Goal: Task Accomplishment & Management: Use online tool/utility

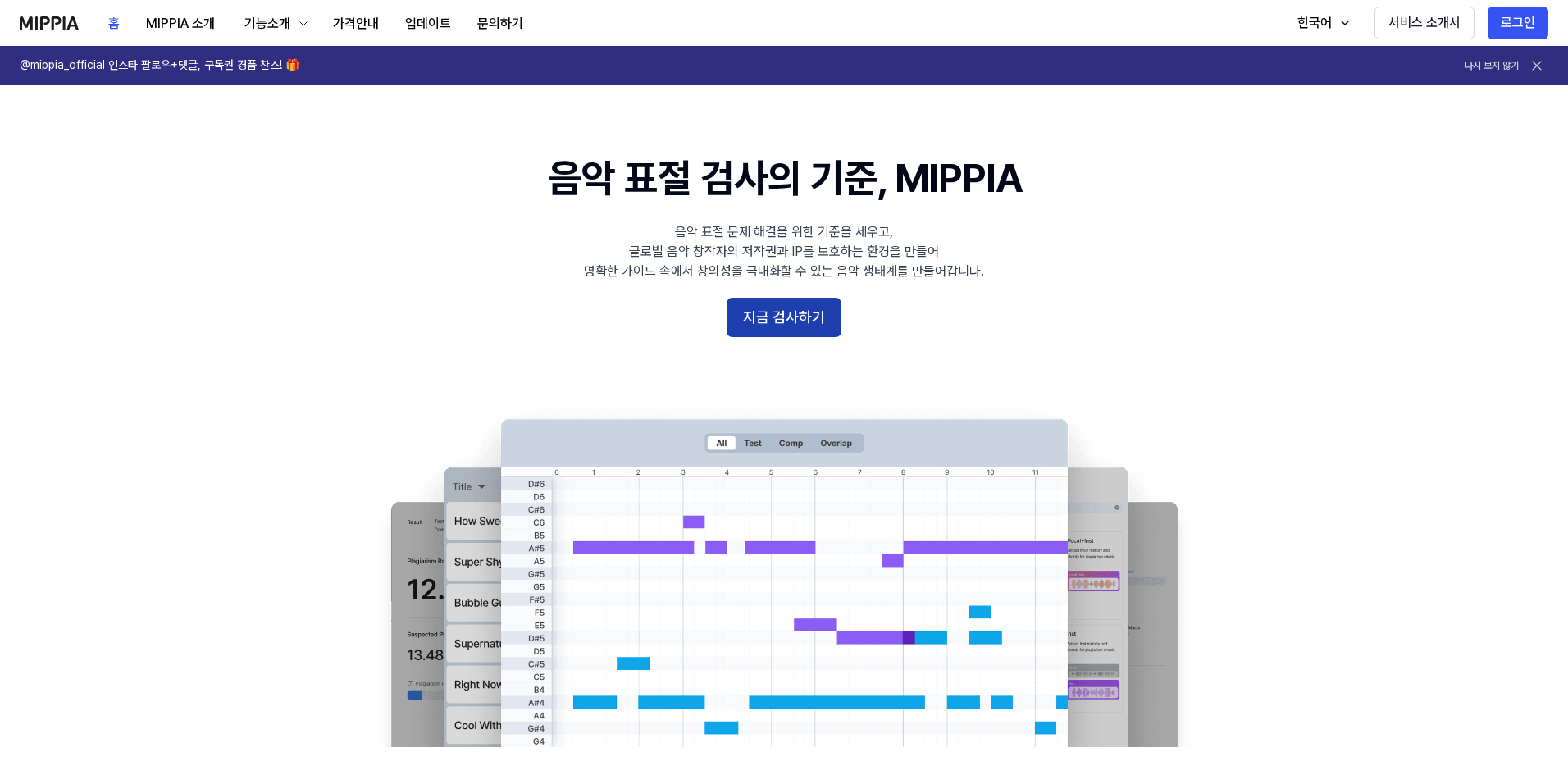
click at [795, 320] on button "지금 검사하기" at bounding box center [784, 317] width 115 height 40
click at [365, 24] on button "가격안내" at bounding box center [356, 24] width 73 height 33
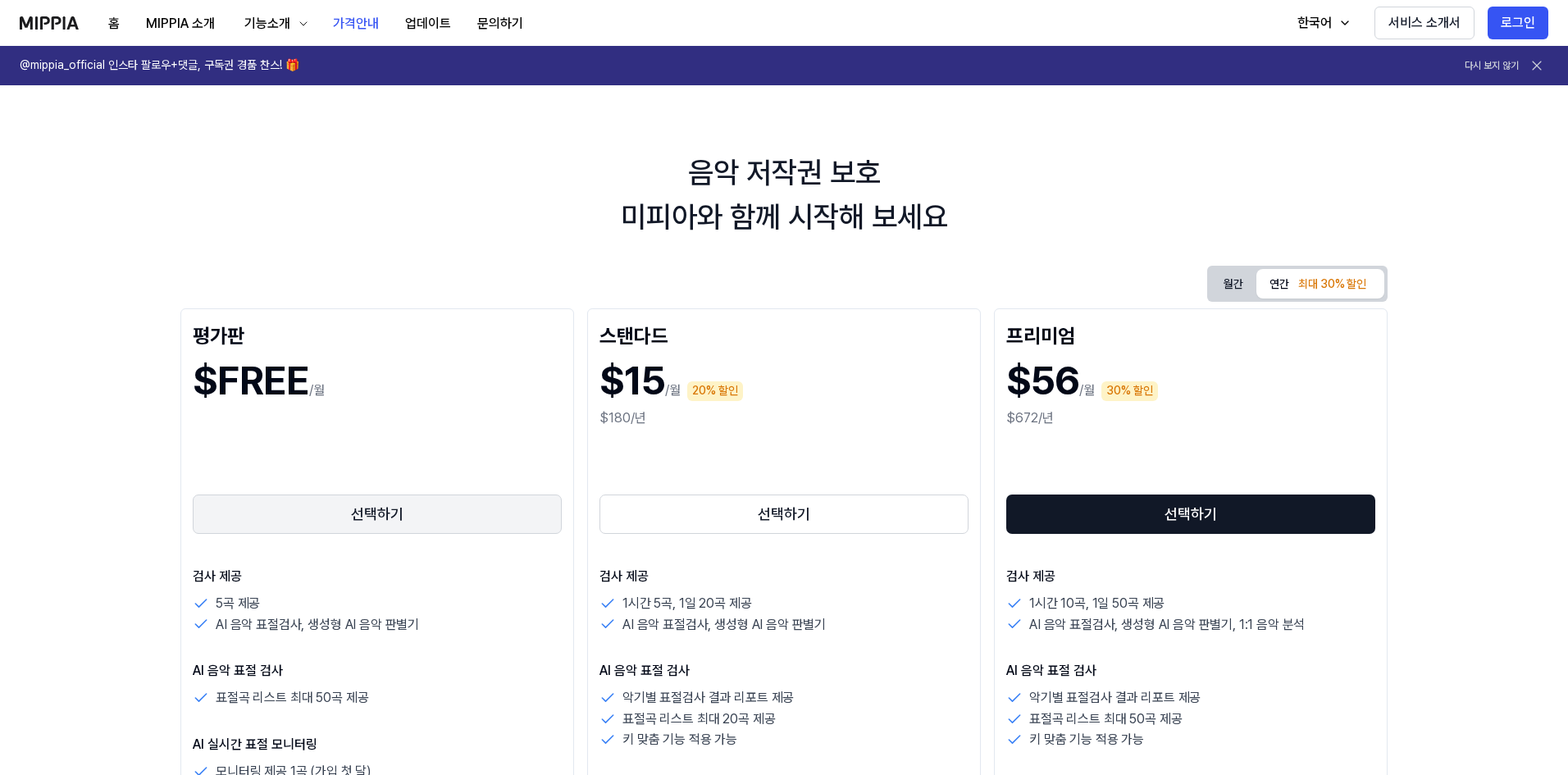
click at [374, 515] on button "선택하기" at bounding box center [377, 514] width 369 height 40
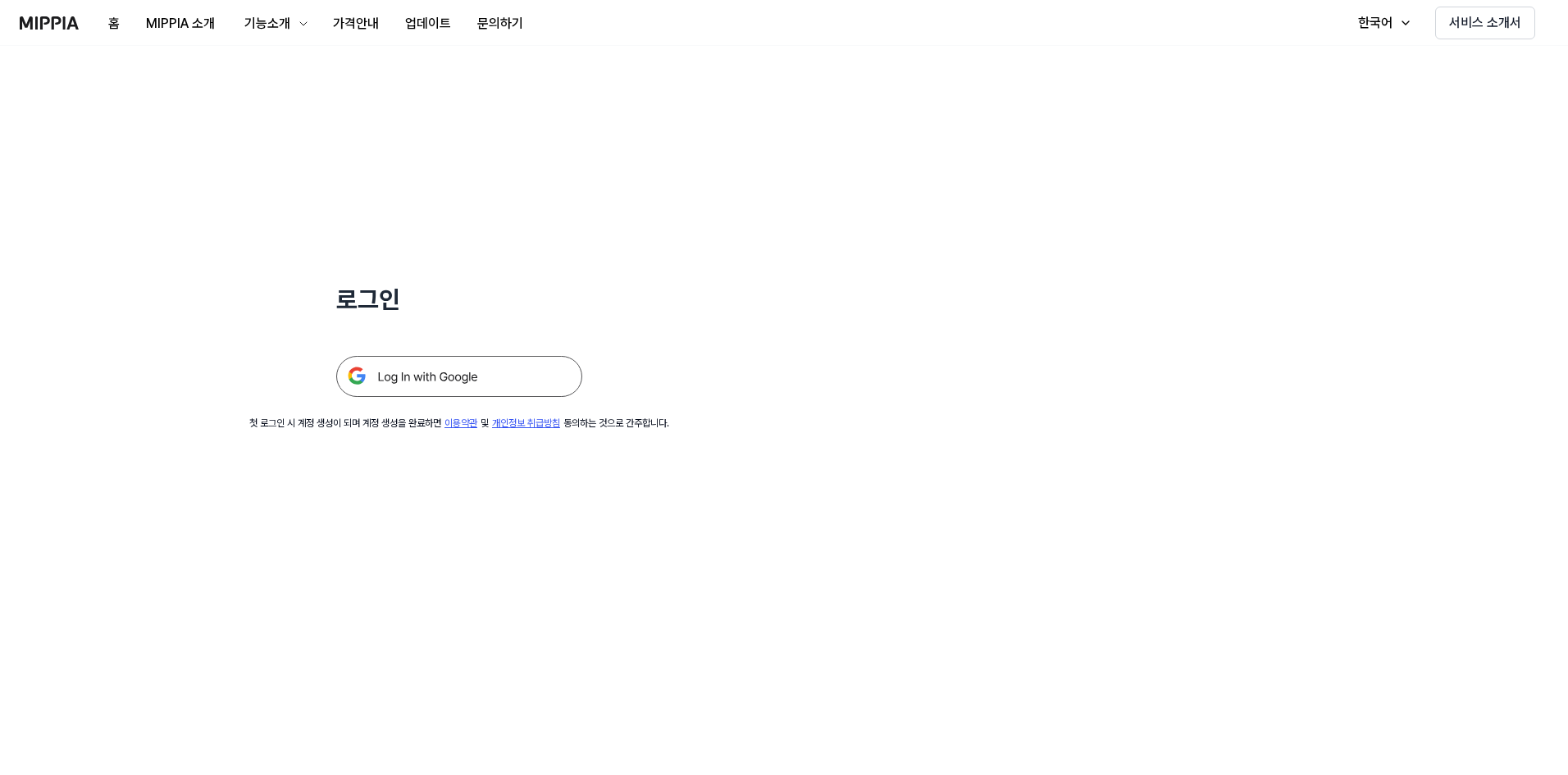
click at [419, 384] on img at bounding box center [459, 376] width 246 height 41
click at [115, 22] on button "홈" at bounding box center [114, 24] width 38 height 33
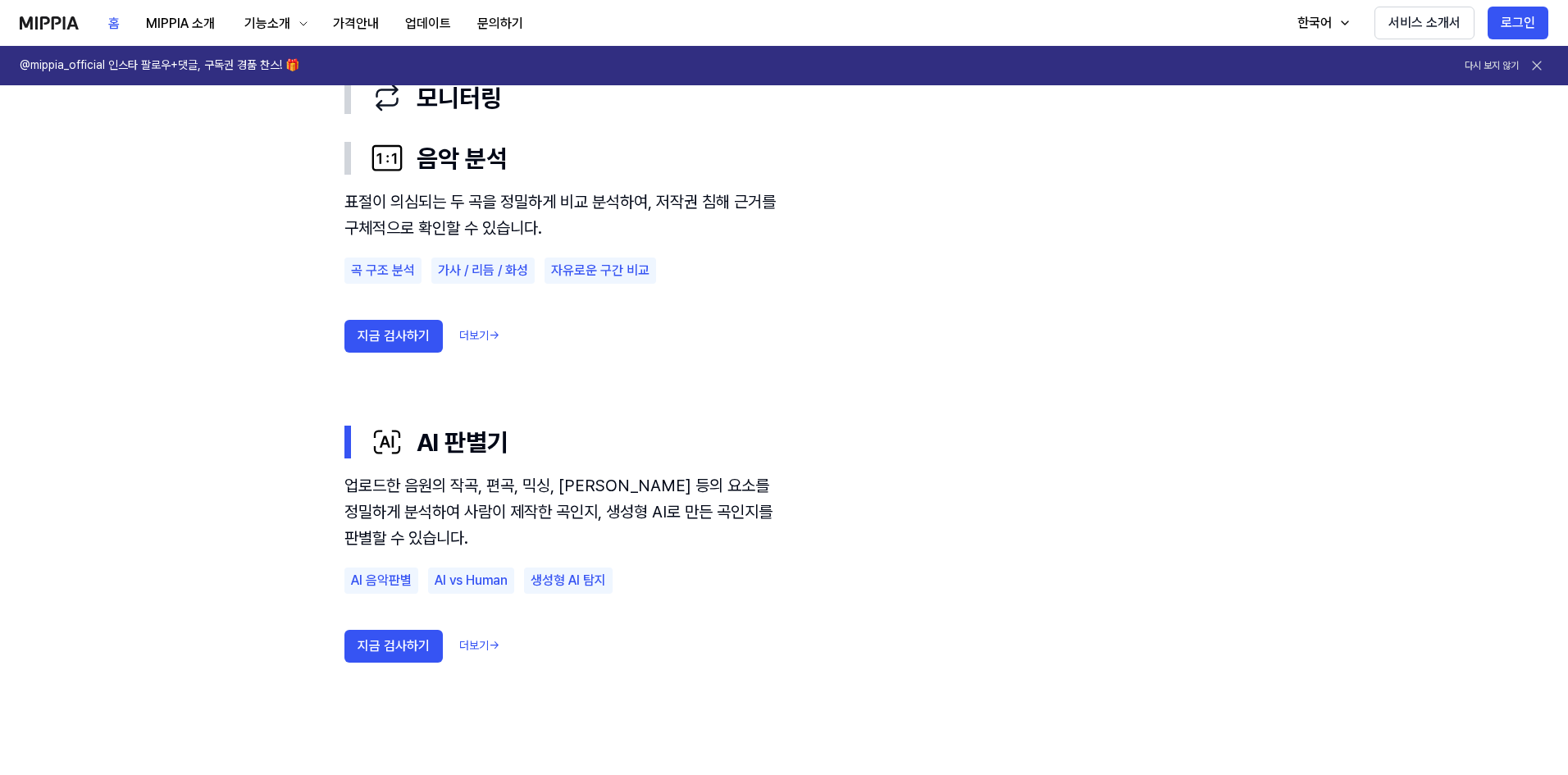
scroll to position [876, 0]
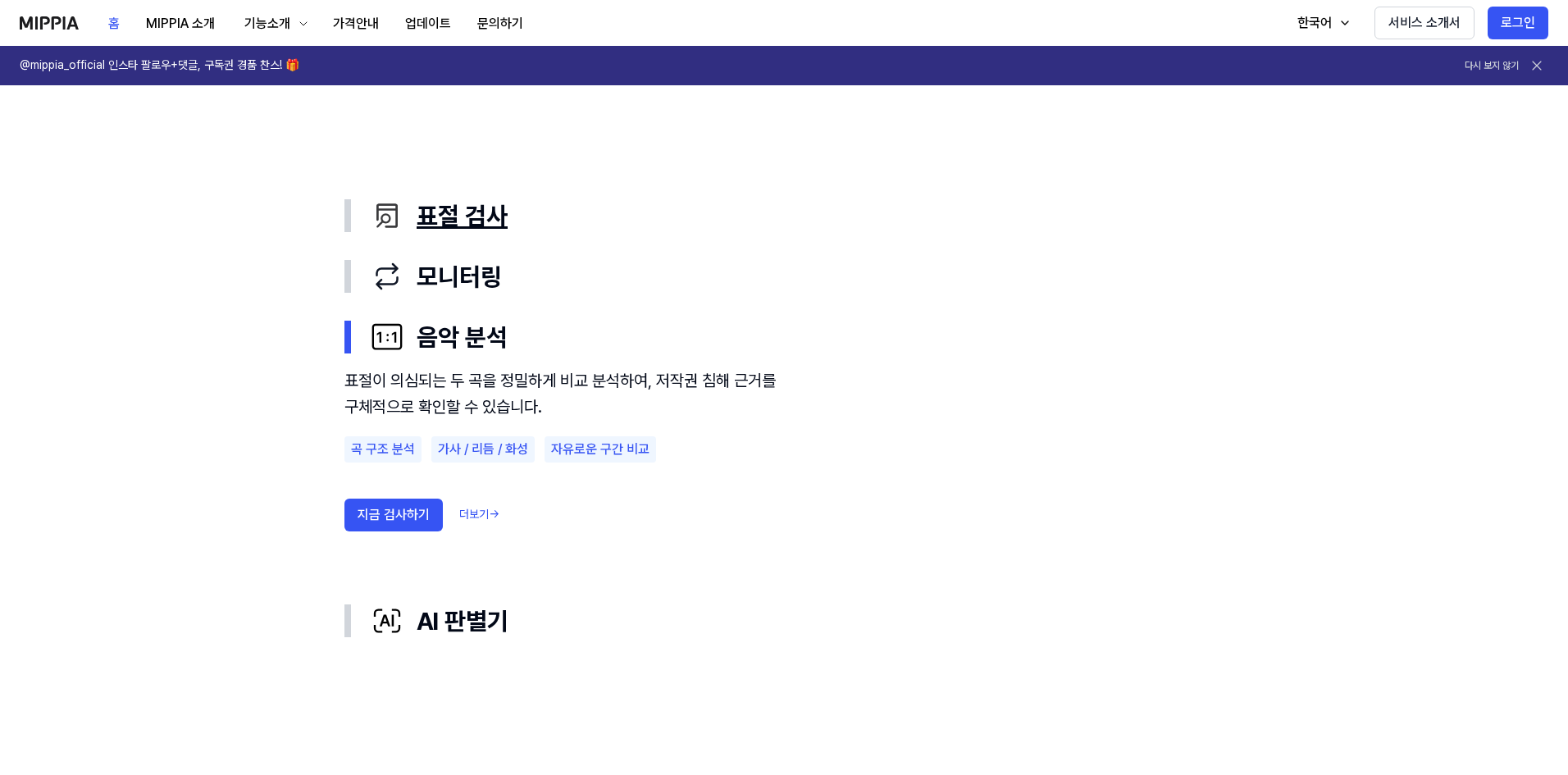
click at [456, 223] on div "표절 검사" at bounding box center [797, 216] width 853 height 35
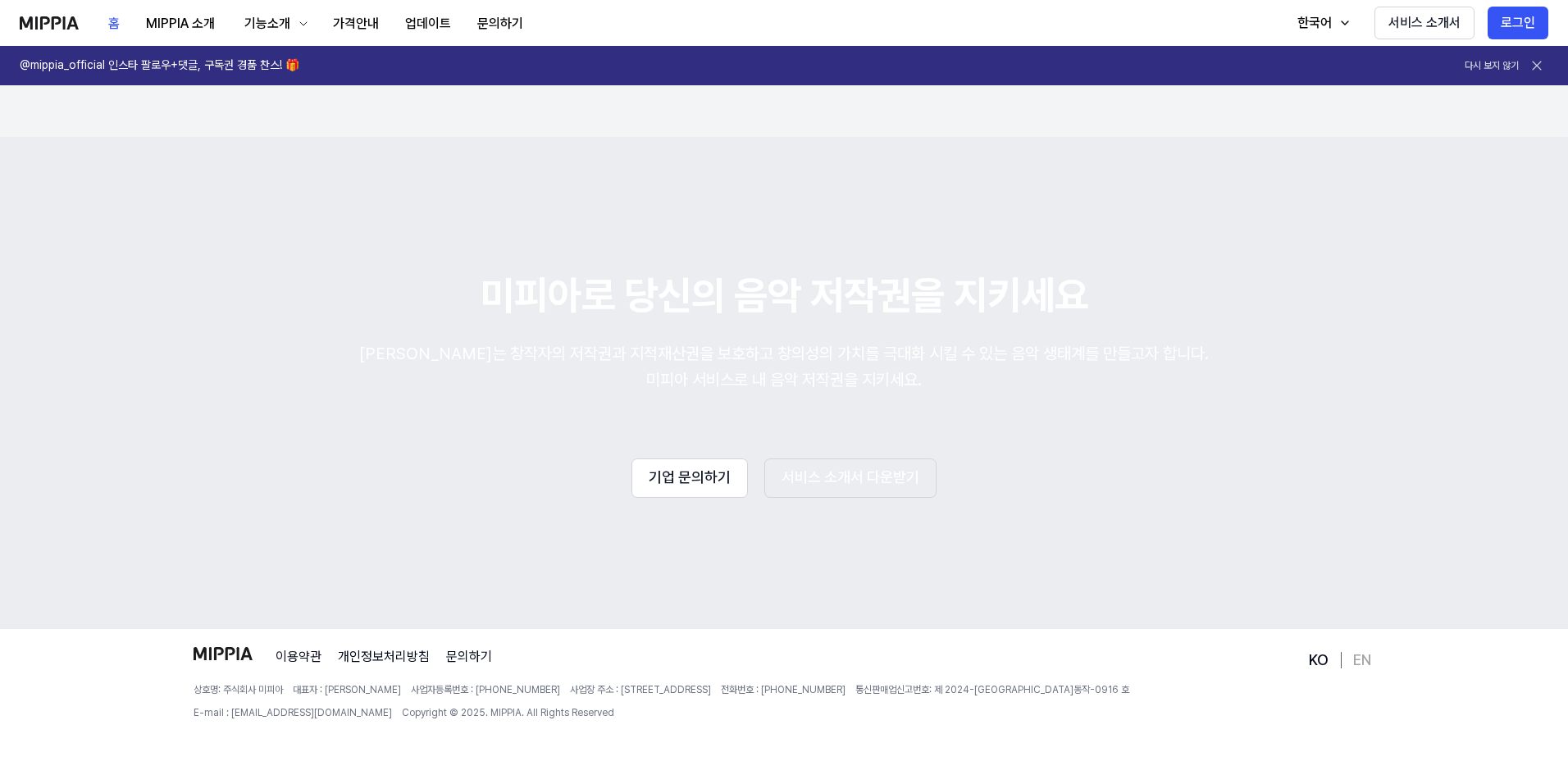
scroll to position [2780, 0]
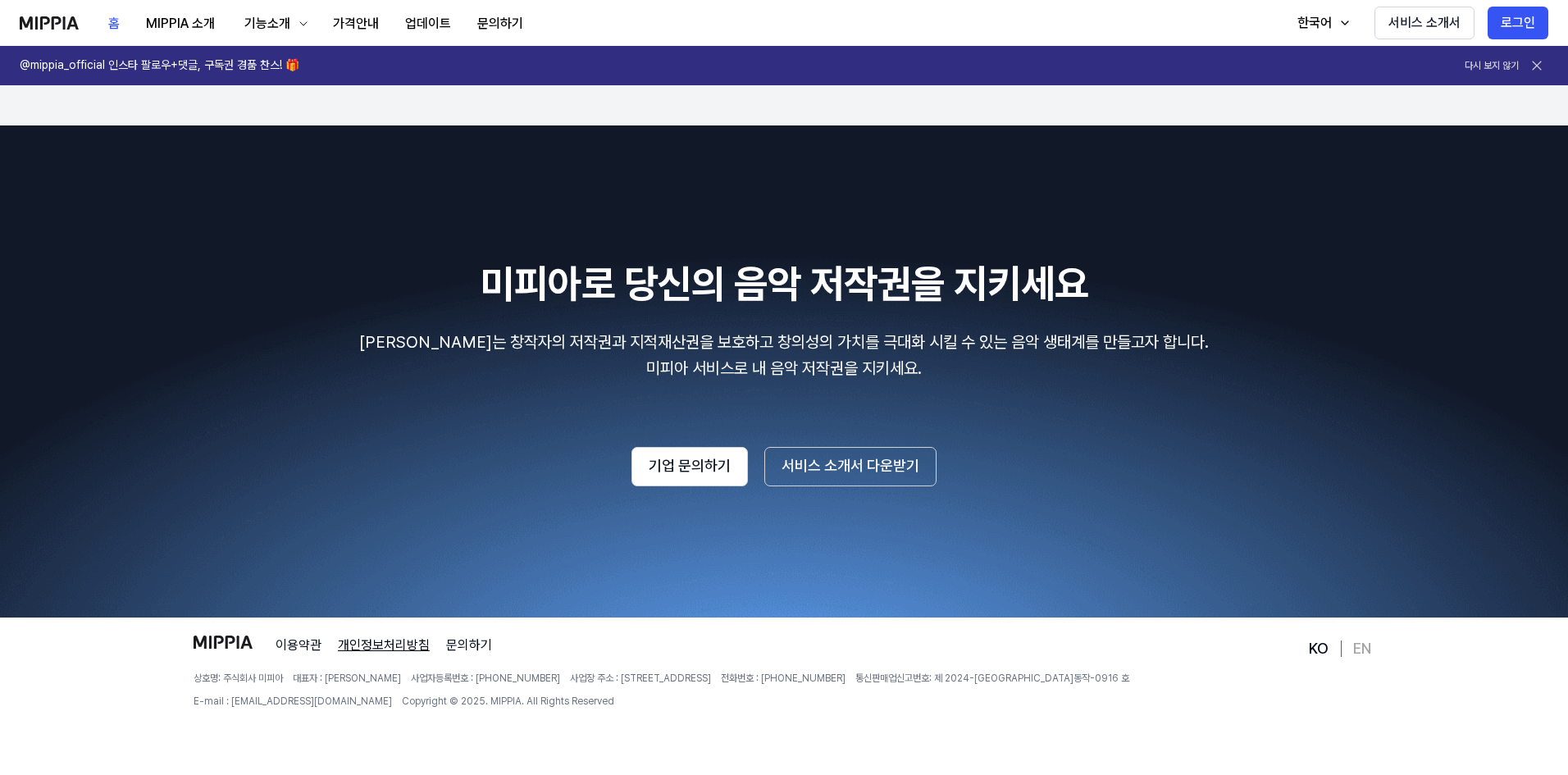
click at [372, 646] on link "개인정보처리방침" at bounding box center [383, 645] width 91 height 20
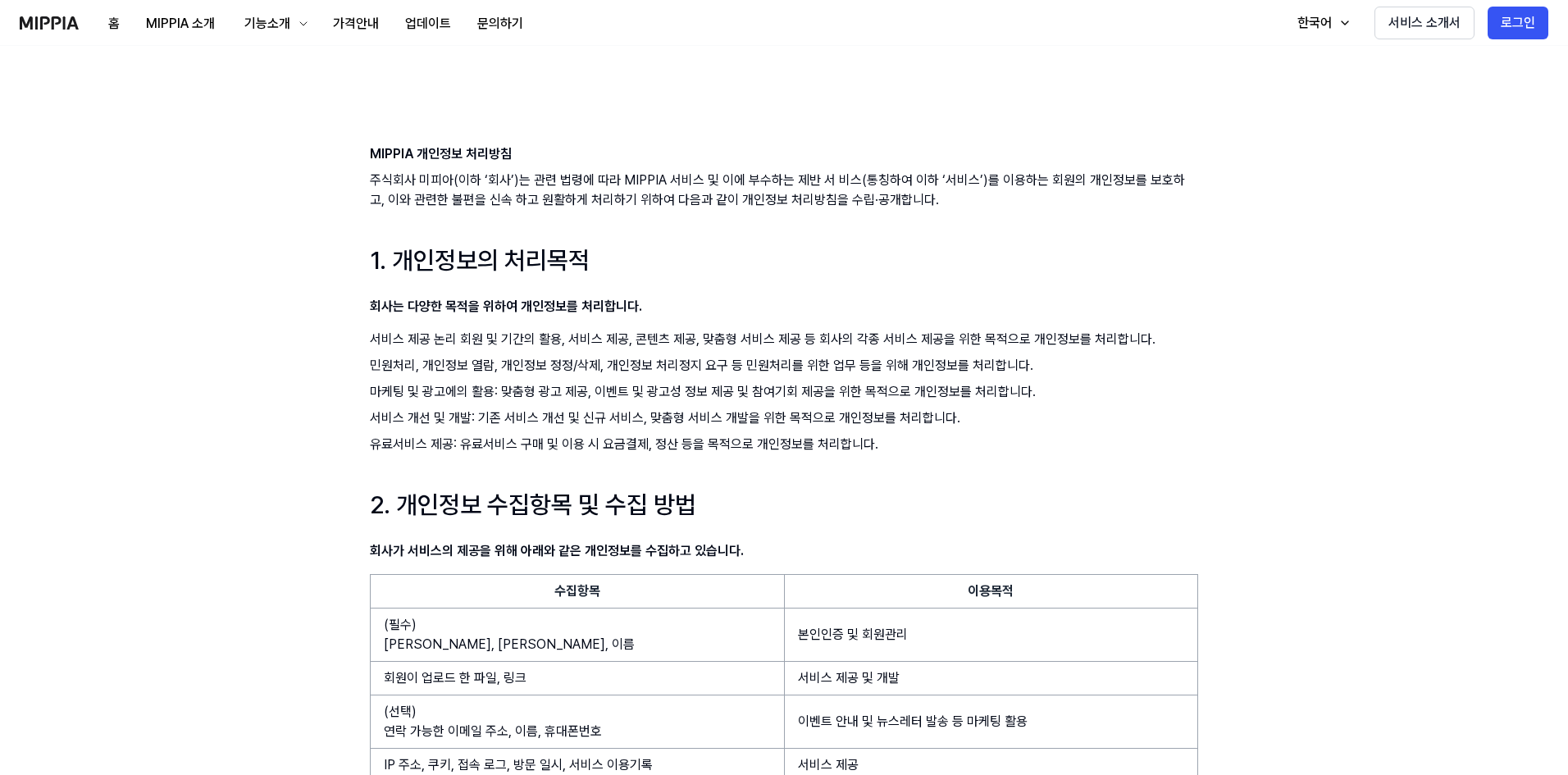
click at [1070, 415] on li "서비스 개선 및 개발: 기존 서비스 개선 및 신규 서비스, 맞춤형 서비스 개발을 위한 목적으로 개인정보를 처리합니다." at bounding box center [784, 418] width 828 height 20
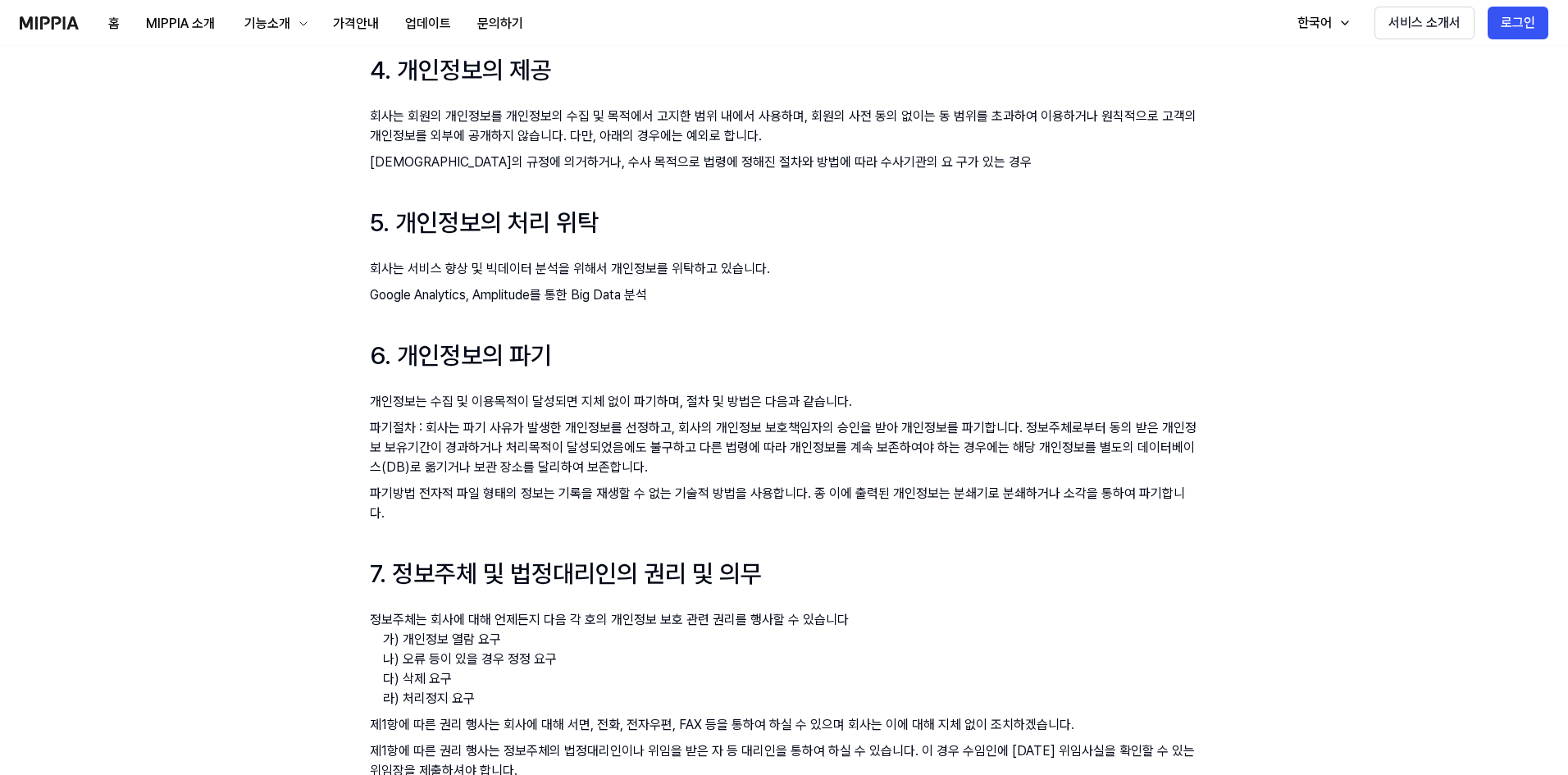
scroll to position [1538, 0]
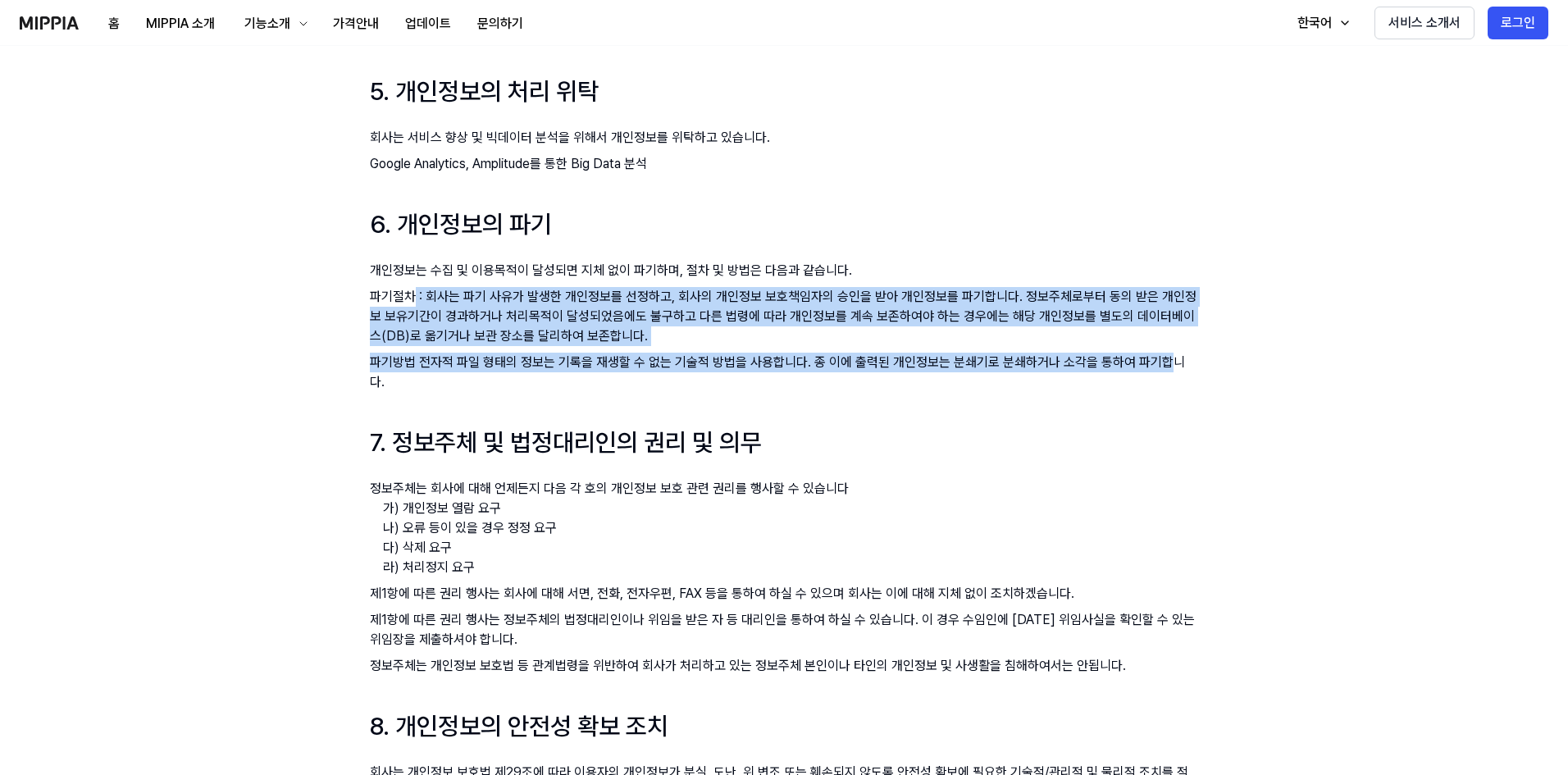
drag, startPoint x: 417, startPoint y: 264, endPoint x: 1171, endPoint y: 335, distance: 757.3
click at [1168, 329] on ol "파기절차 : 회사는 파기 사유가 발생한 개인정보를 선정하고, 회사의 개인정보 보호책임자의 승인을 받아 개인정보를 파기합니다. 정보주체로부터 동…" at bounding box center [784, 338] width 828 height 105
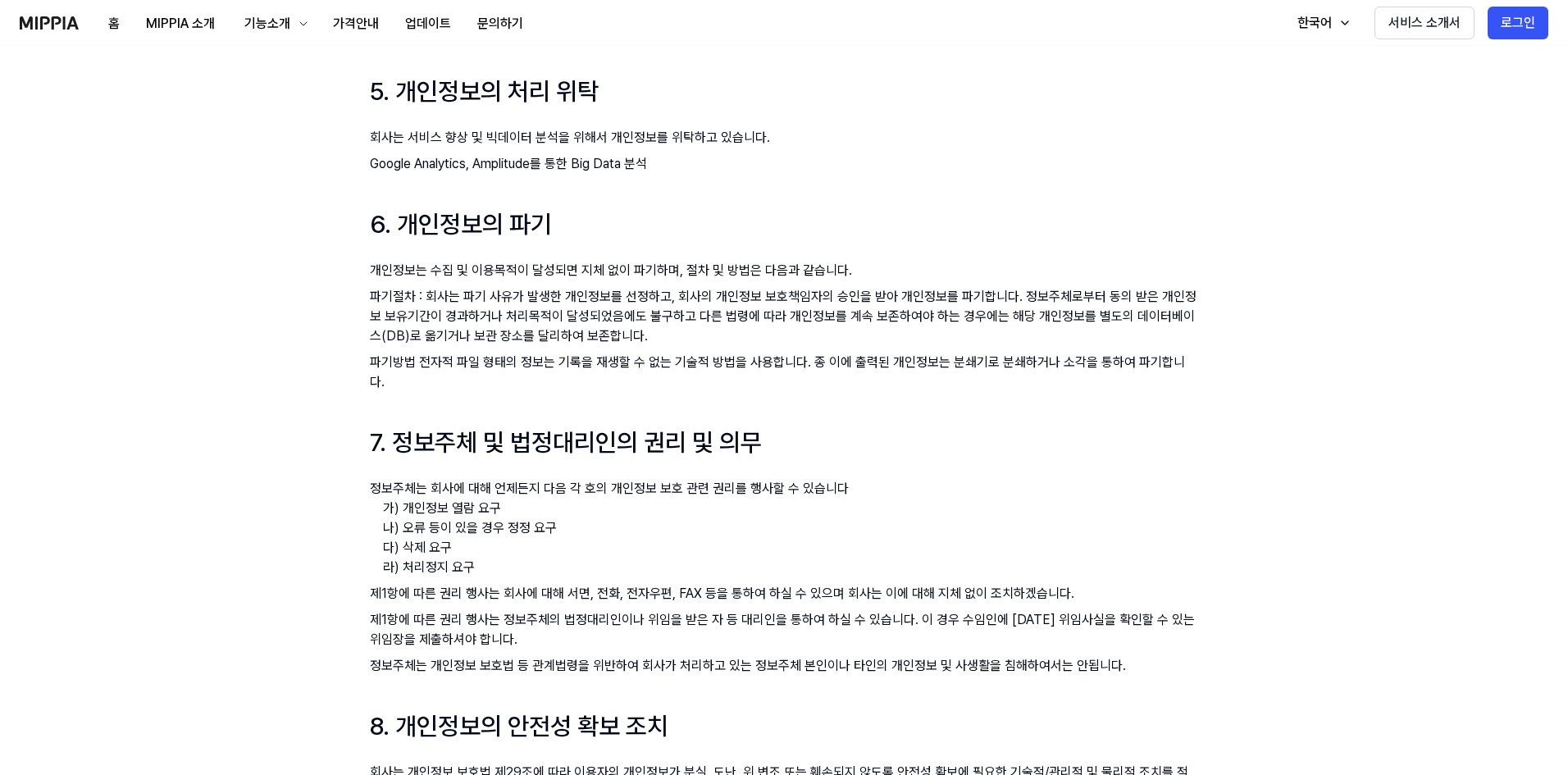
drag, startPoint x: 1177, startPoint y: 346, endPoint x: 1195, endPoint y: 349, distance: 18.2
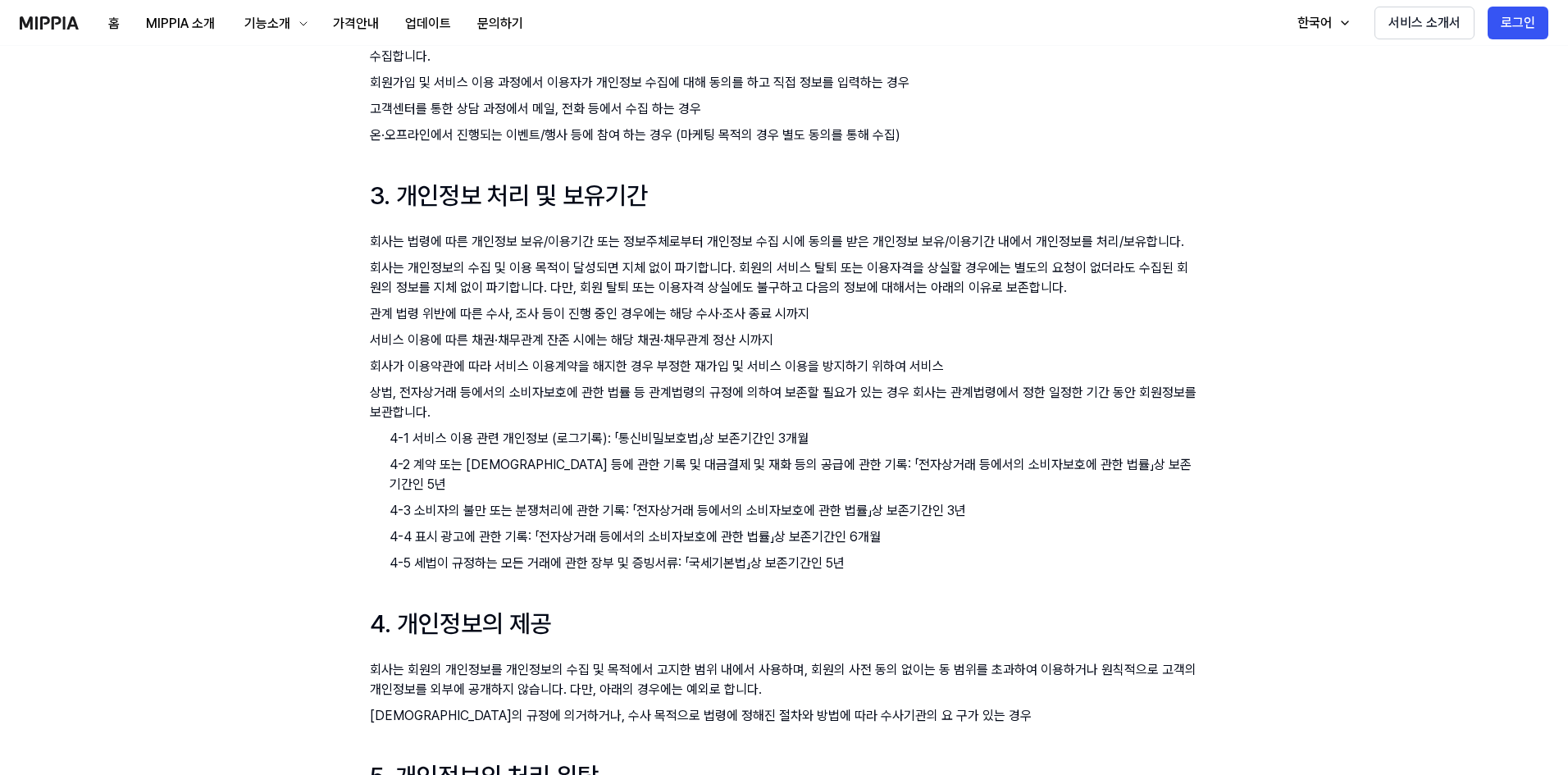
scroll to position [0, 0]
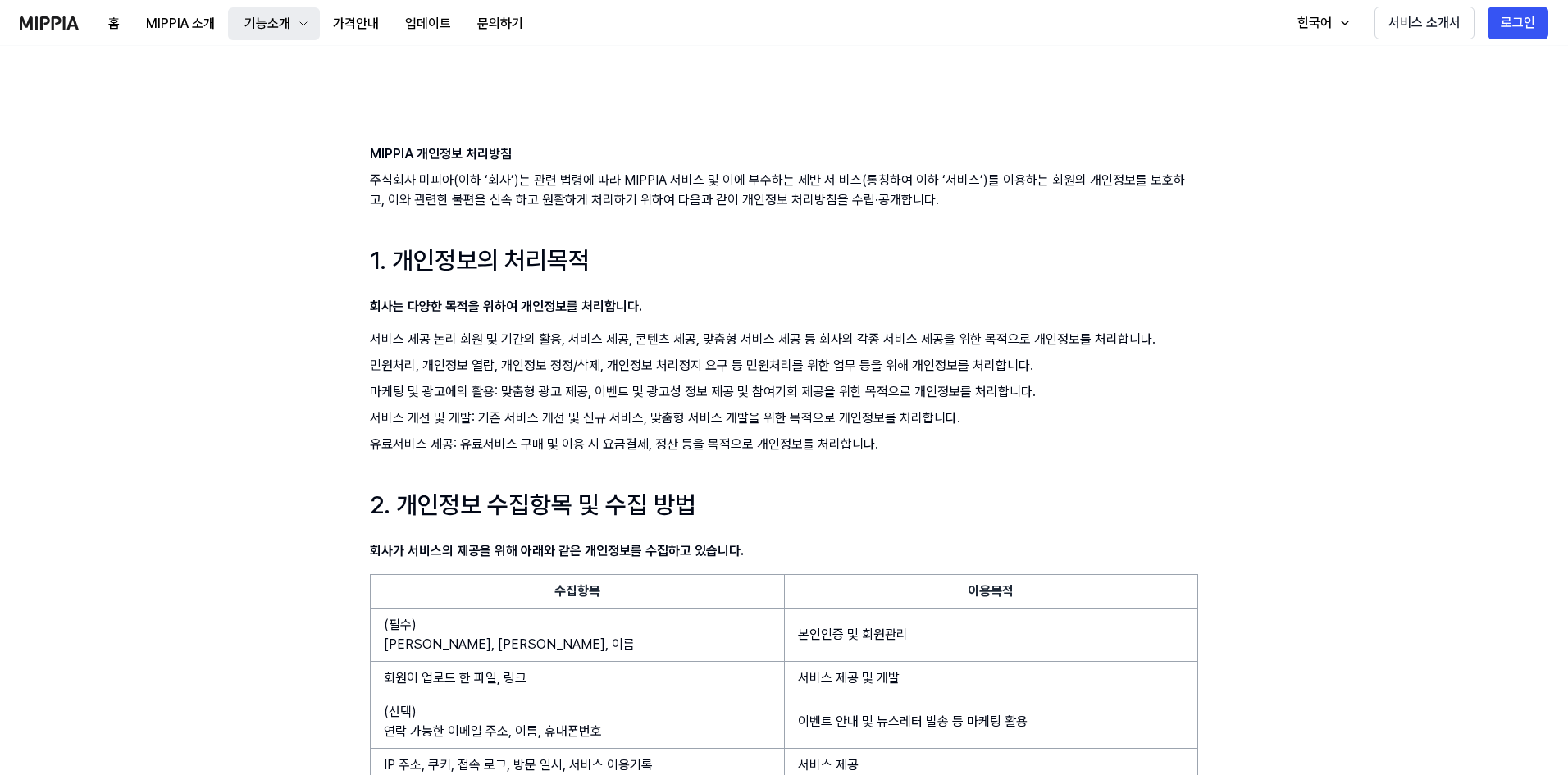
click at [278, 26] on div "기능소개" at bounding box center [268, 24] width 53 height 20
click at [245, 69] on link "표절 검사" at bounding box center [273, 68] width 157 height 33
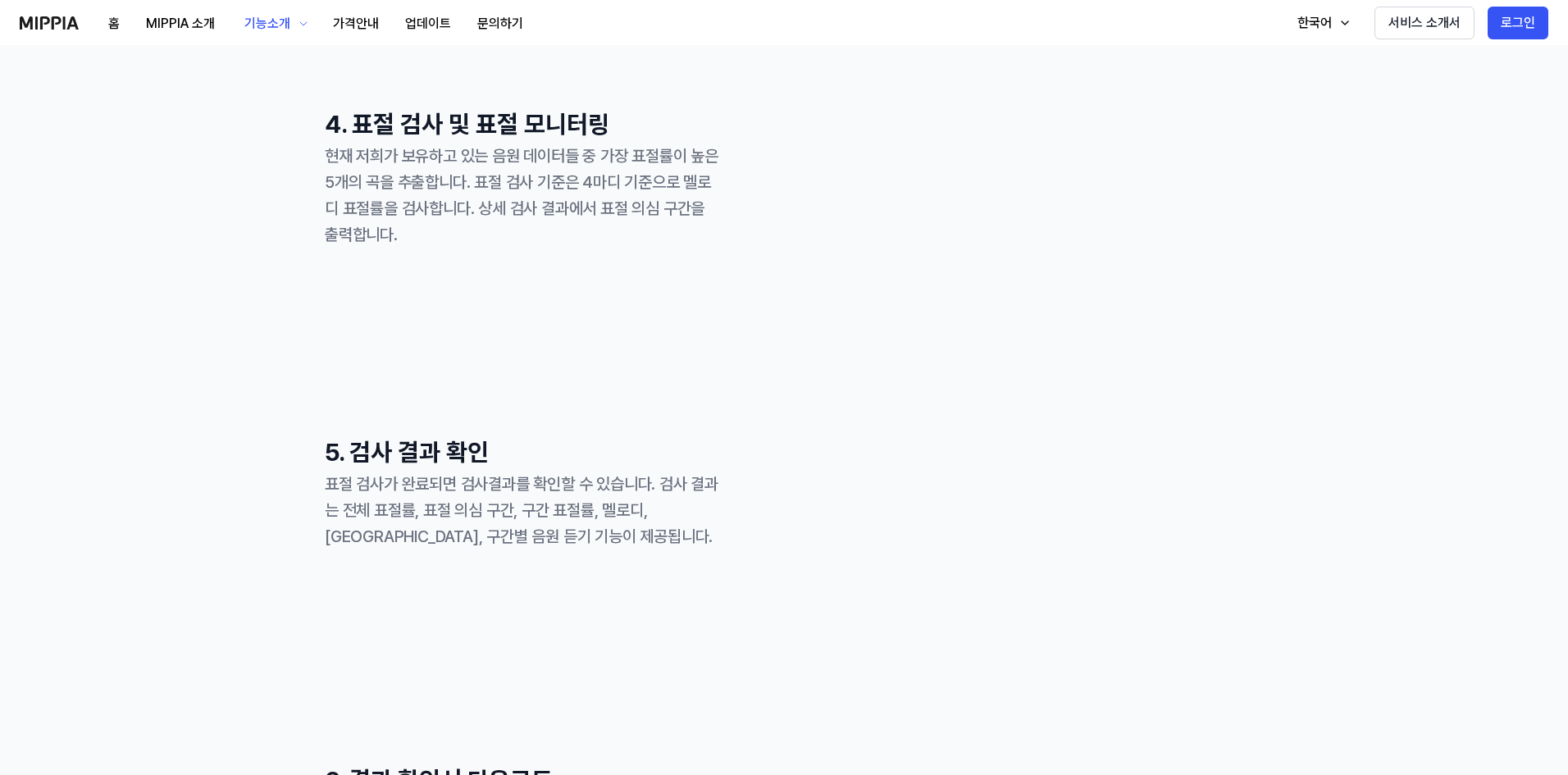
scroll to position [2527, 0]
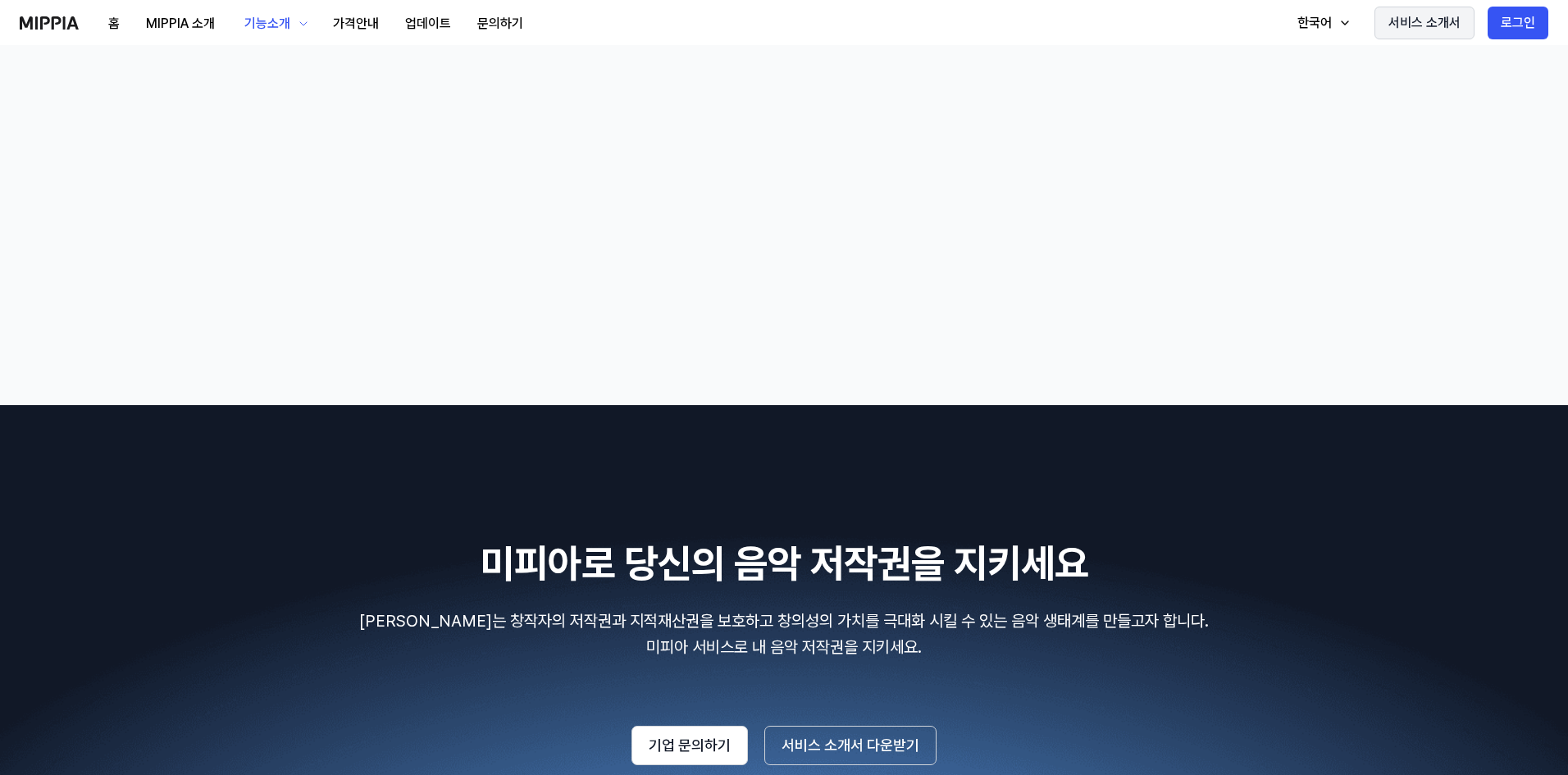
click at [1418, 21] on button "서비스 소개서" at bounding box center [1424, 23] width 100 height 33
click at [439, 18] on button "업데이트" at bounding box center [428, 24] width 73 height 33
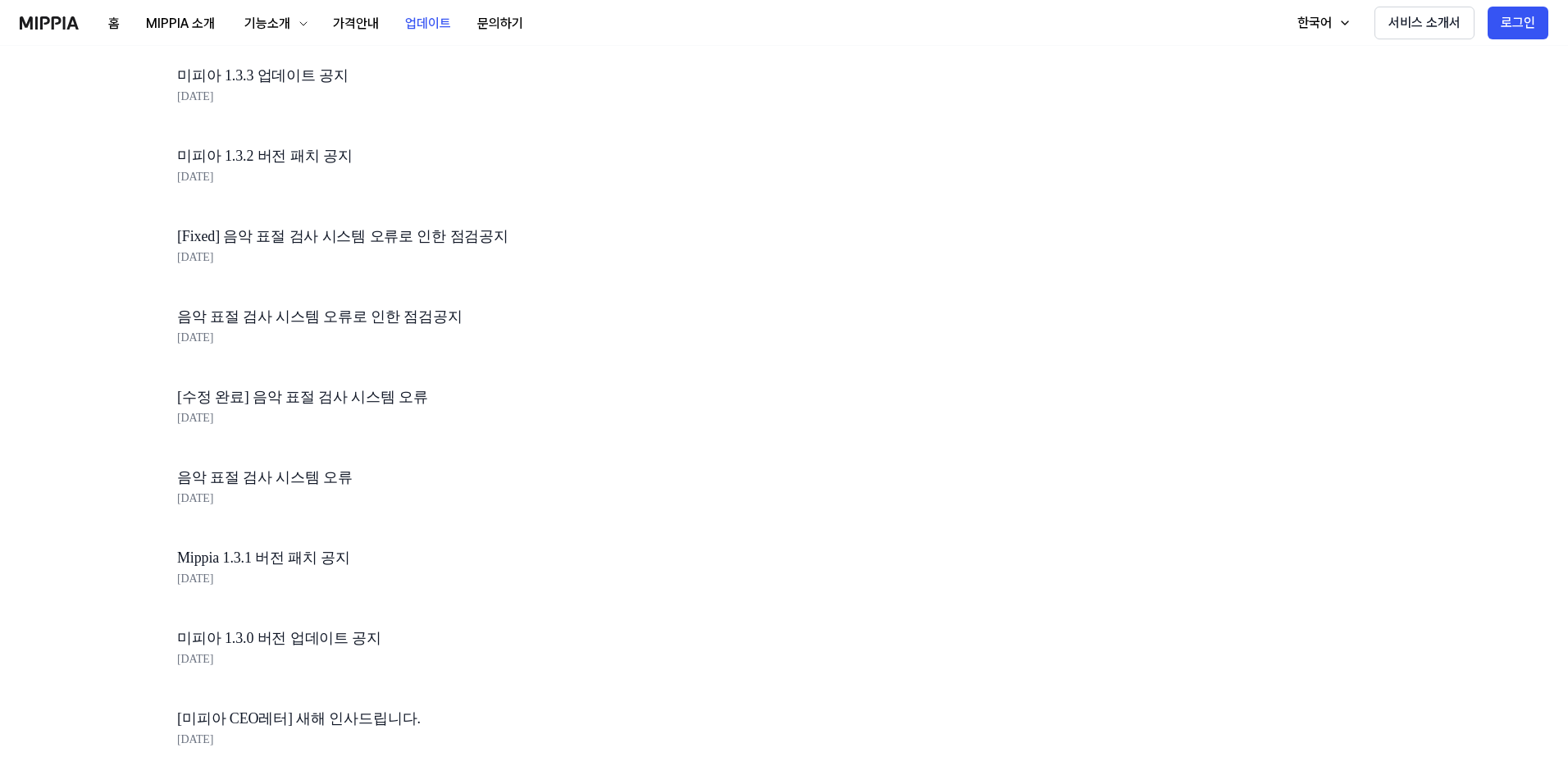
scroll to position [0, 0]
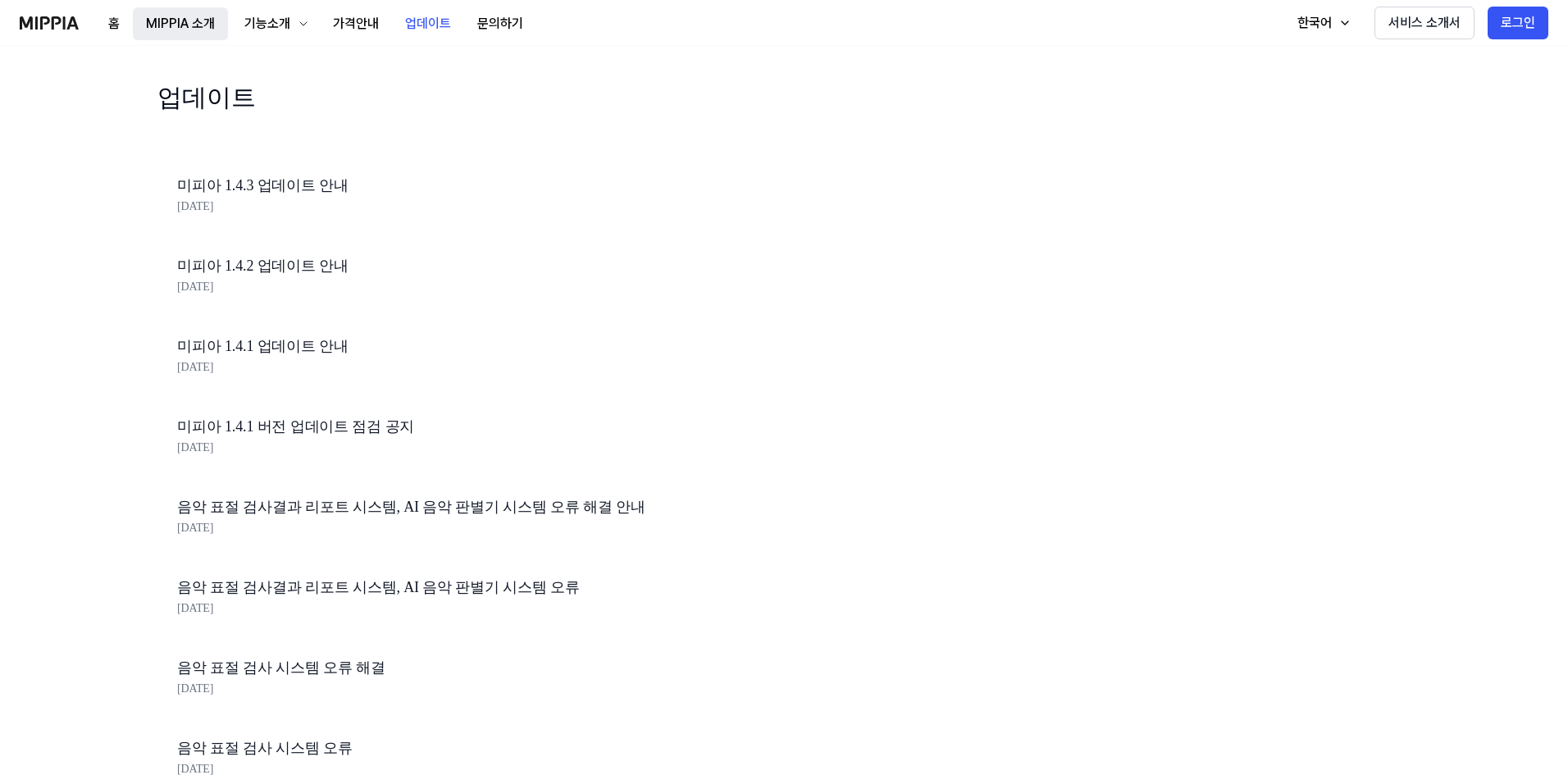
click at [180, 24] on button "MIPPIA 소개" at bounding box center [180, 24] width 95 height 33
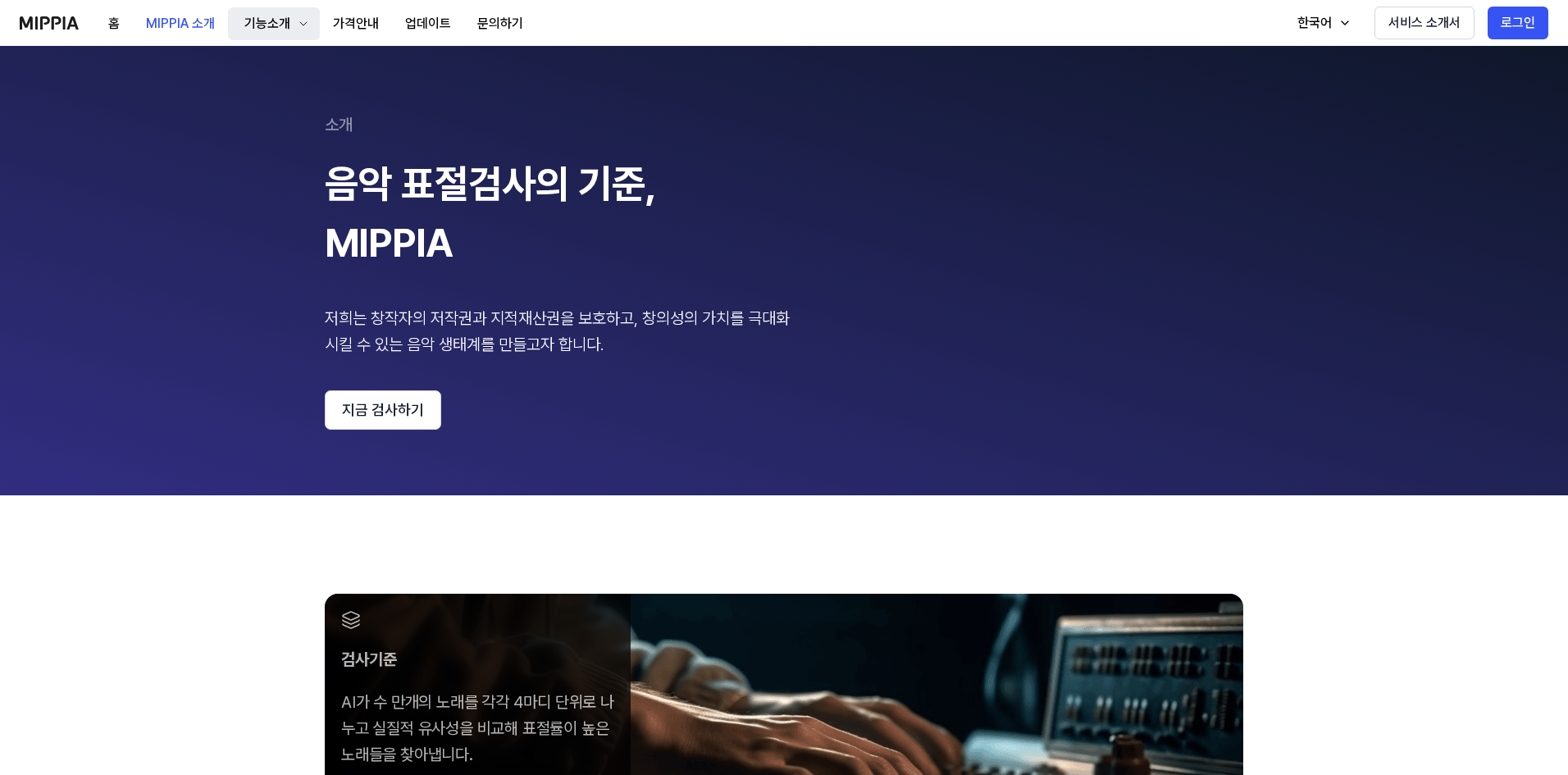
click at [267, 16] on div "기능소개" at bounding box center [268, 24] width 53 height 20
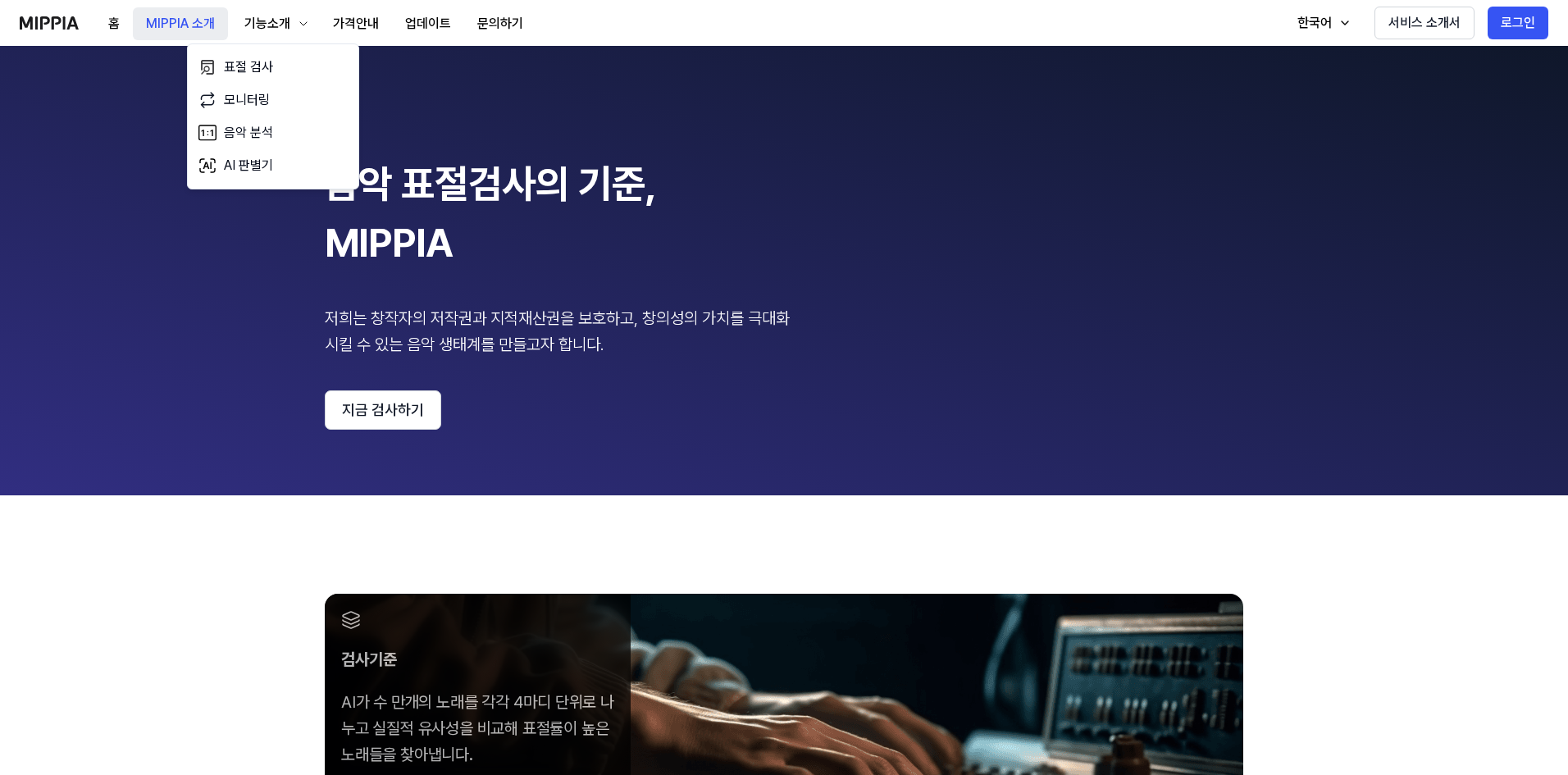
click at [172, 20] on button "MIPPIA 소개" at bounding box center [180, 24] width 95 height 33
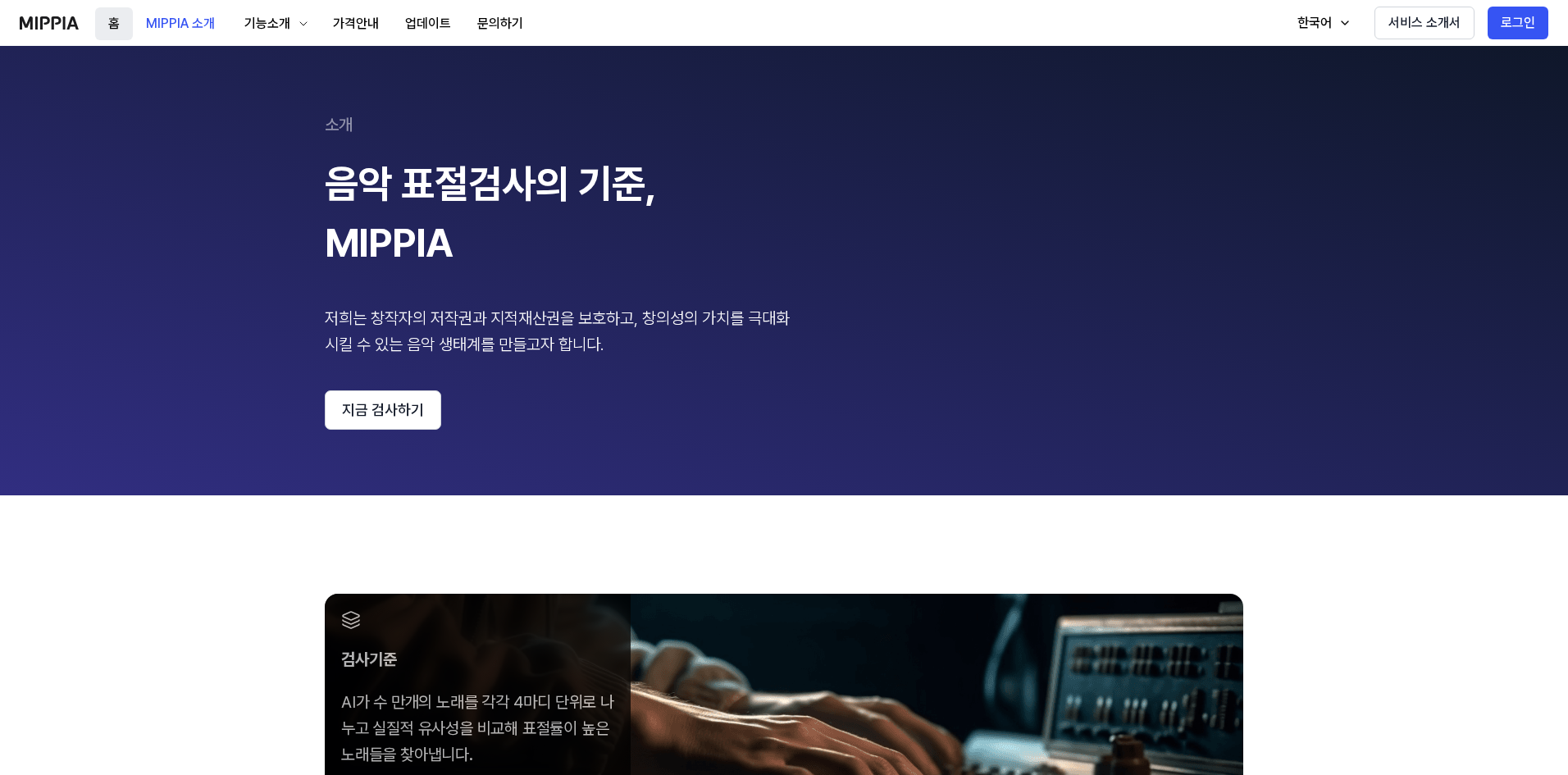
click at [111, 21] on button "홈" at bounding box center [114, 24] width 38 height 33
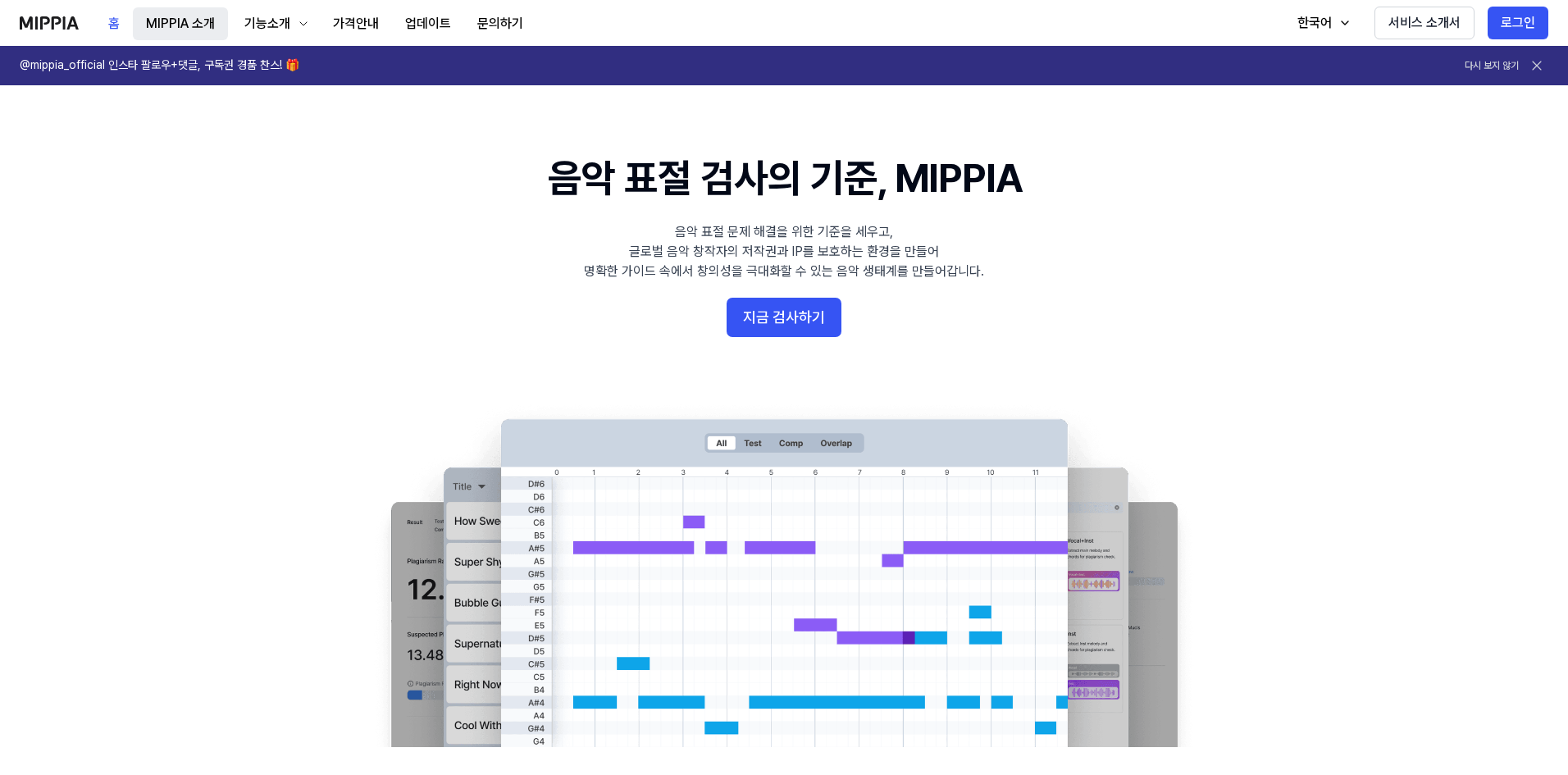
click at [223, 21] on button "MIPPIA 소개" at bounding box center [180, 24] width 95 height 33
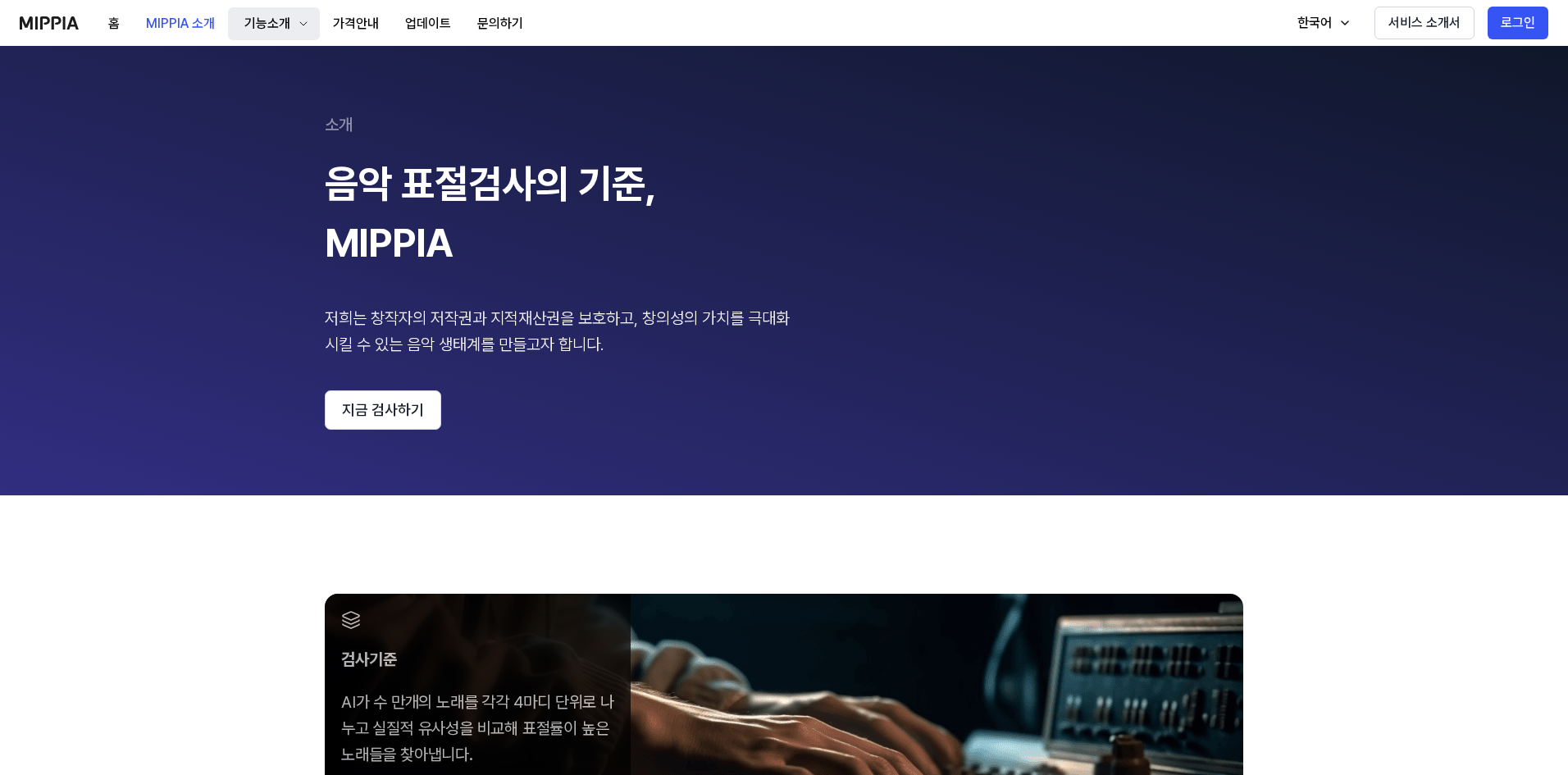
click at [298, 27] on icon "button" at bounding box center [303, 24] width 13 height 13
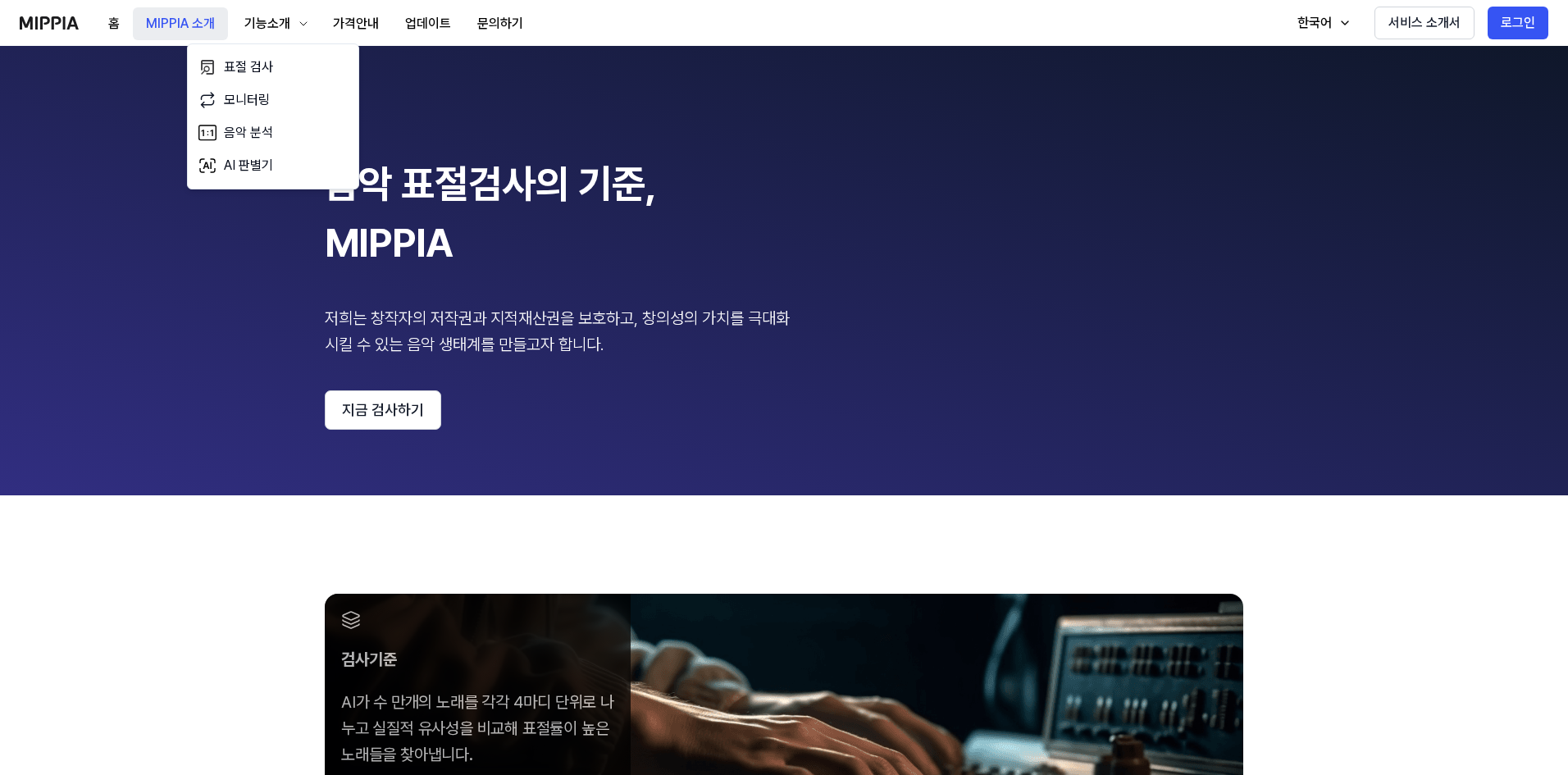
click at [195, 21] on button "MIPPIA 소개" at bounding box center [180, 24] width 95 height 33
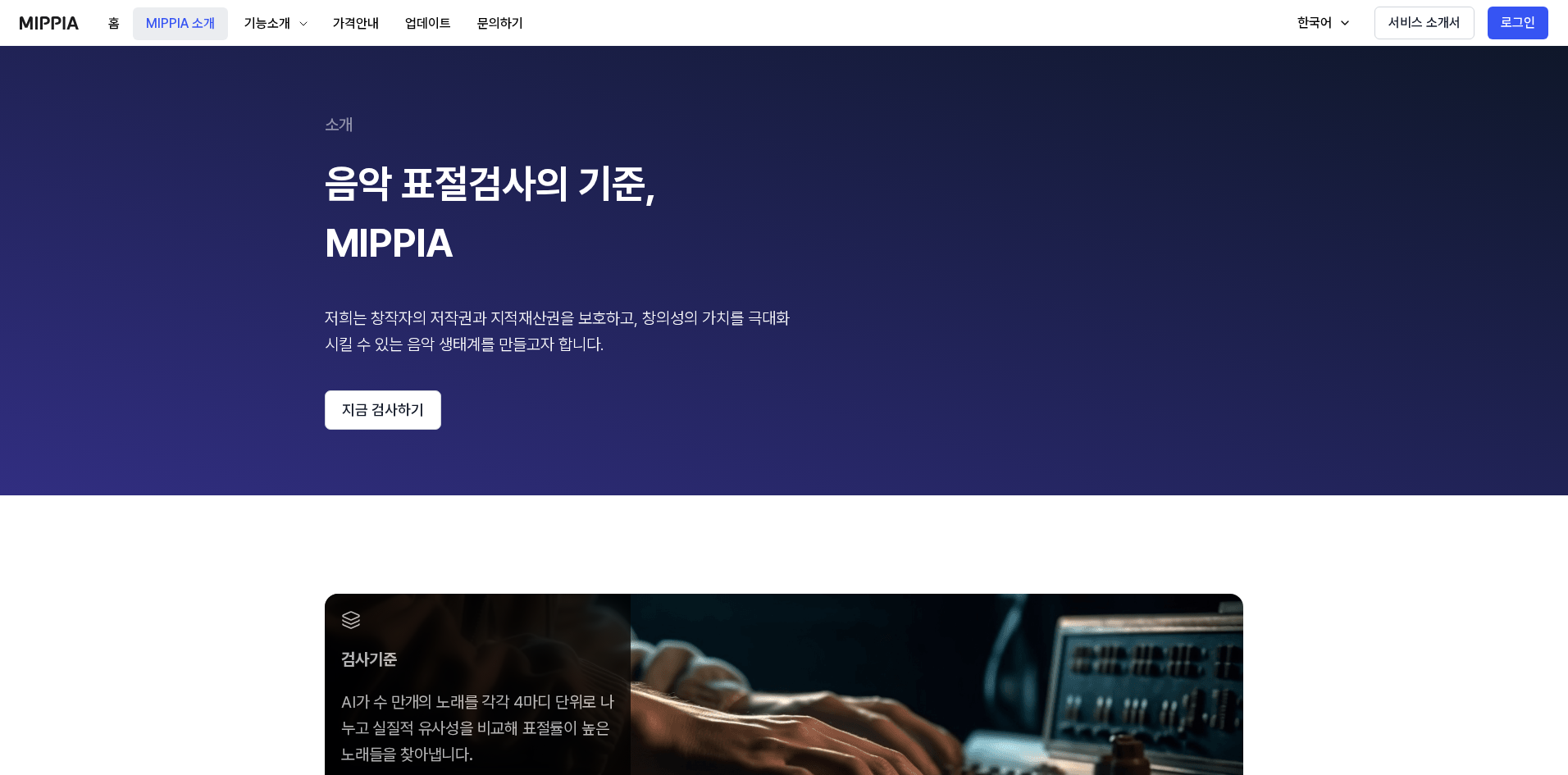
click at [206, 21] on button "MIPPIA 소개" at bounding box center [180, 24] width 95 height 33
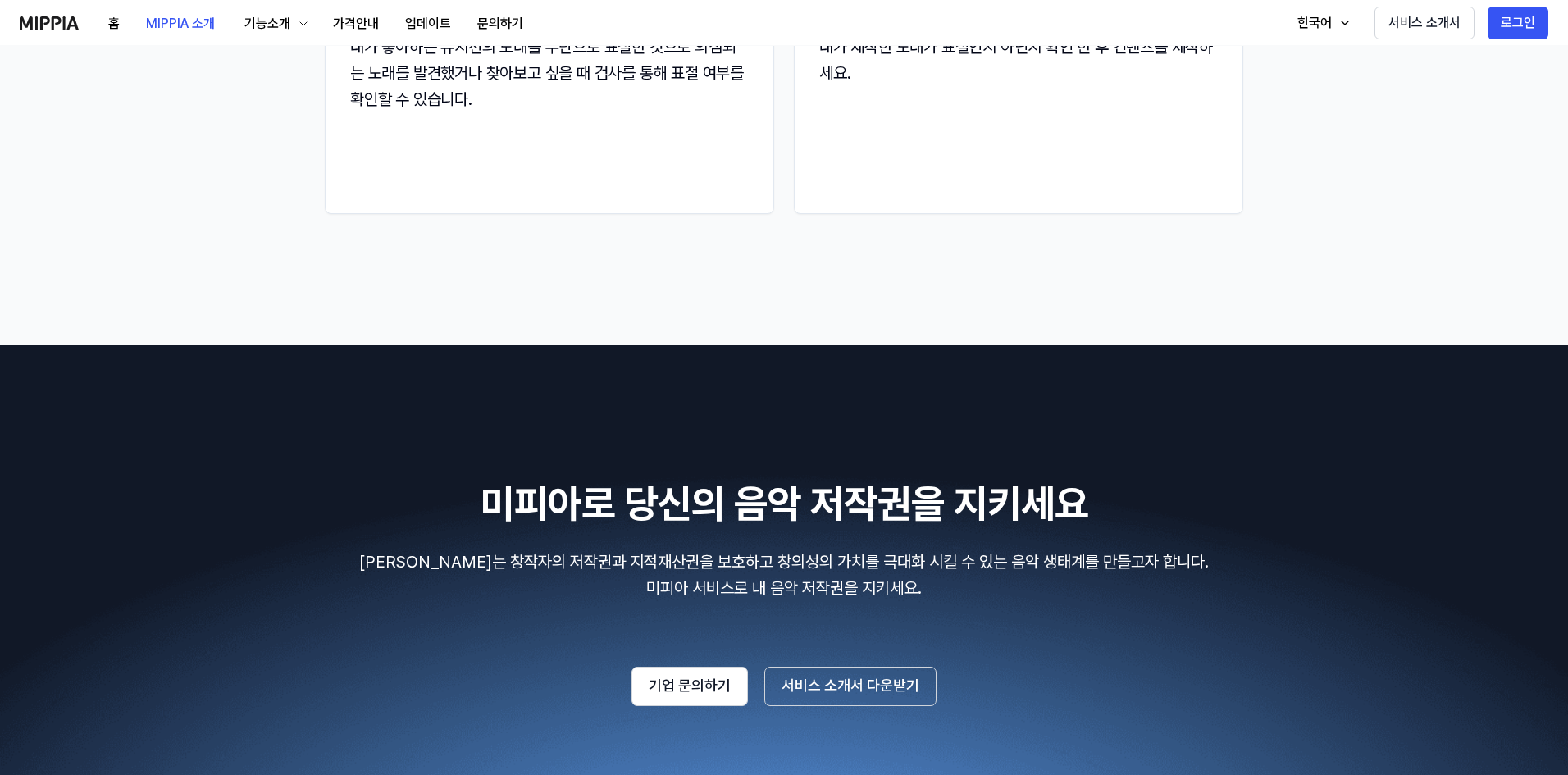
scroll to position [2444, 0]
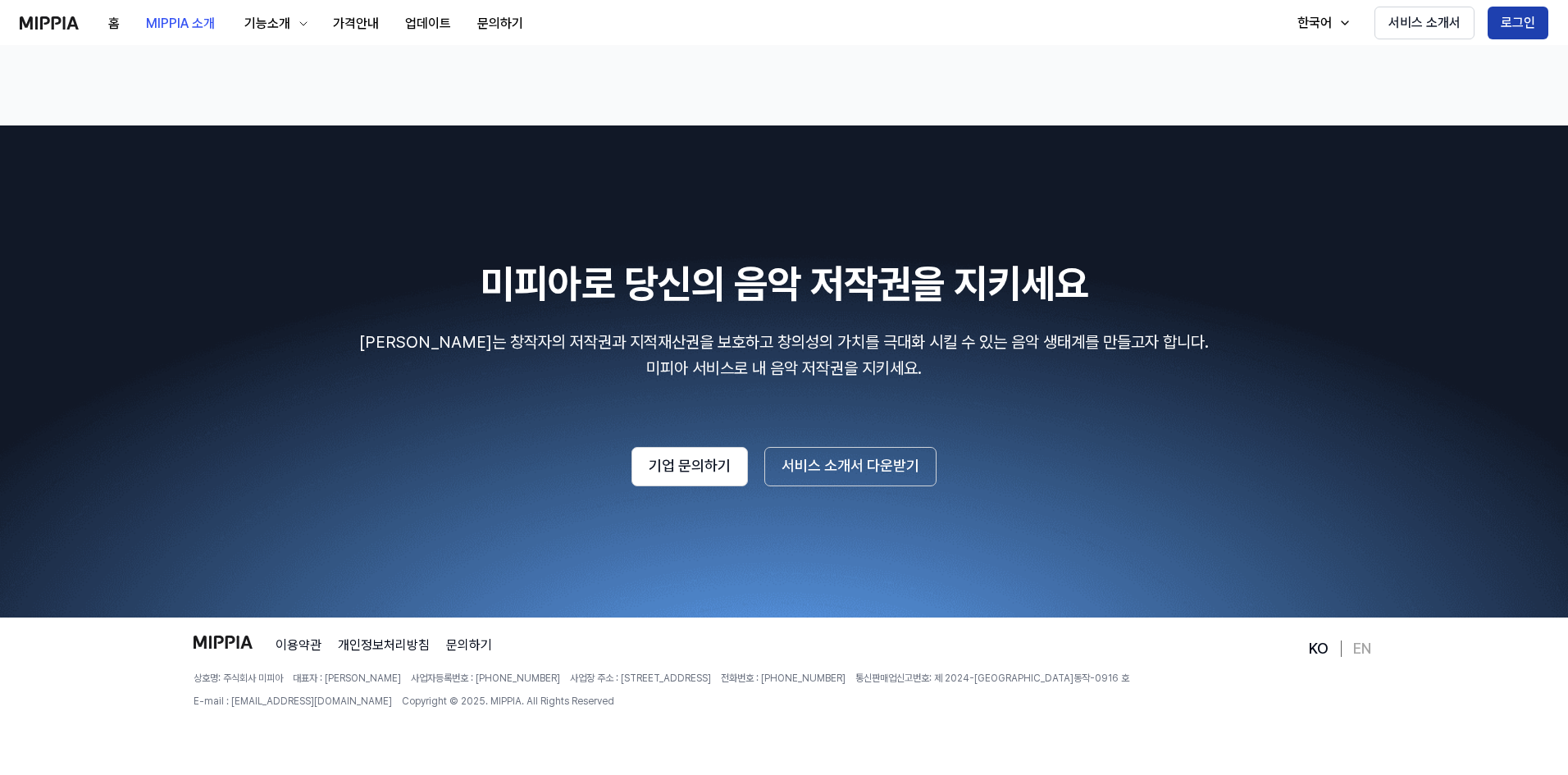
click at [1518, 20] on button "로그인" at bounding box center [1519, 23] width 61 height 33
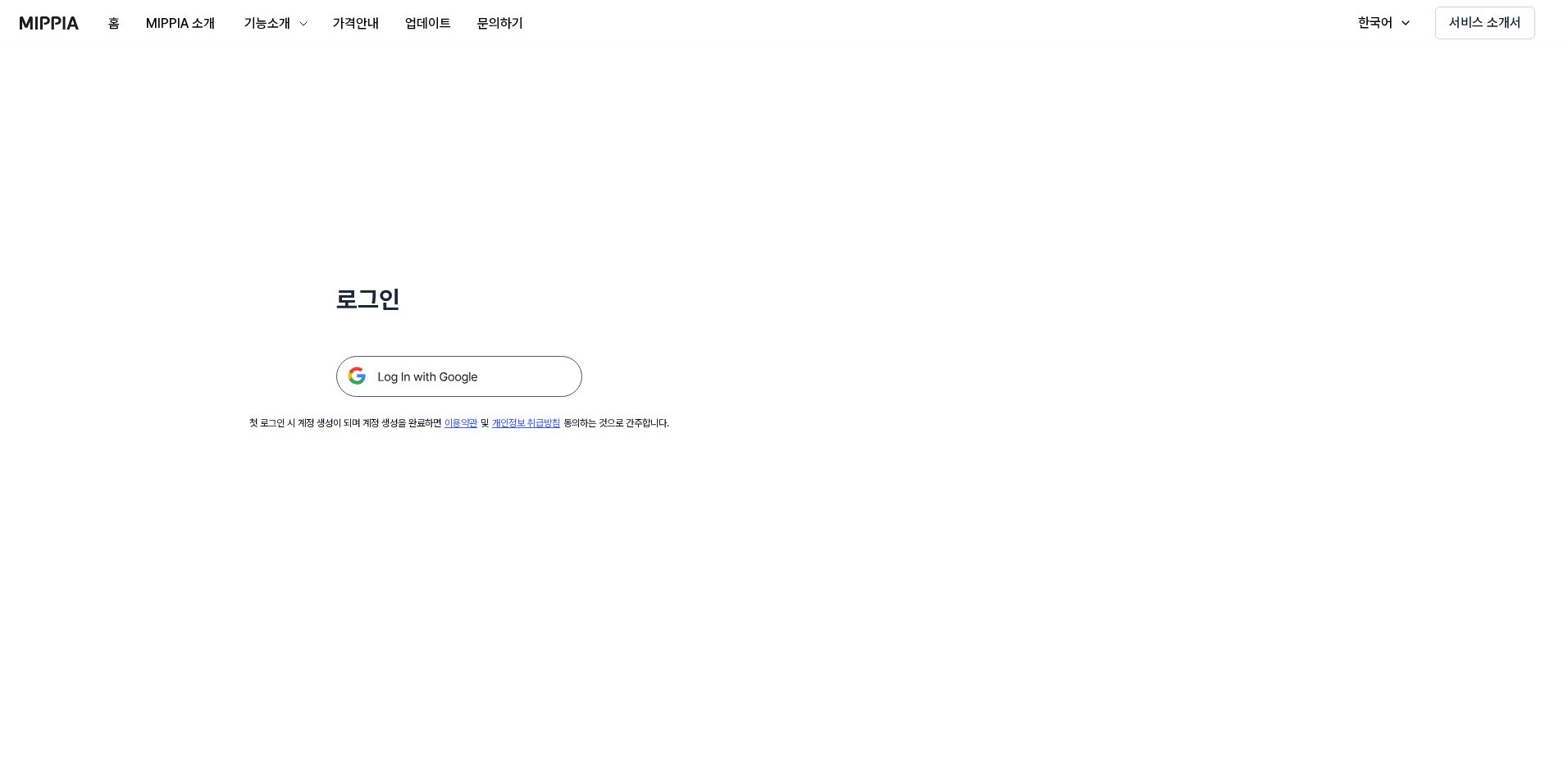
click at [430, 380] on img at bounding box center [459, 376] width 246 height 41
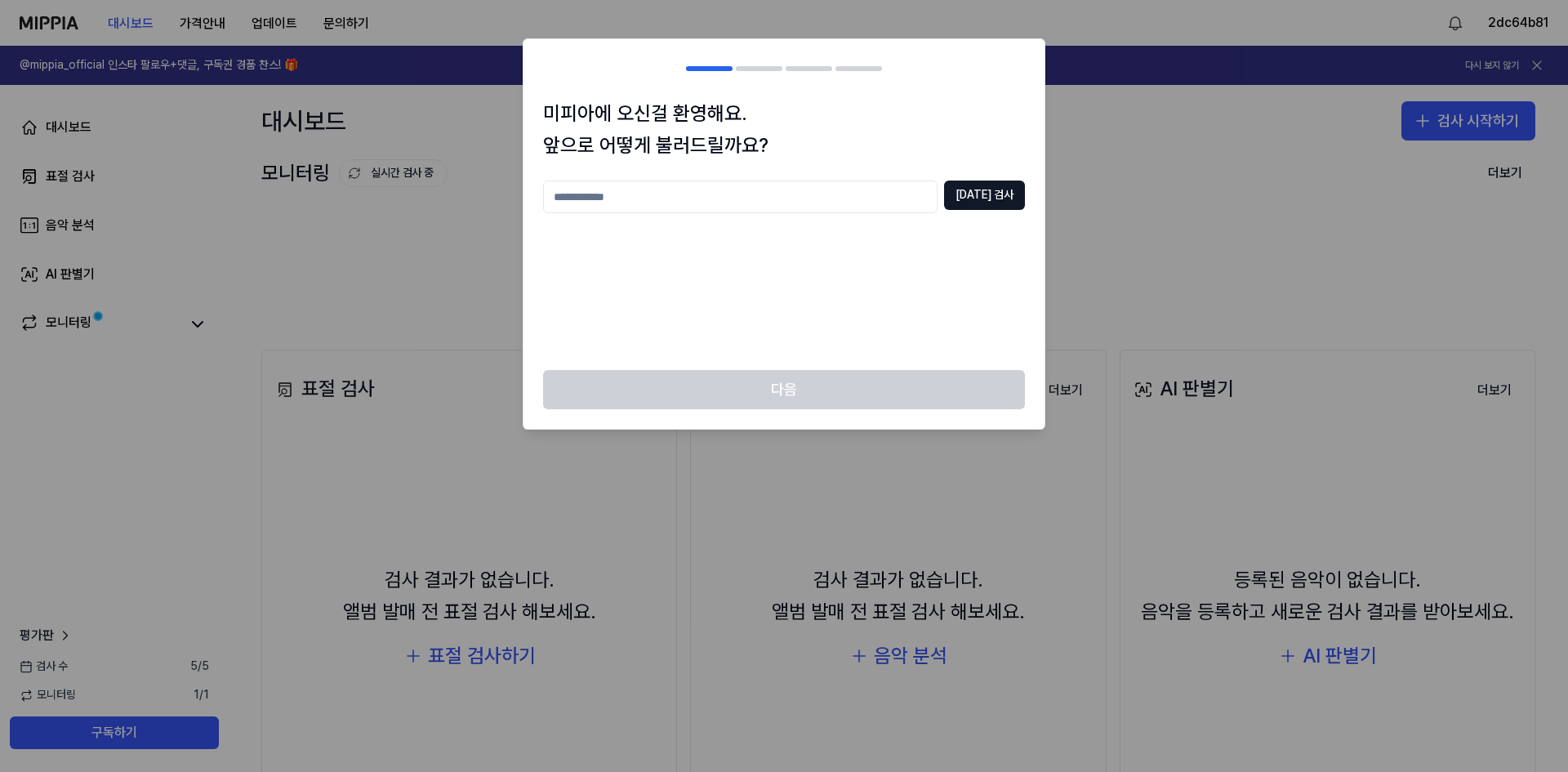
click at [757, 198] on input "text" at bounding box center [740, 197] width 395 height 33
type input "*"
click at [798, 313] on div "* 중복 검사" at bounding box center [784, 265] width 482 height 170
click at [1001, 196] on button "중복 검사" at bounding box center [985, 195] width 81 height 30
click at [787, 191] on input "*" at bounding box center [740, 197] width 395 height 33
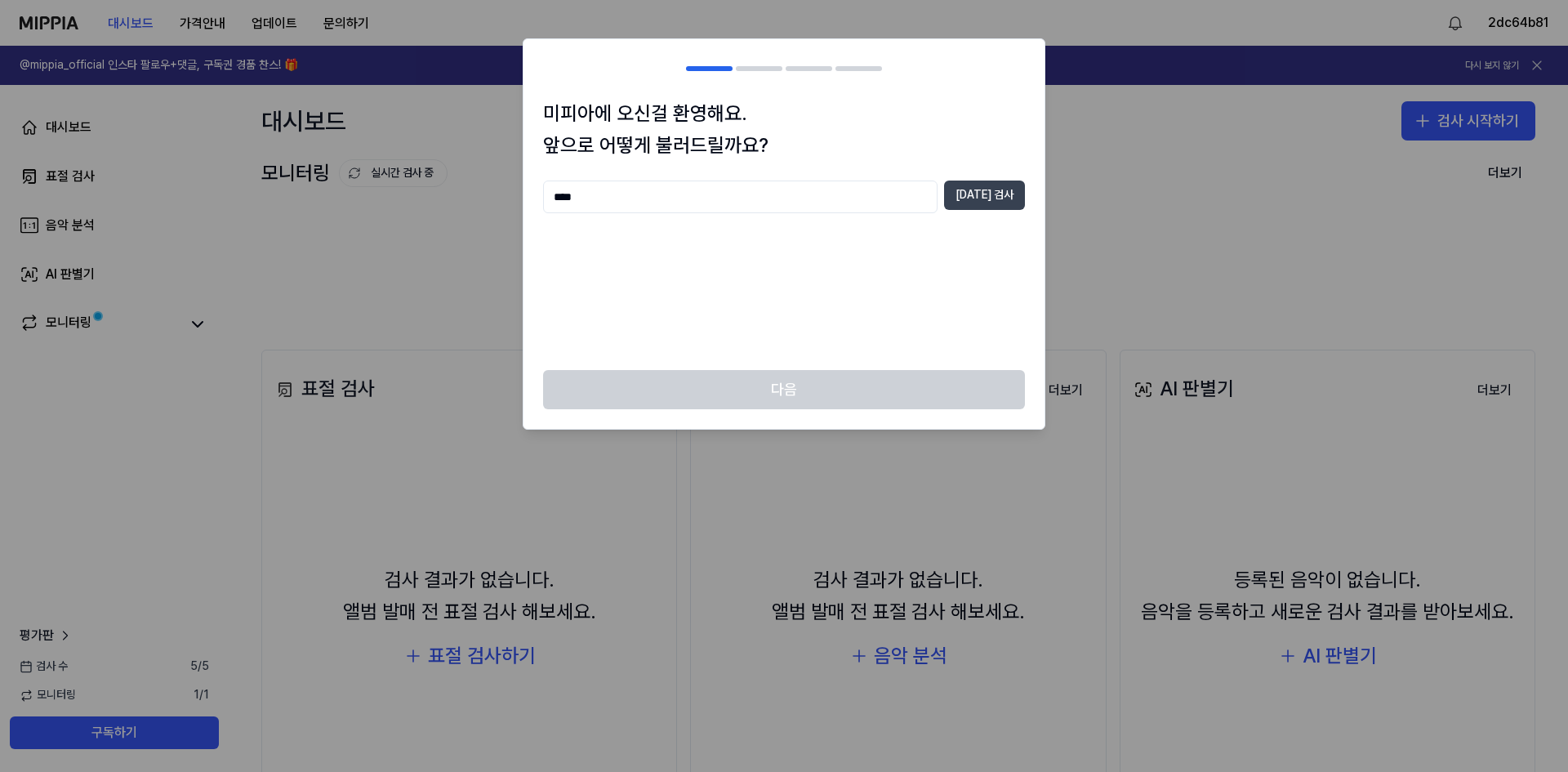
click at [1003, 199] on button "중복 검사" at bounding box center [985, 195] width 81 height 30
click at [756, 229] on p "중복되는 닉네임이에요" at bounding box center [784, 225] width 482 height 16
click at [729, 203] on input "****" at bounding box center [740, 197] width 395 height 33
type input "*******"
click at [991, 194] on button "중복 검사" at bounding box center [985, 195] width 81 height 30
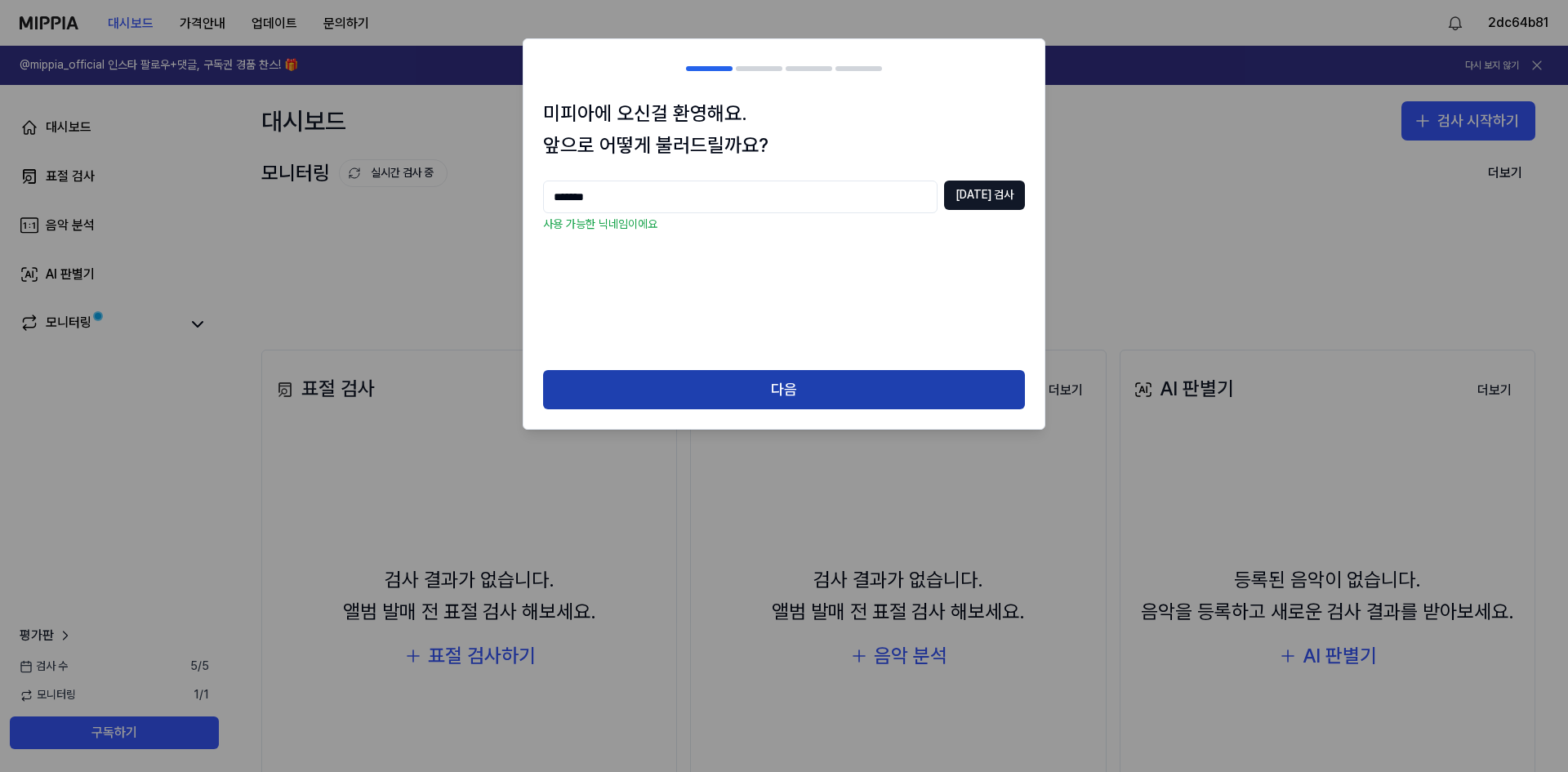
click at [782, 386] on button "다음" at bounding box center [784, 390] width 482 height 39
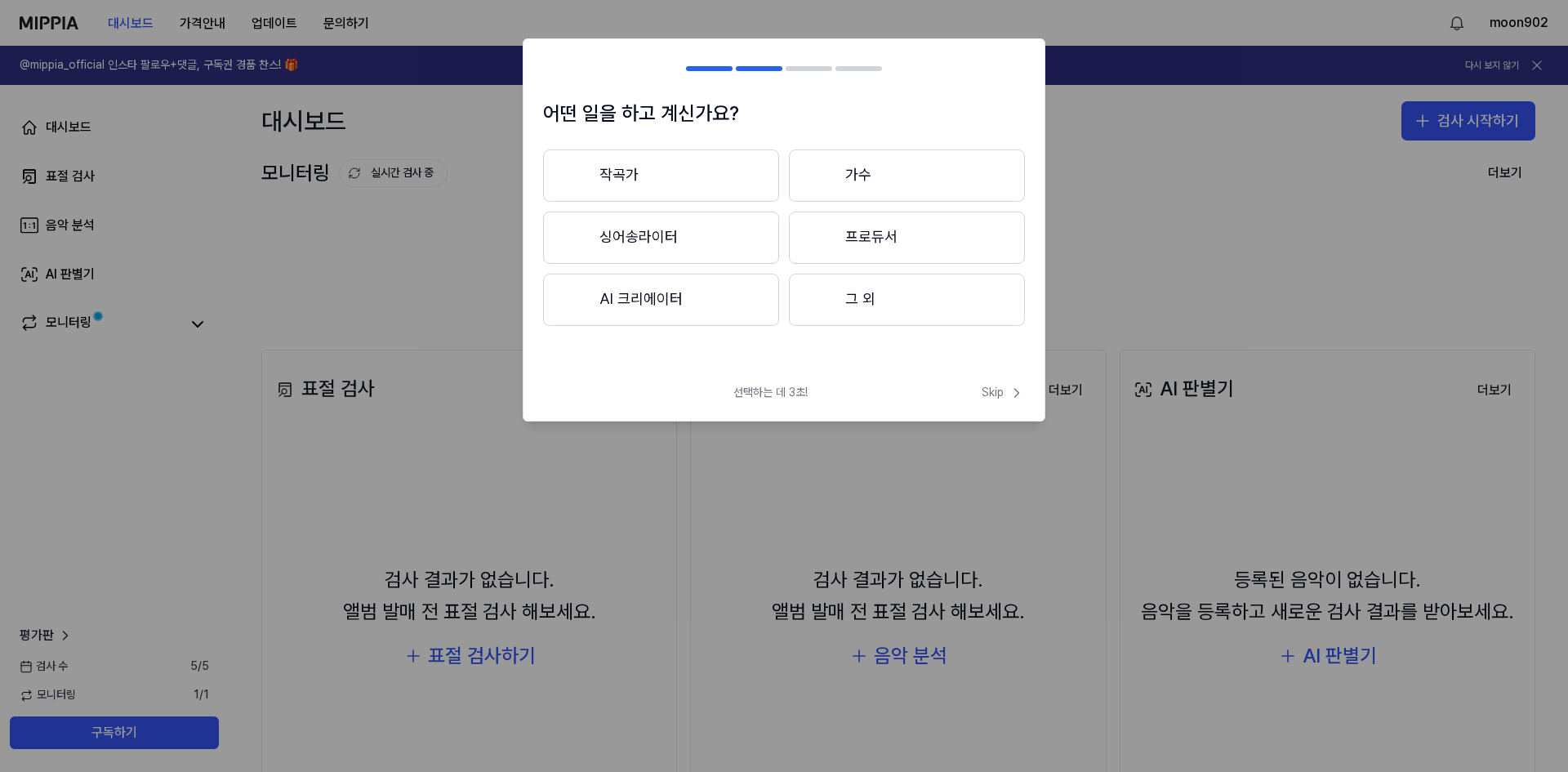
click at [693, 167] on button "작곡가" at bounding box center [661, 176] width 236 height 53
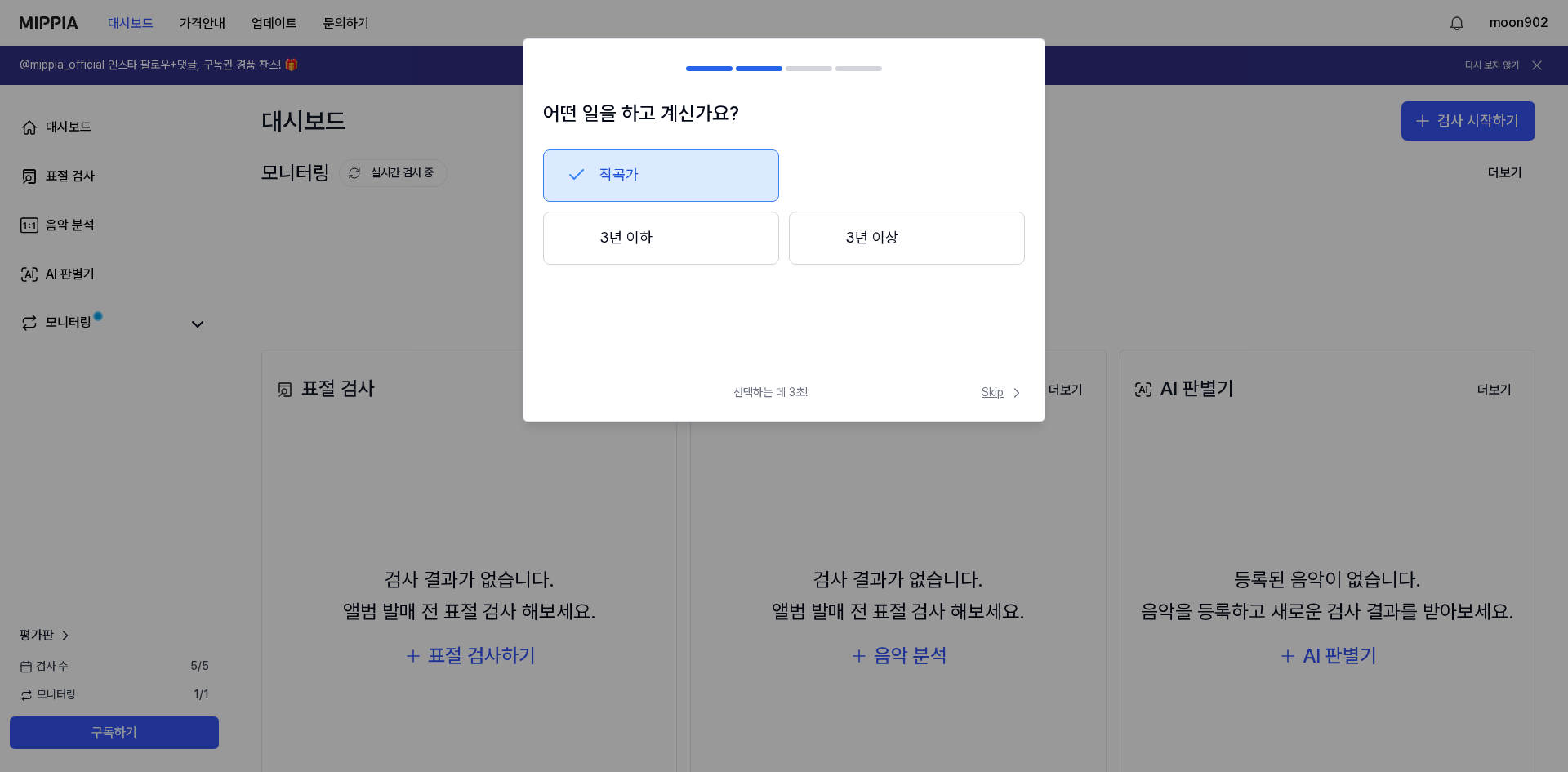
click at [997, 398] on span "Skip" at bounding box center [1003, 393] width 43 height 16
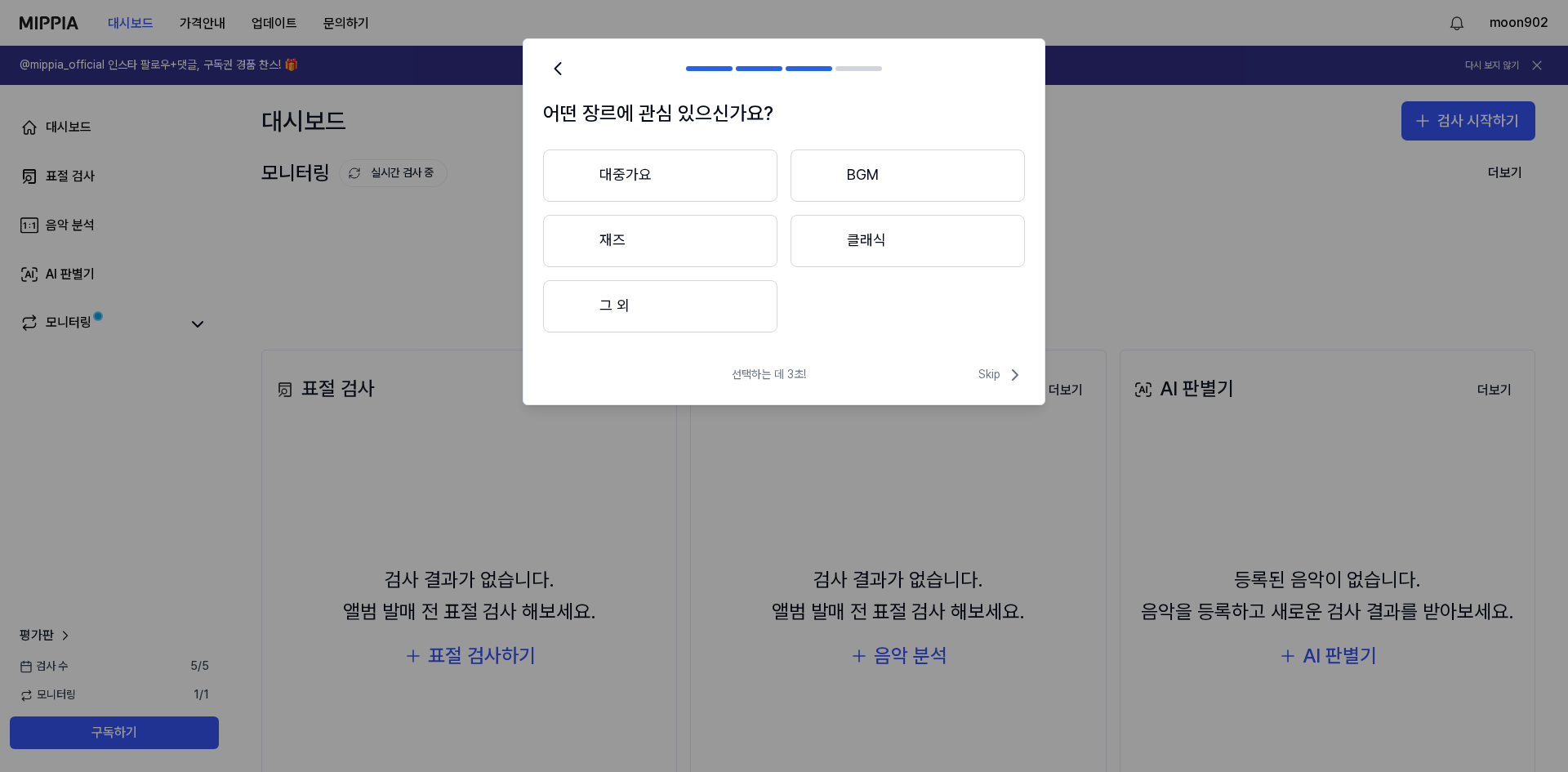
click at [625, 178] on button "대중가요" at bounding box center [661, 176] width 235 height 53
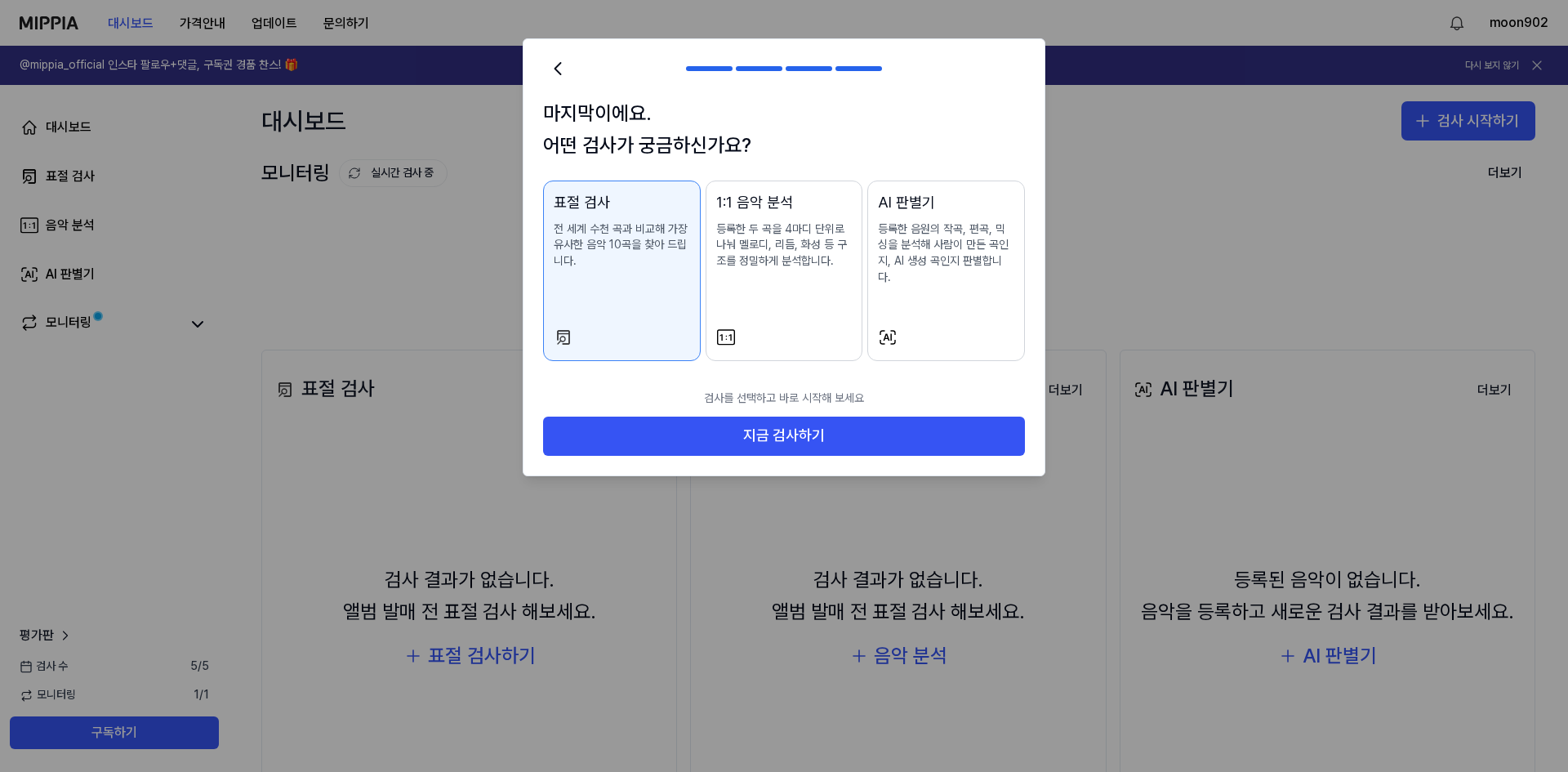
click at [626, 283] on div "표절 검사 전 세계 수천 곡과 비교해 가장 유사한 음악 10곡을 찾아 드립니다." at bounding box center [622, 246] width 136 height 111
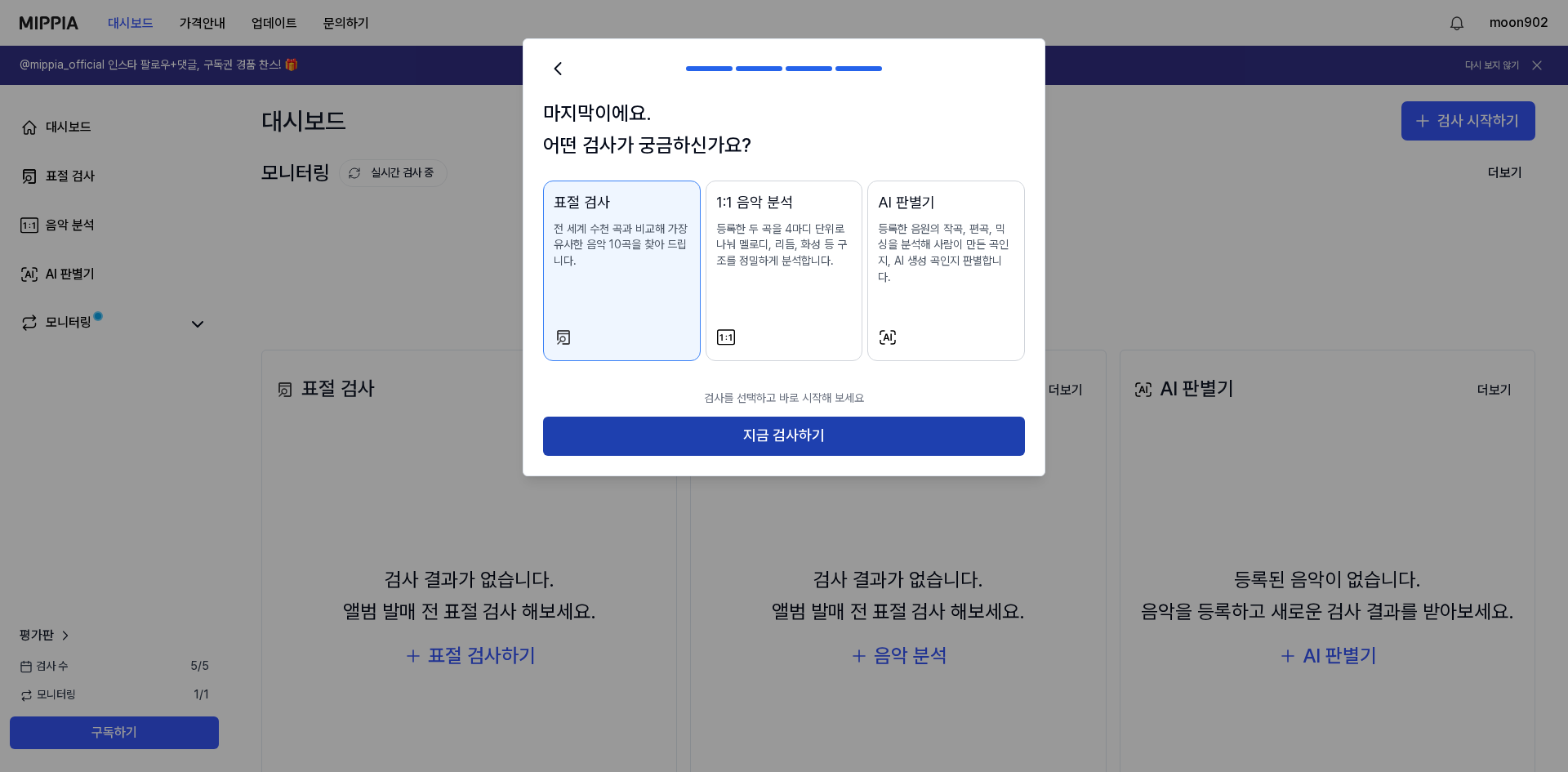
click at [720, 428] on button "지금 검사하기" at bounding box center [784, 436] width 482 height 39
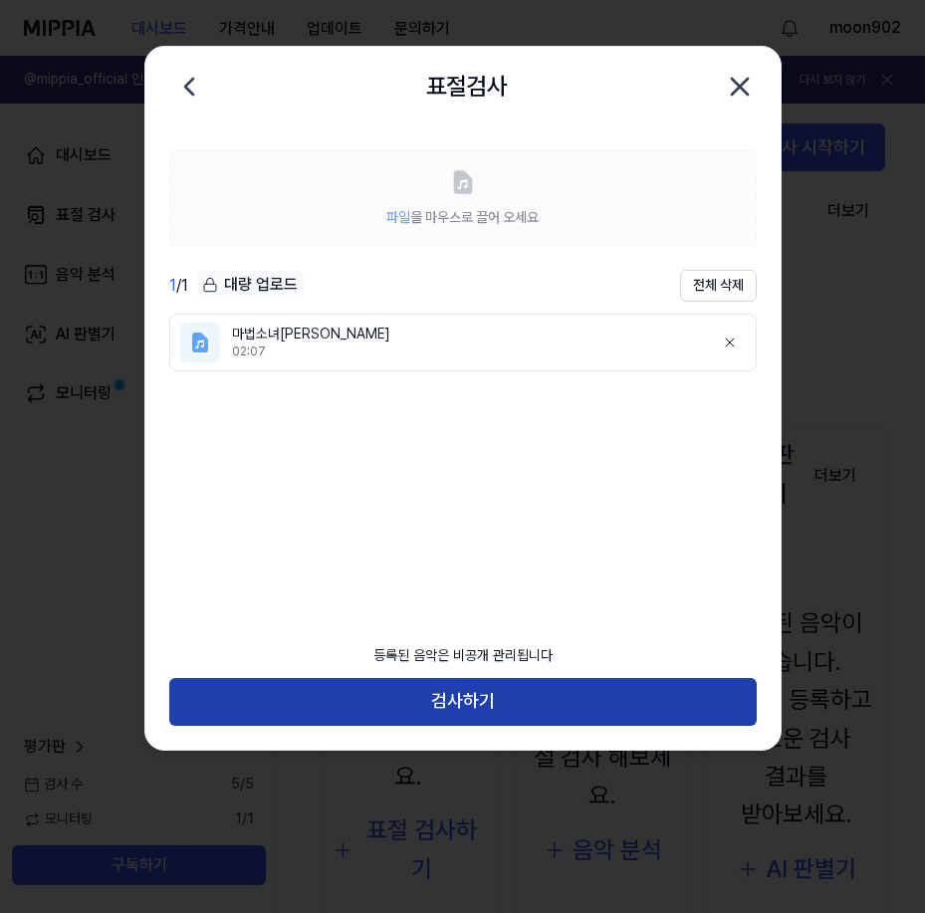
click at [513, 705] on button "검사하기" at bounding box center [462, 702] width 587 height 48
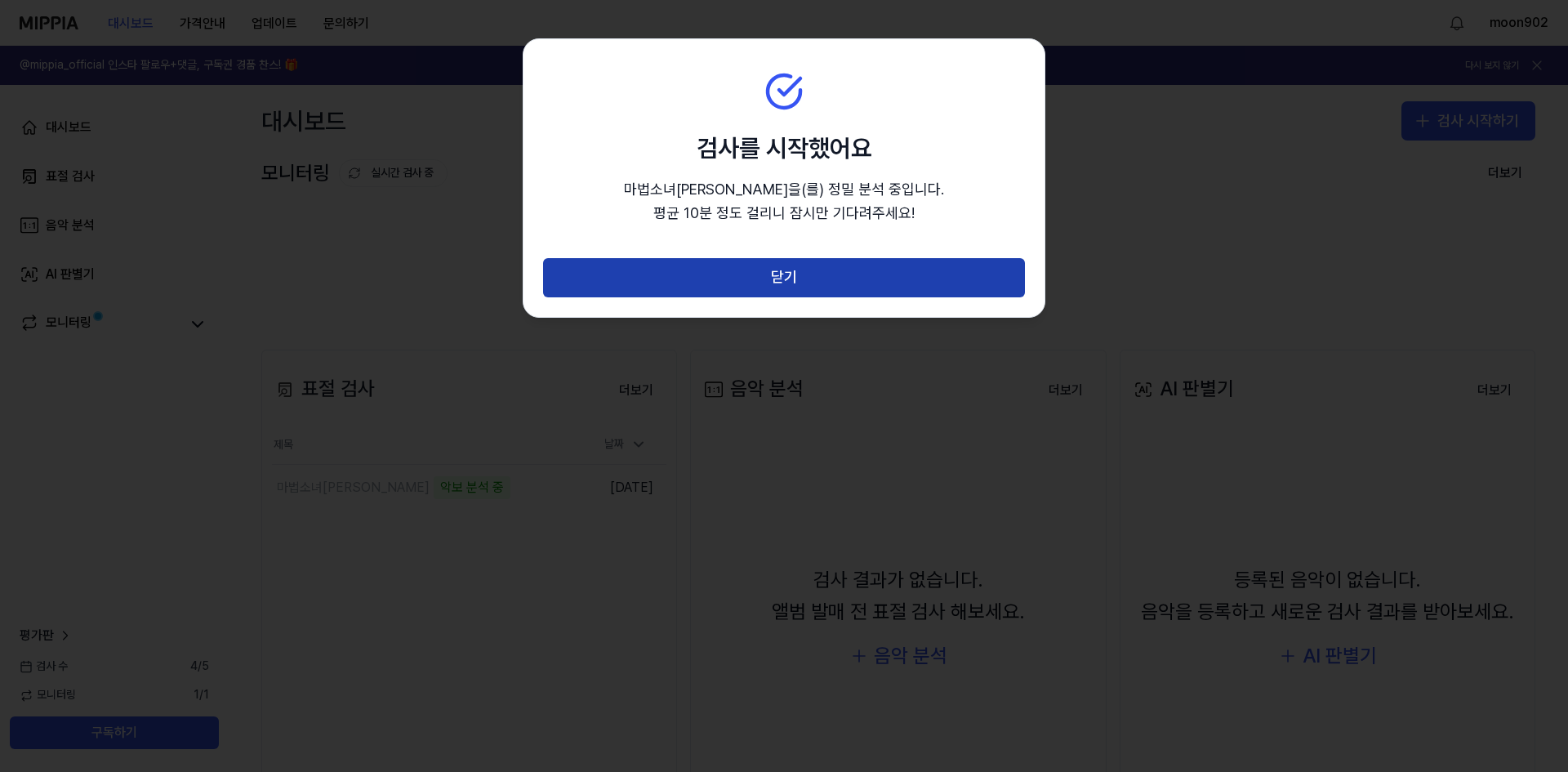
click at [988, 279] on button "닫기" at bounding box center [784, 278] width 482 height 39
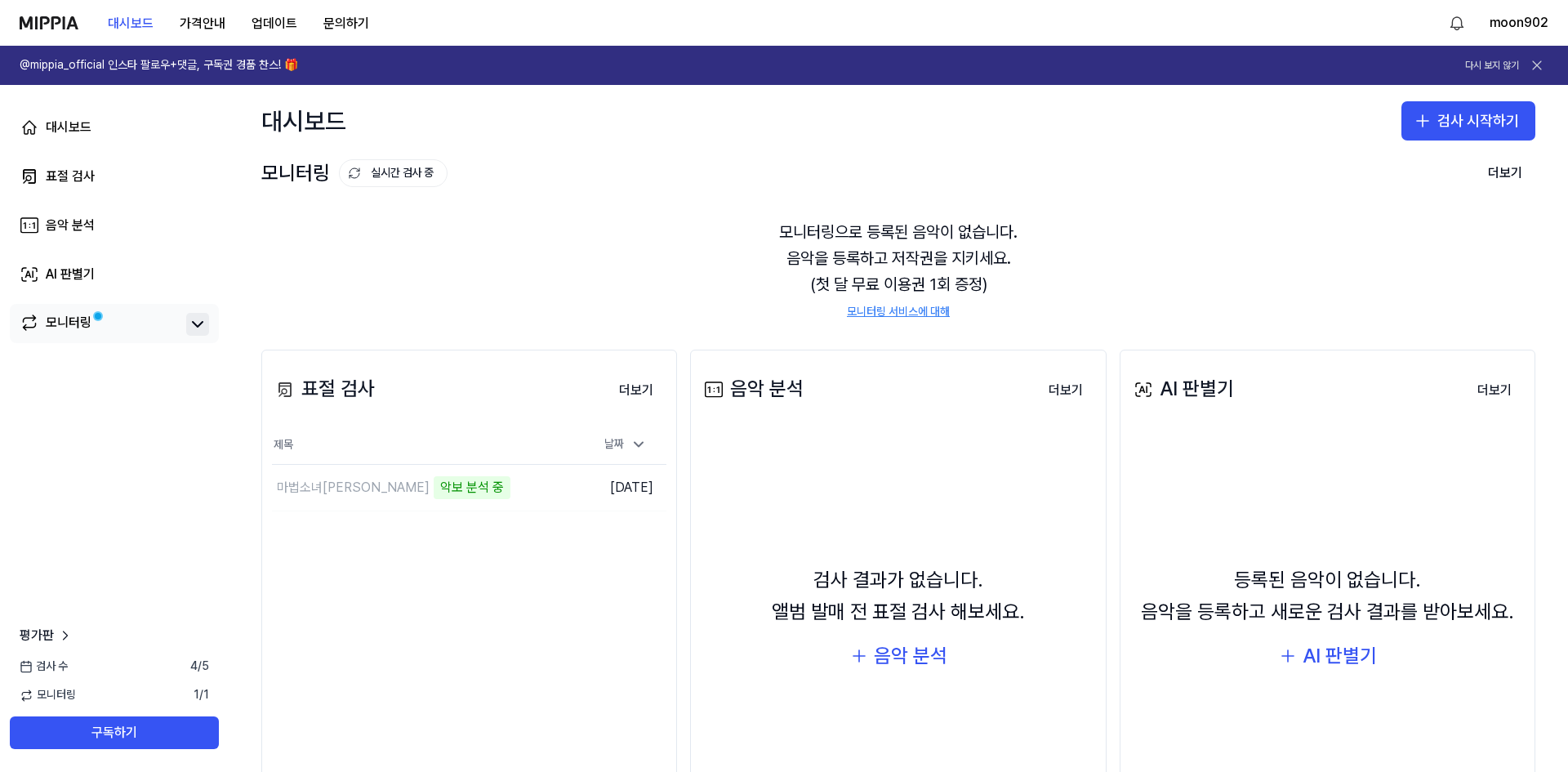
click at [203, 322] on icon at bounding box center [198, 324] width 10 height 5
click at [203, 323] on icon at bounding box center [198, 324] width 20 height 20
click at [518, 481] on button "이동하기" at bounding box center [538, 487] width 59 height 26
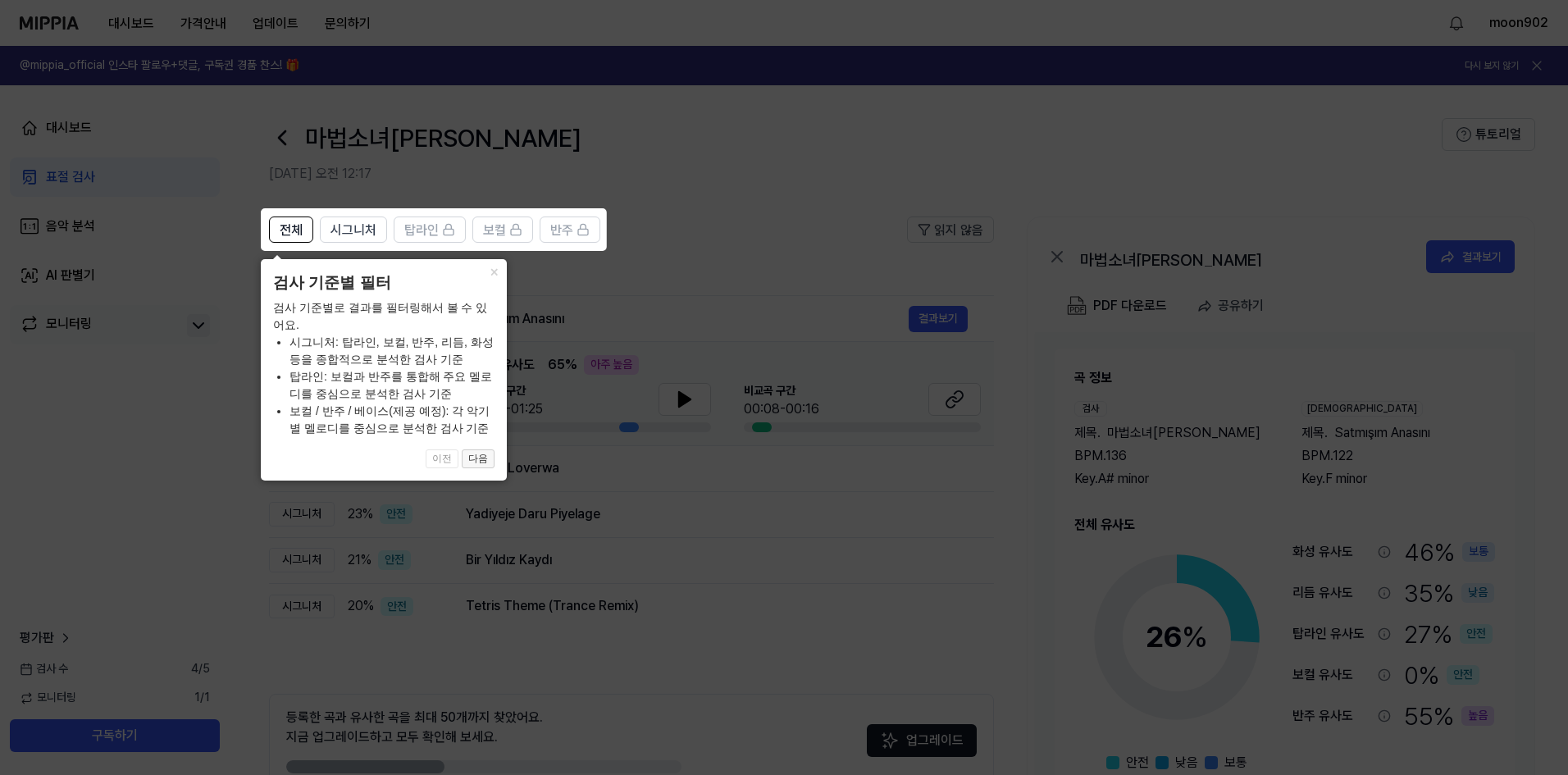
click at [478, 454] on button "다음" at bounding box center [478, 459] width 33 height 20
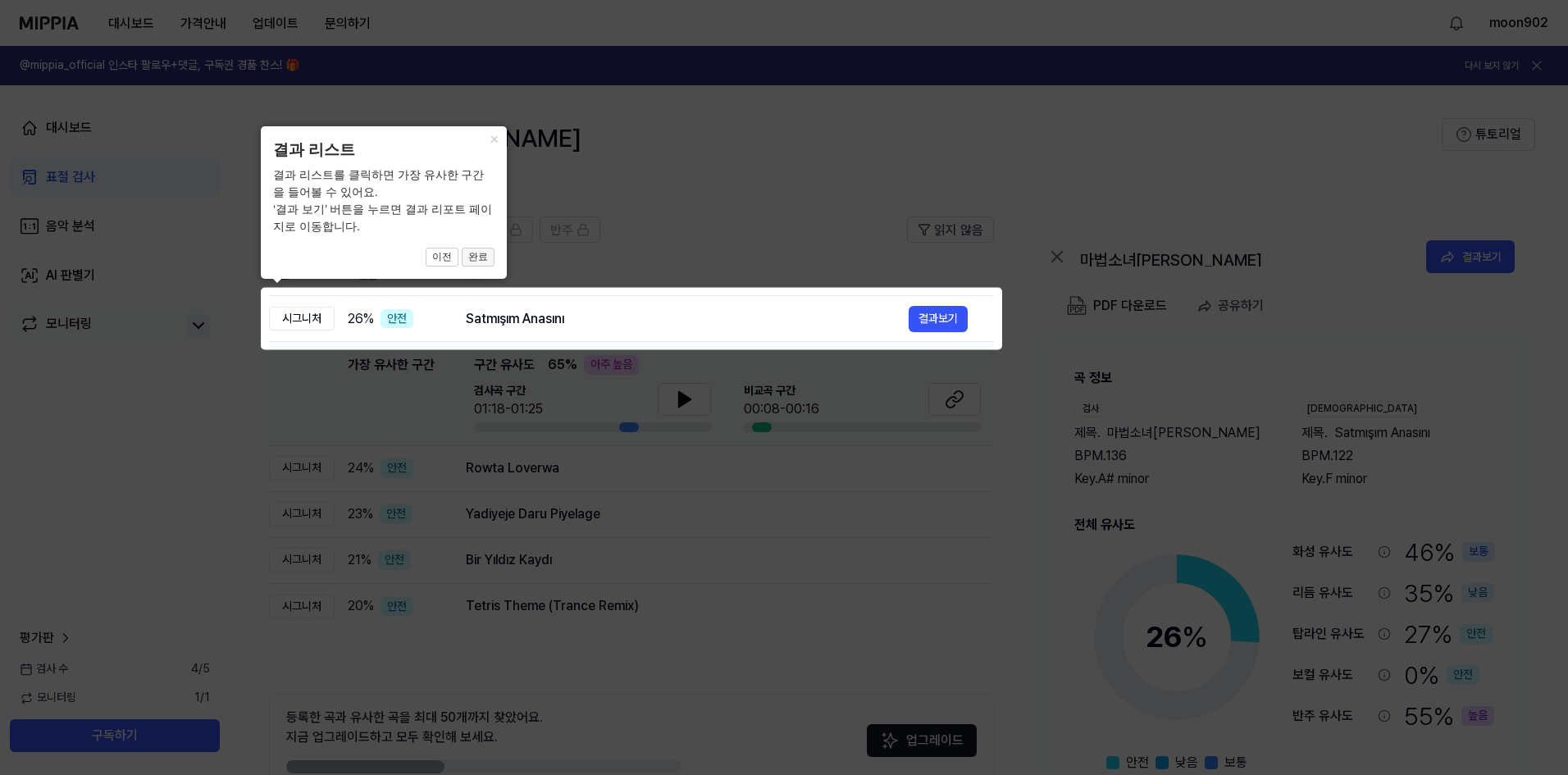
click at [477, 255] on button "완료" at bounding box center [478, 258] width 33 height 20
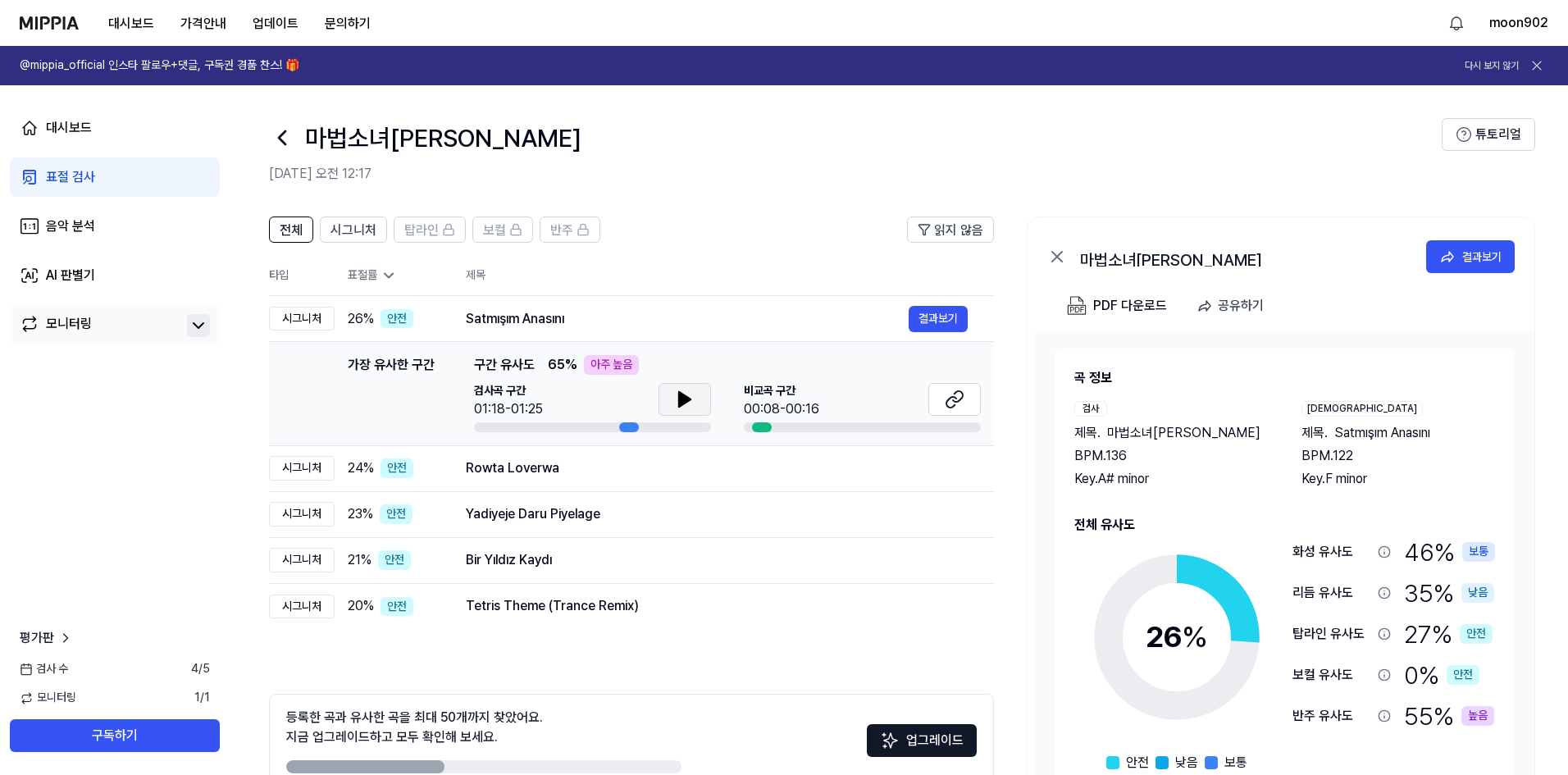
click at [695, 391] on button at bounding box center [685, 399] width 53 height 33
click at [963, 404] on icon at bounding box center [955, 399] width 20 height 20
click at [447, 474] on td "Rowta Loverwa 결과보기" at bounding box center [717, 468] width 555 height 46
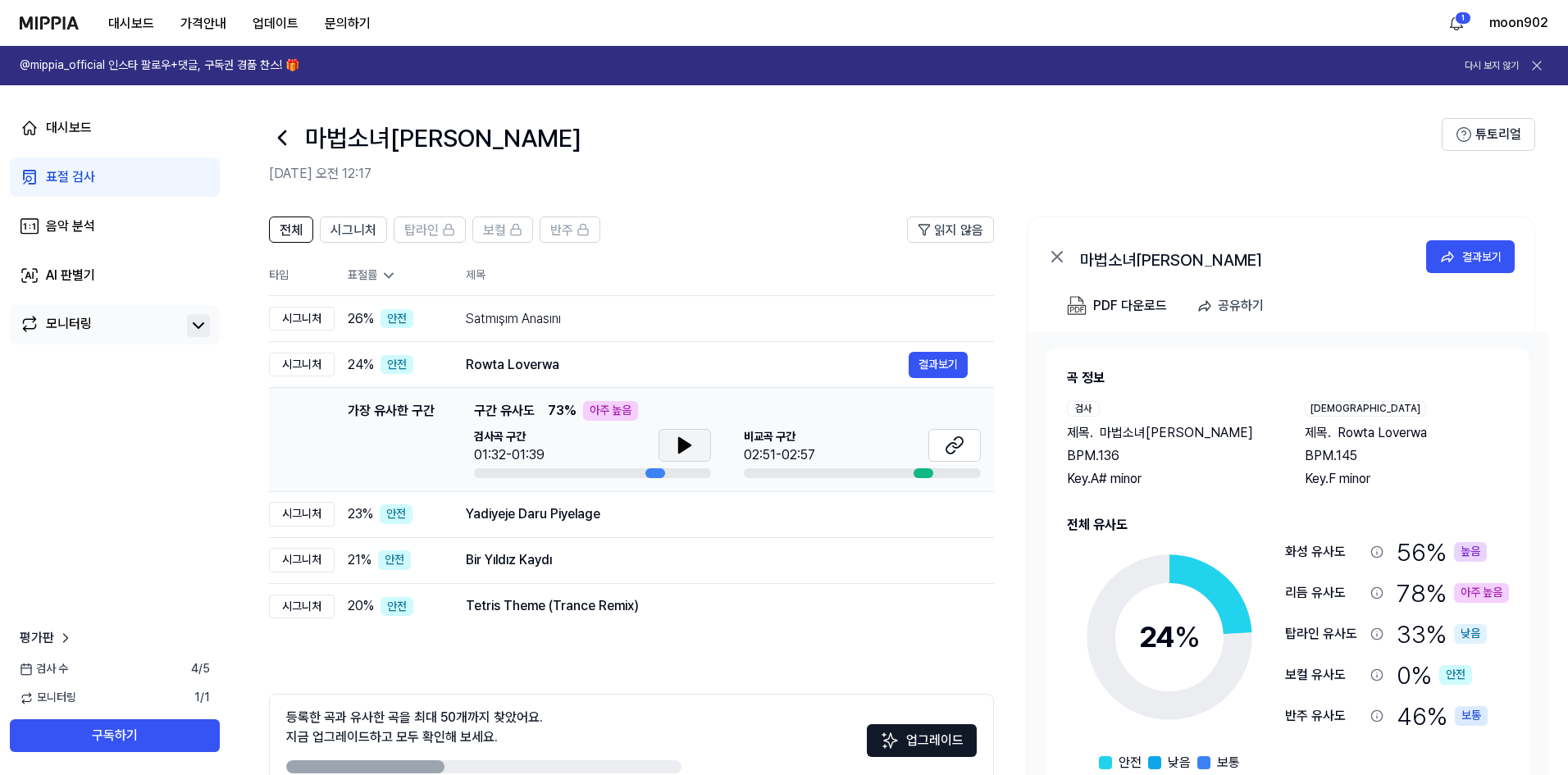
click at [684, 443] on icon at bounding box center [685, 446] width 12 height 15
click at [965, 446] on button at bounding box center [955, 446] width 53 height 33
click at [437, 518] on div "23 % 안전" at bounding box center [393, 514] width 91 height 20
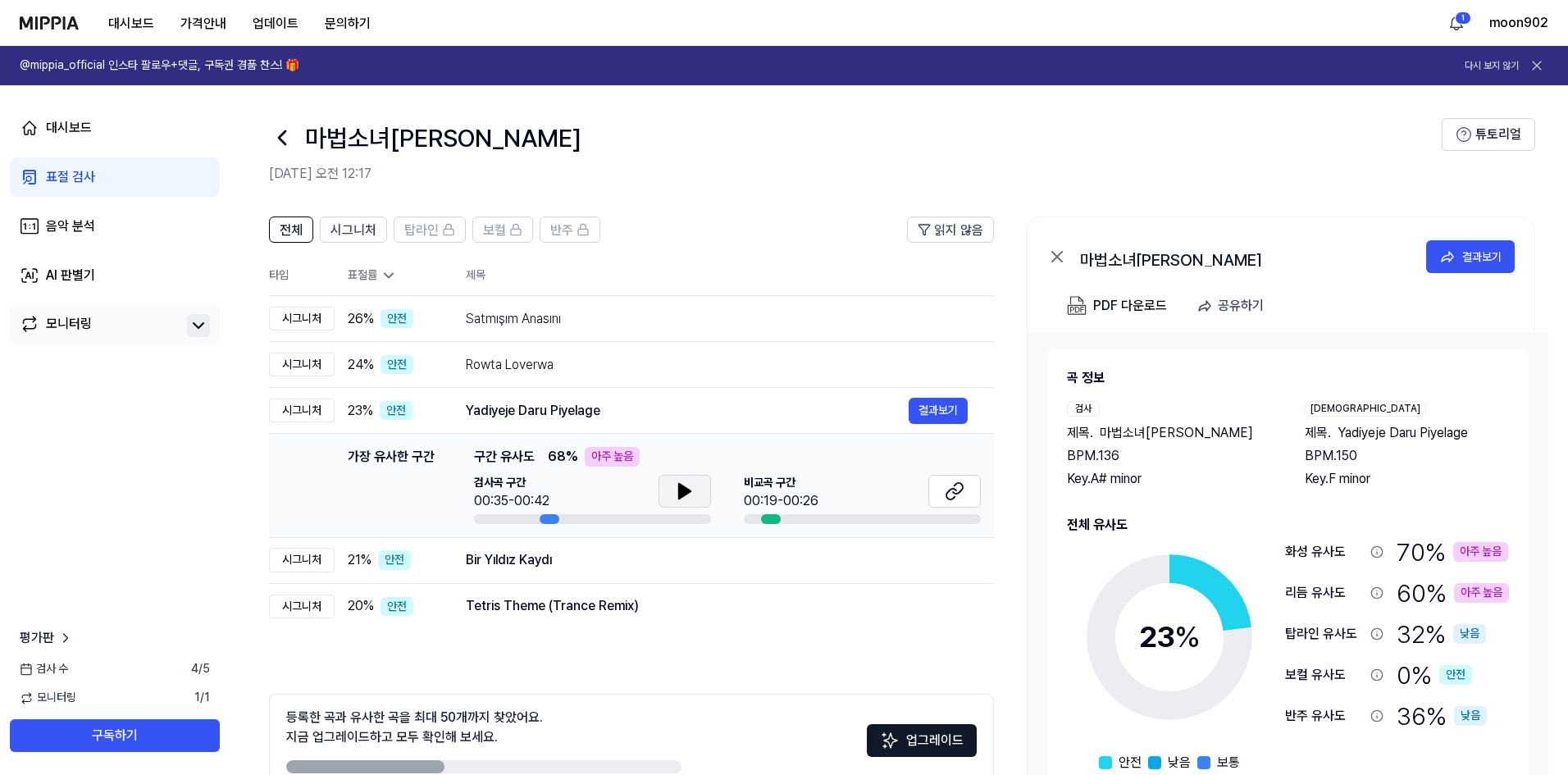
click at [699, 493] on button at bounding box center [685, 491] width 53 height 33
click at [964, 490] on icon at bounding box center [955, 491] width 20 height 20
click at [440, 570] on td "Bir Yıldız Kaydı 결과보기" at bounding box center [717, 560] width 555 height 46
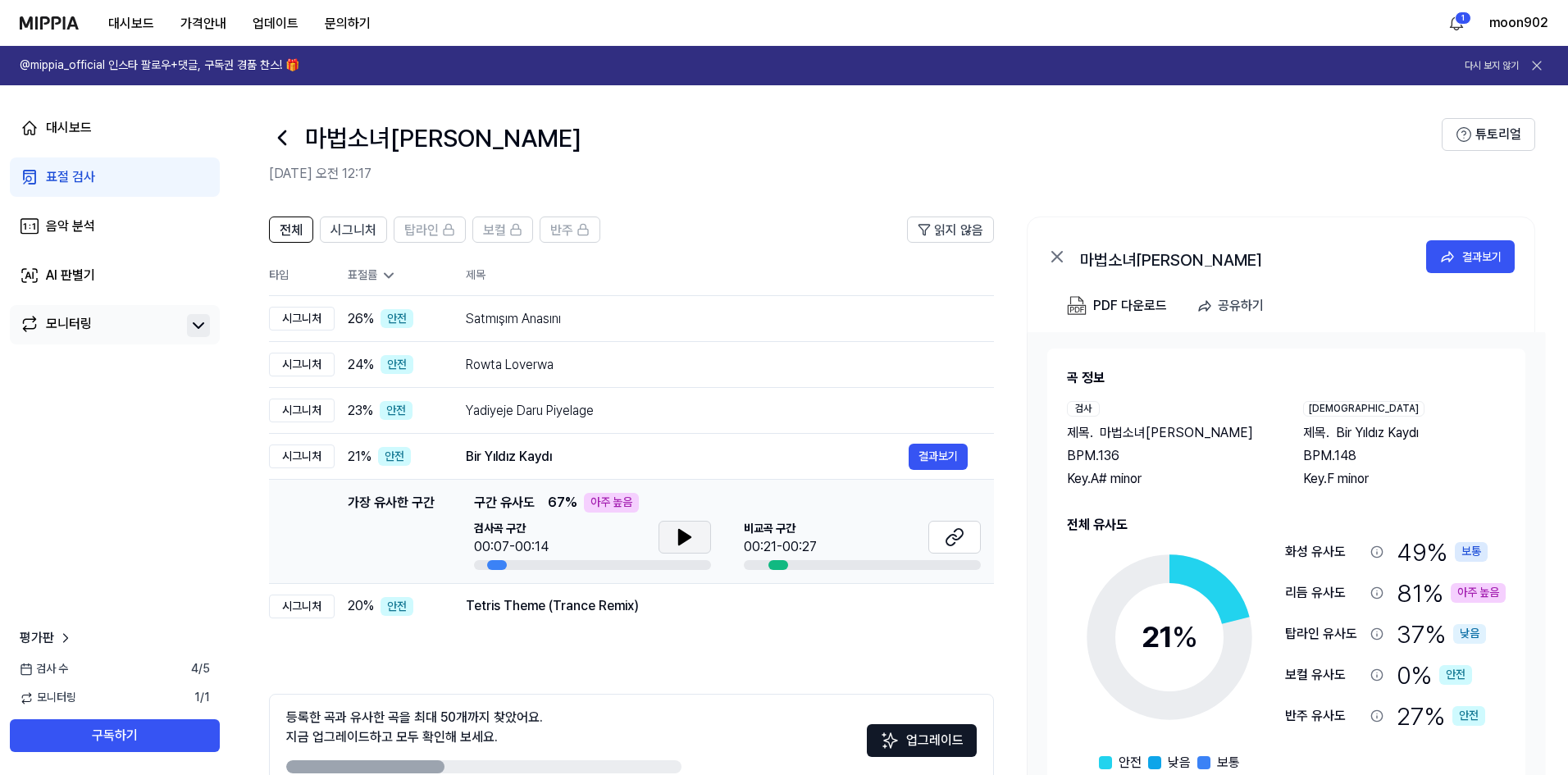
click at [684, 538] on icon at bounding box center [685, 537] width 12 height 15
click at [949, 538] on icon at bounding box center [952, 539] width 10 height 11
click at [437, 610] on div "20 % 안전" at bounding box center [393, 606] width 91 height 20
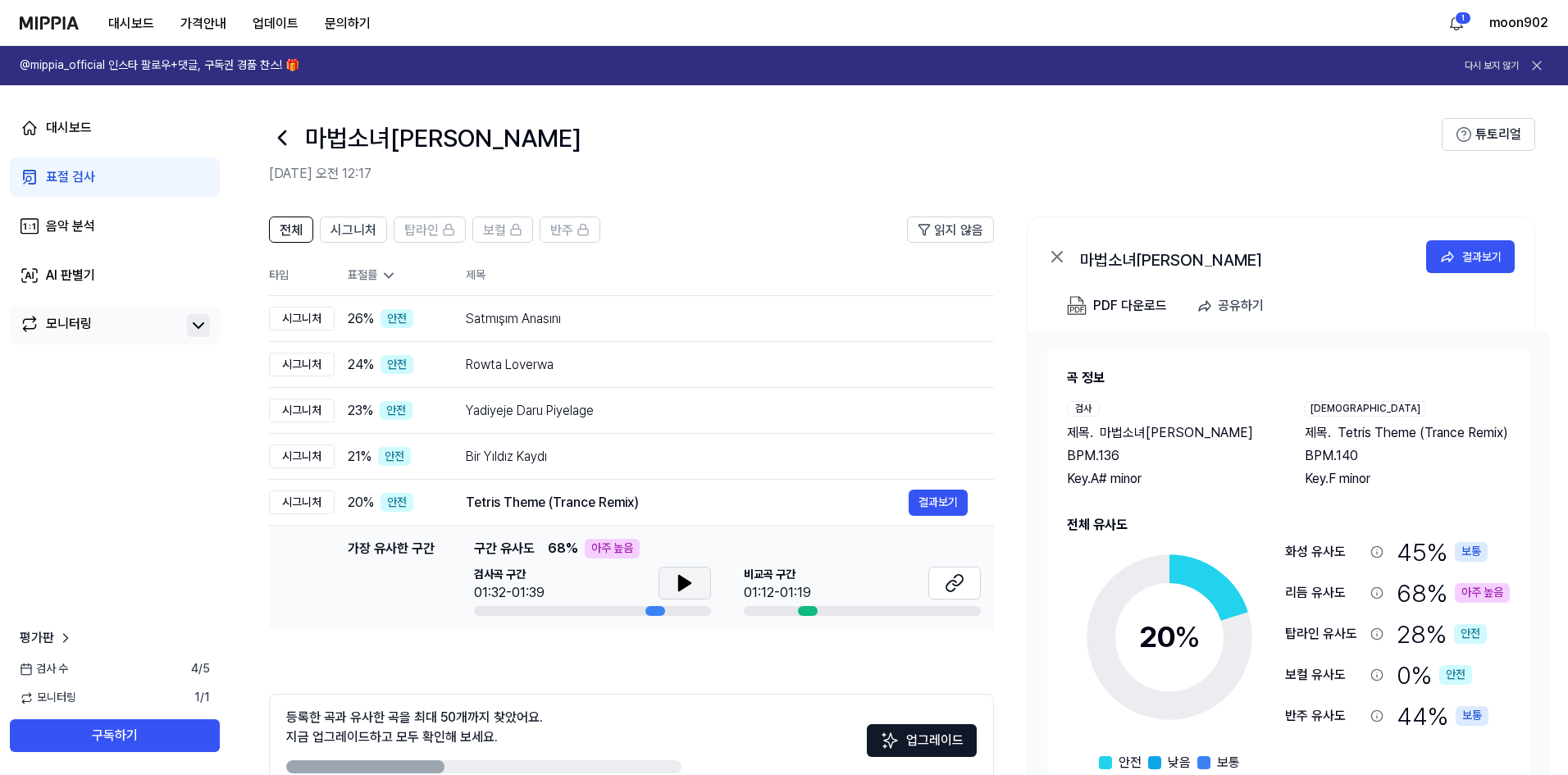
click at [686, 578] on icon at bounding box center [685, 583] width 20 height 20
click at [955, 586] on icon at bounding box center [958, 580] width 10 height 11
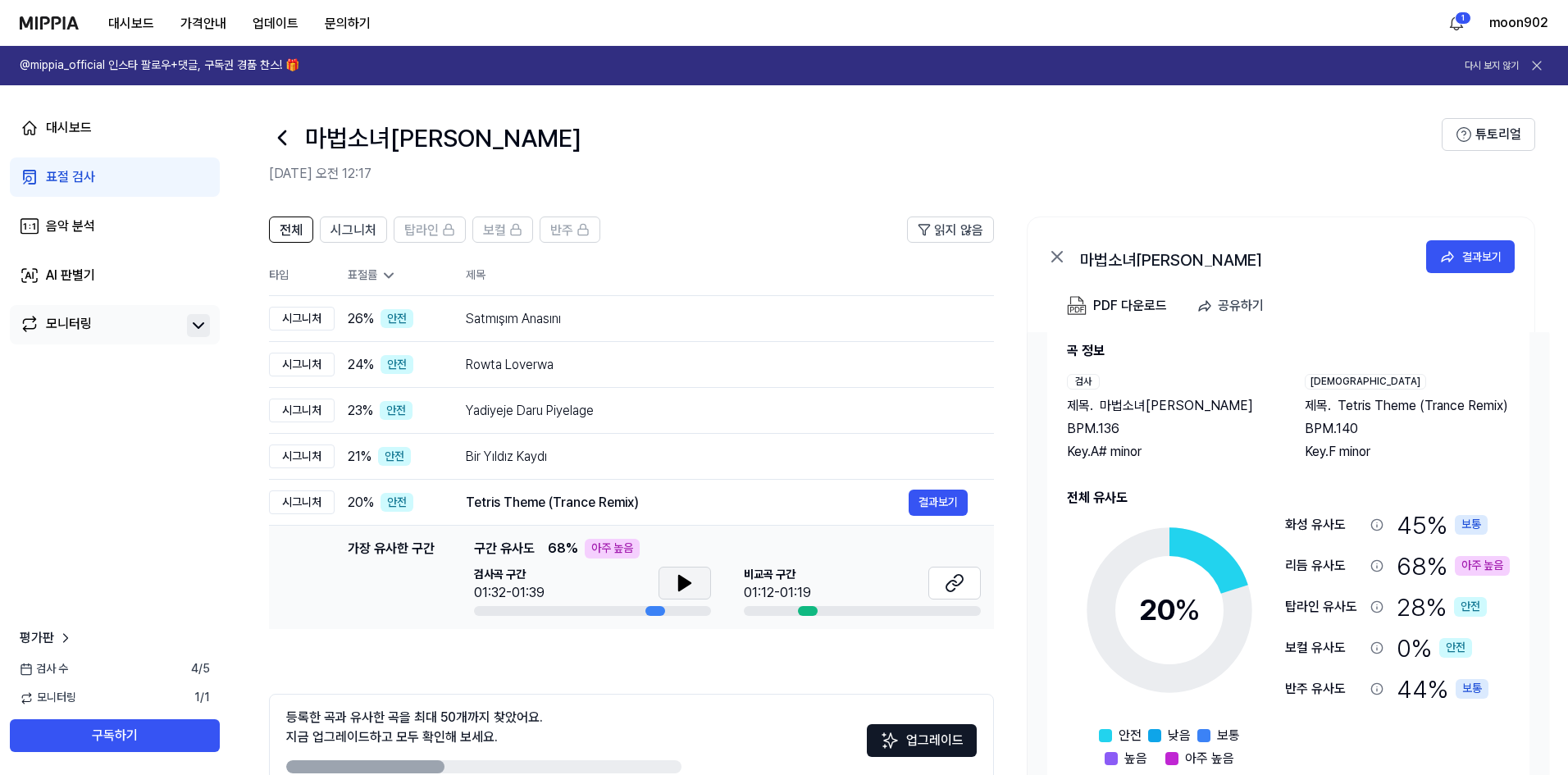
click at [1358, 411] on span "Tetris Theme (Trance Remix)" at bounding box center [1422, 406] width 171 height 20
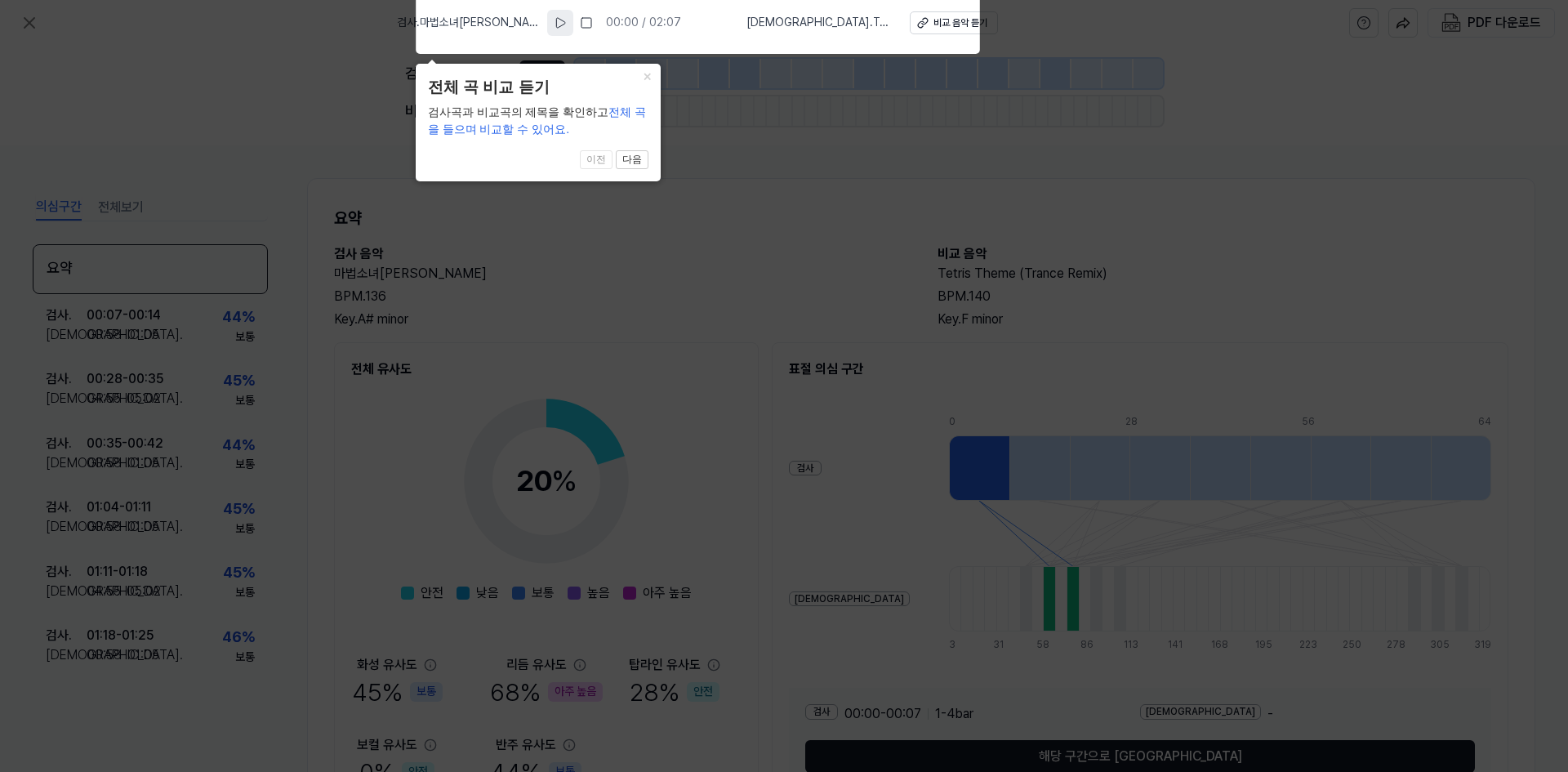
click at [554, 23] on icon at bounding box center [560, 23] width 13 height 13
click at [935, 28] on div "비교 음악 듣기" at bounding box center [961, 23] width 54 height 14
click at [649, 75] on button "×" at bounding box center [647, 75] width 26 height 23
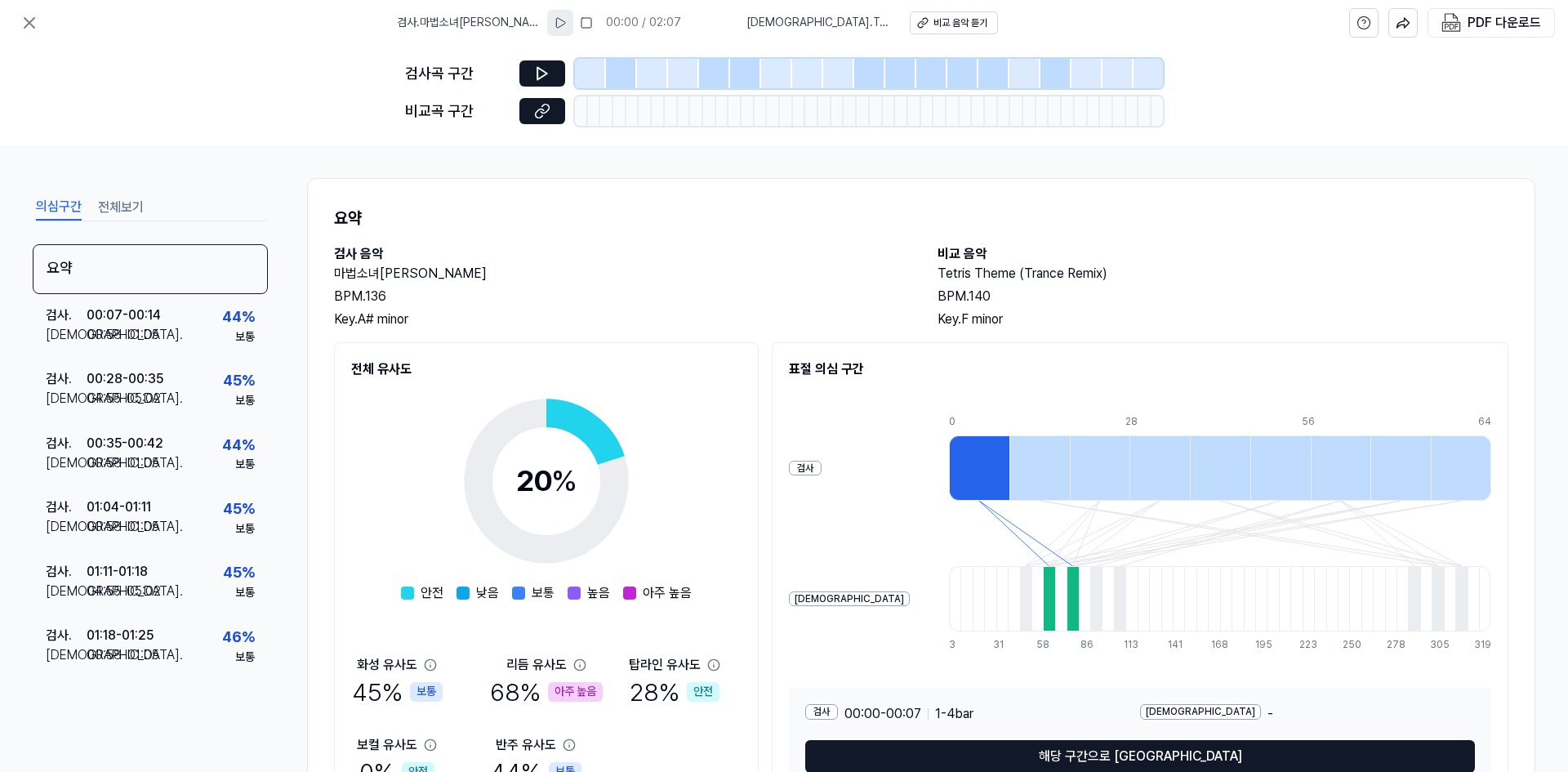
click at [580, 71] on div at bounding box center [591, 74] width 31 height 30
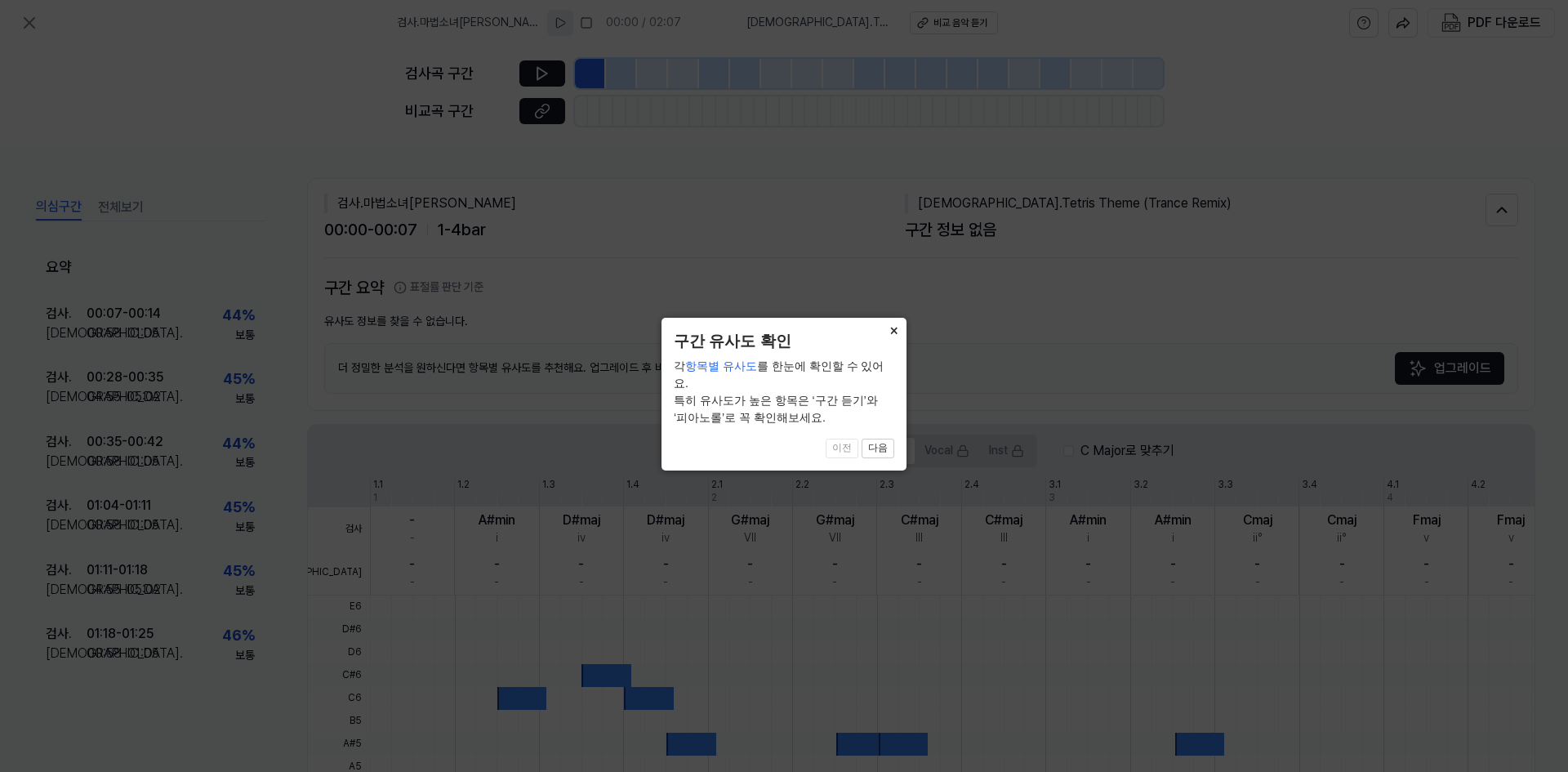
click at [900, 327] on button "×" at bounding box center [894, 329] width 26 height 23
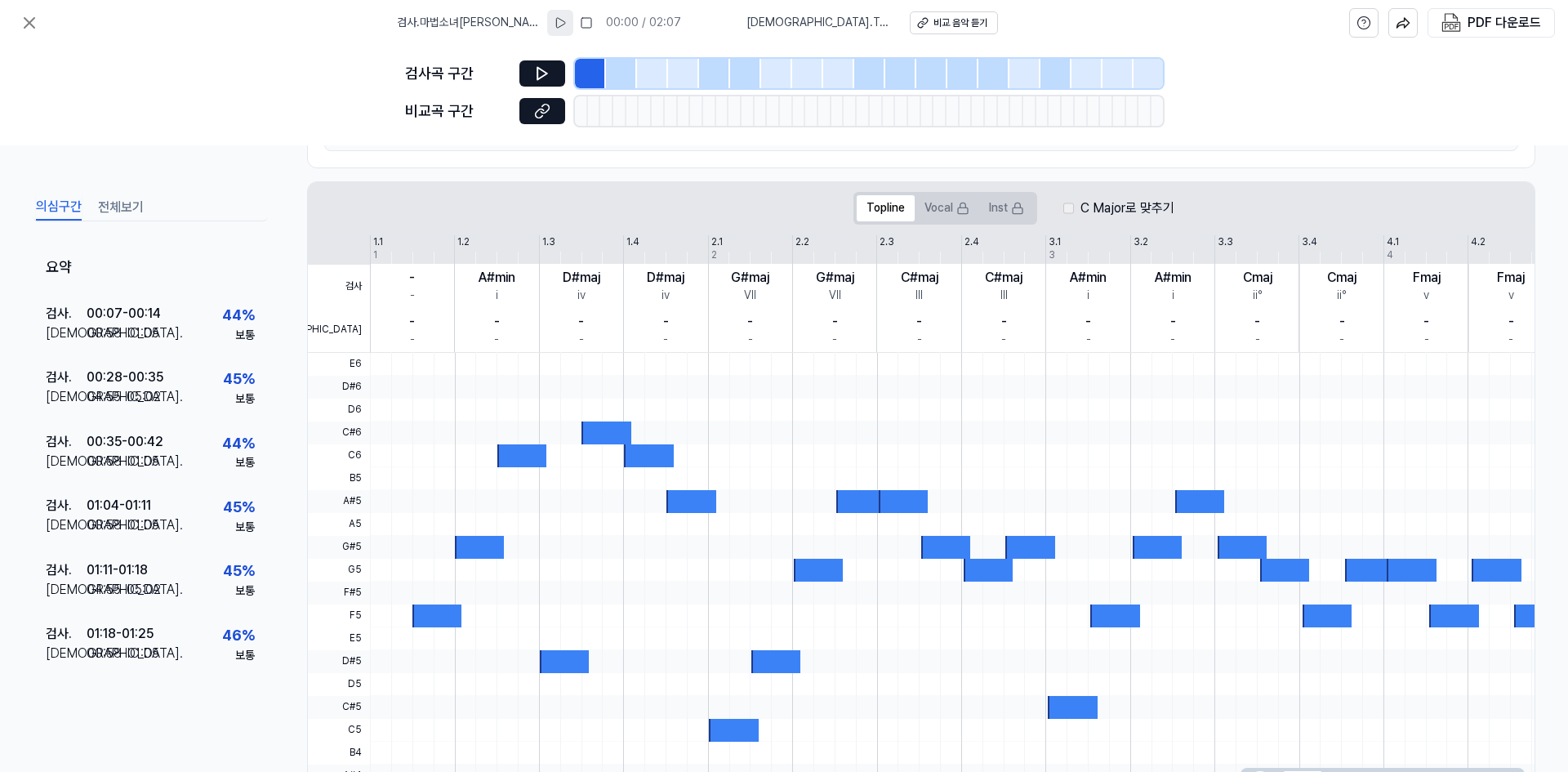
scroll to position [253, 0]
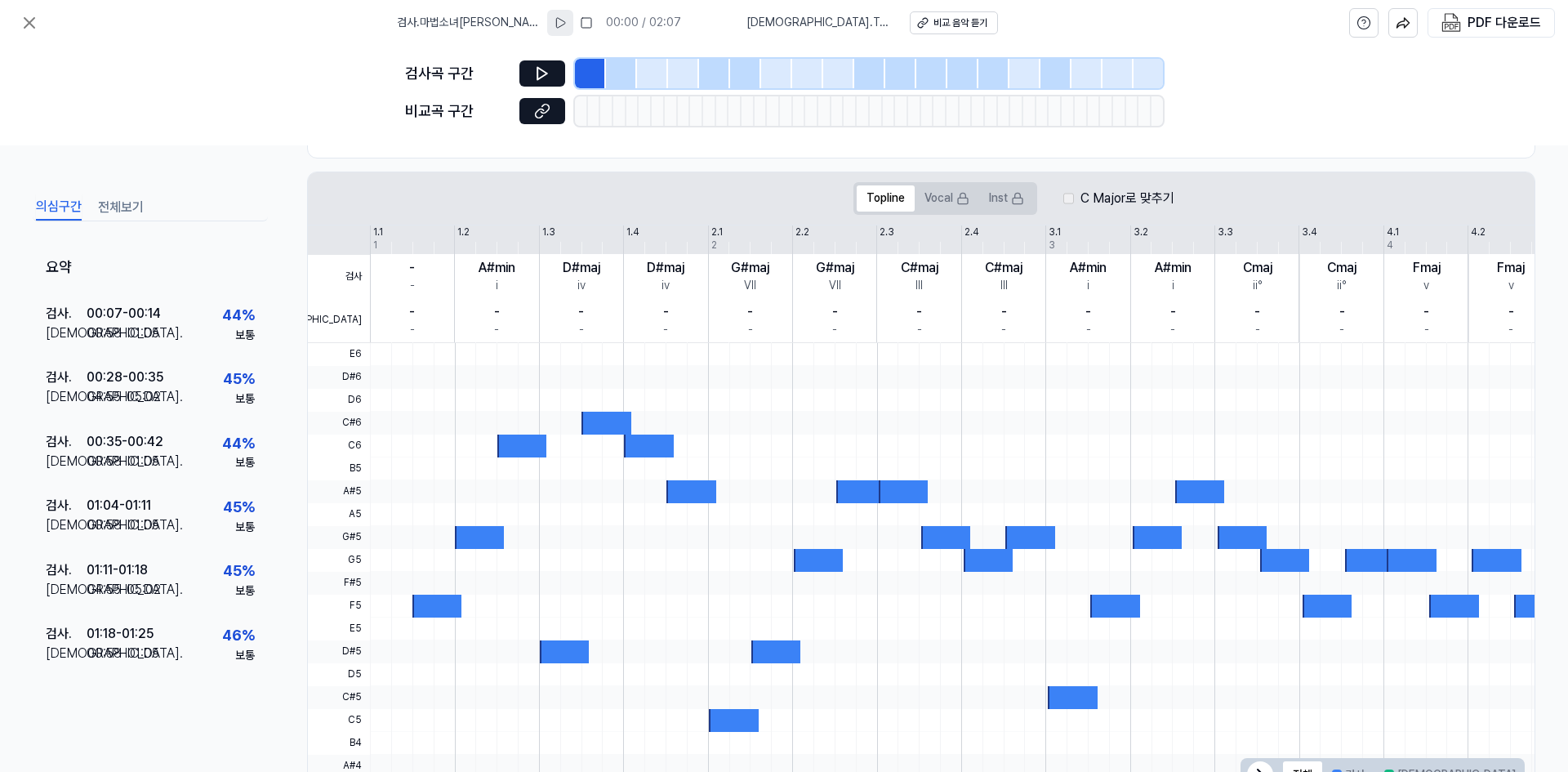
click at [513, 448] on div at bounding box center [522, 446] width 49 height 23
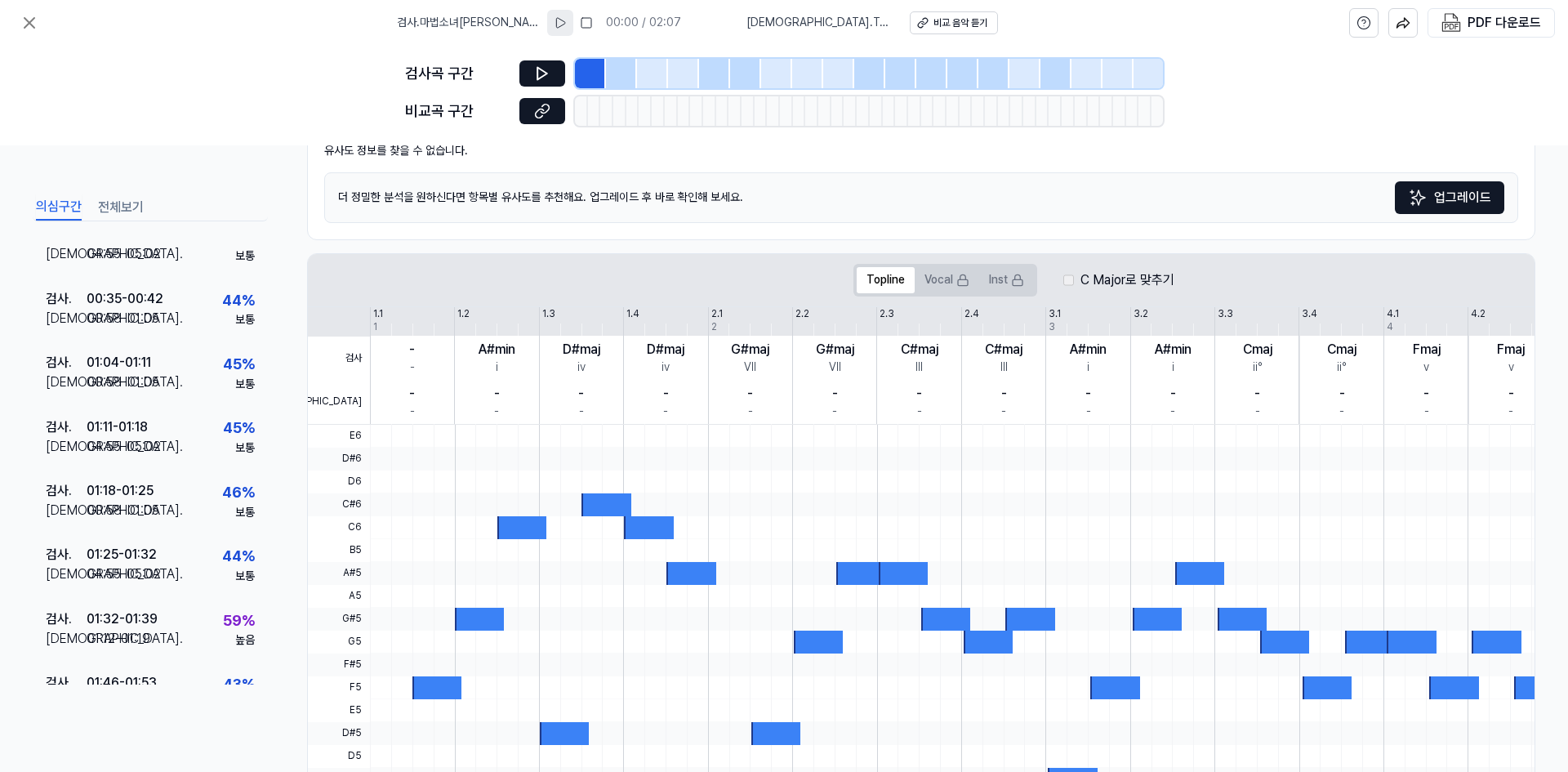
scroll to position [184, 0]
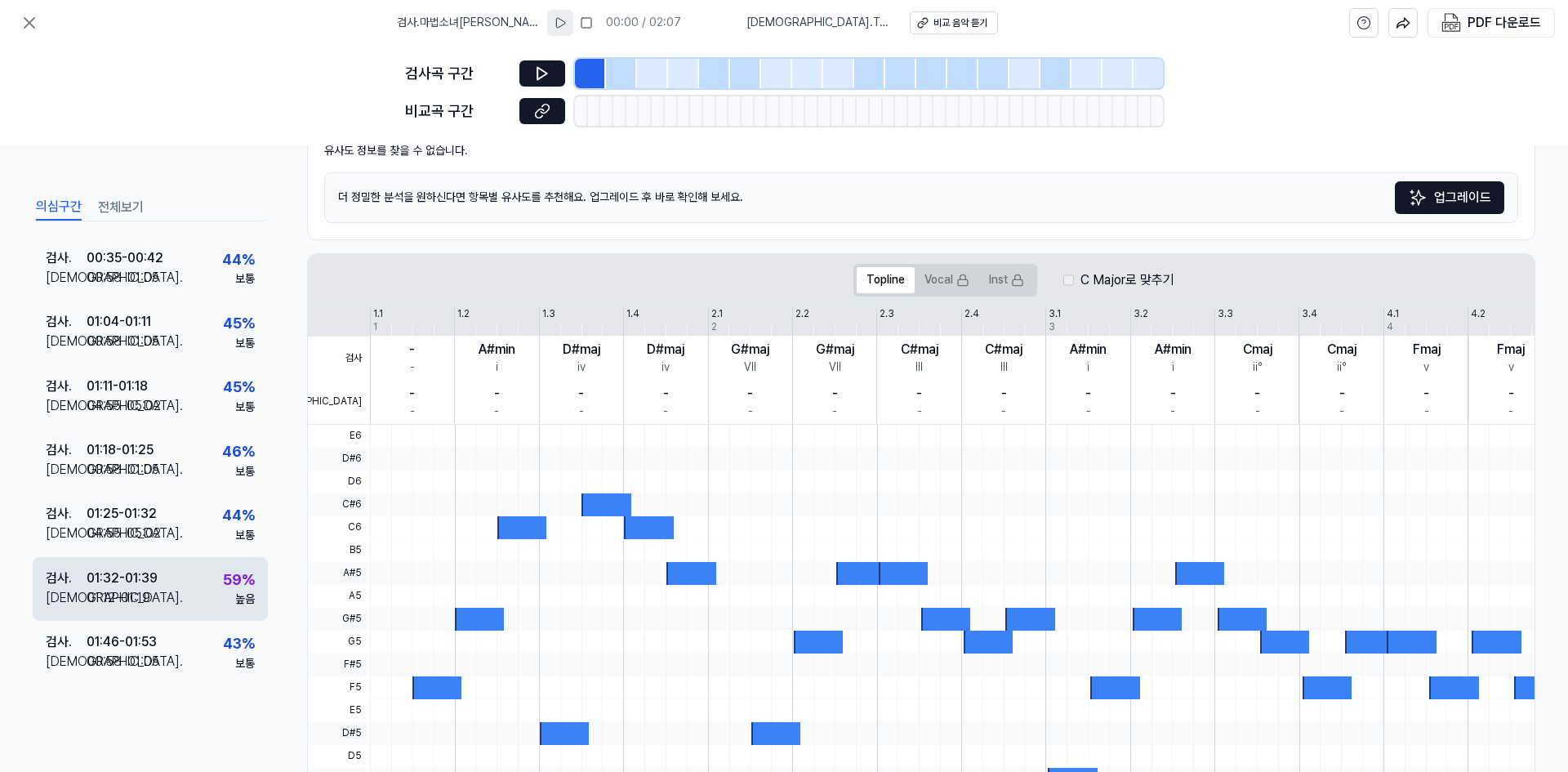
click at [203, 584] on div "검사 . 01:32 - 01:39 비교 . 01:12 - 01:19 59 % 높음" at bounding box center [150, 589] width 235 height 64
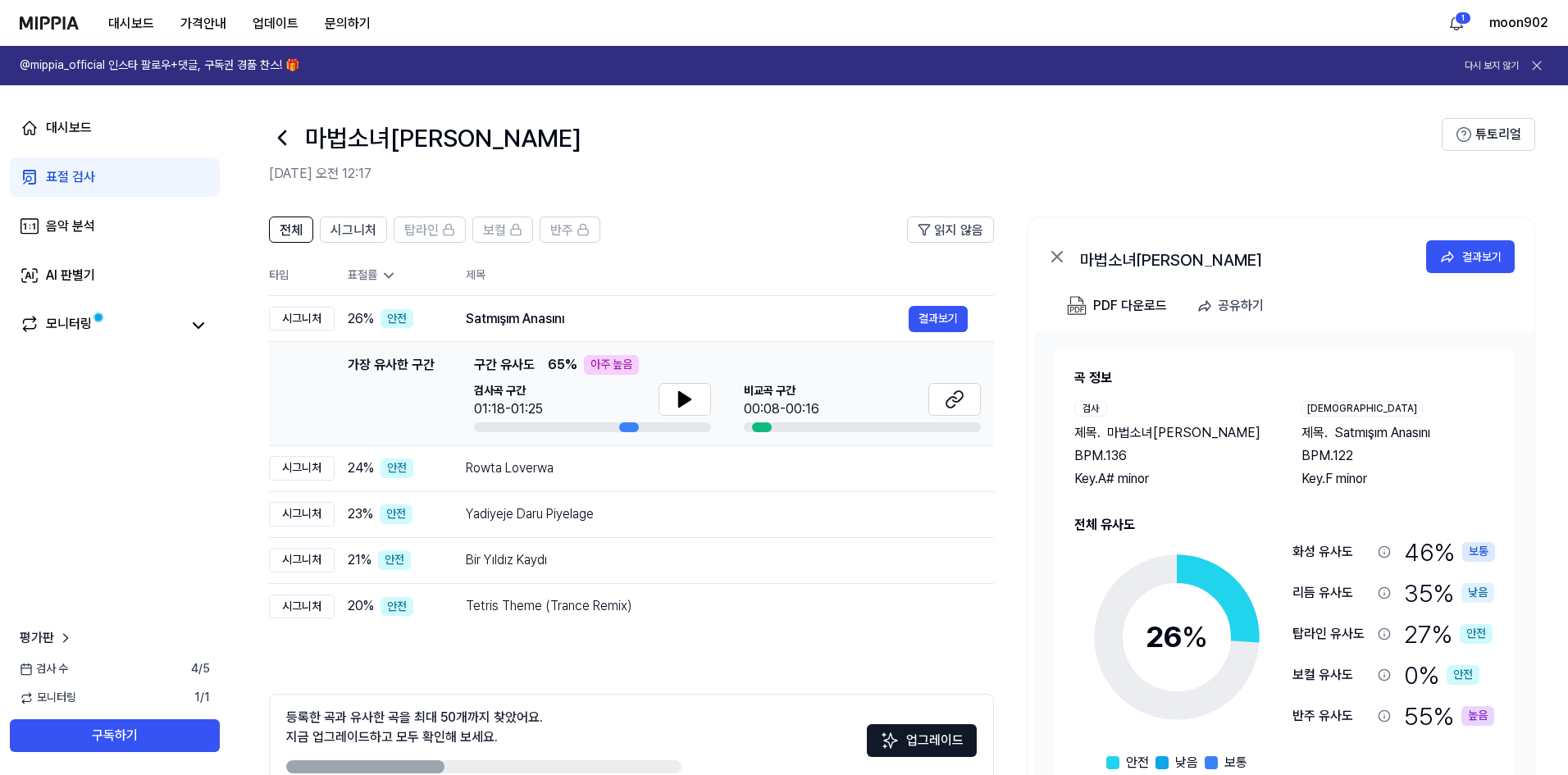
scroll to position [91, 0]
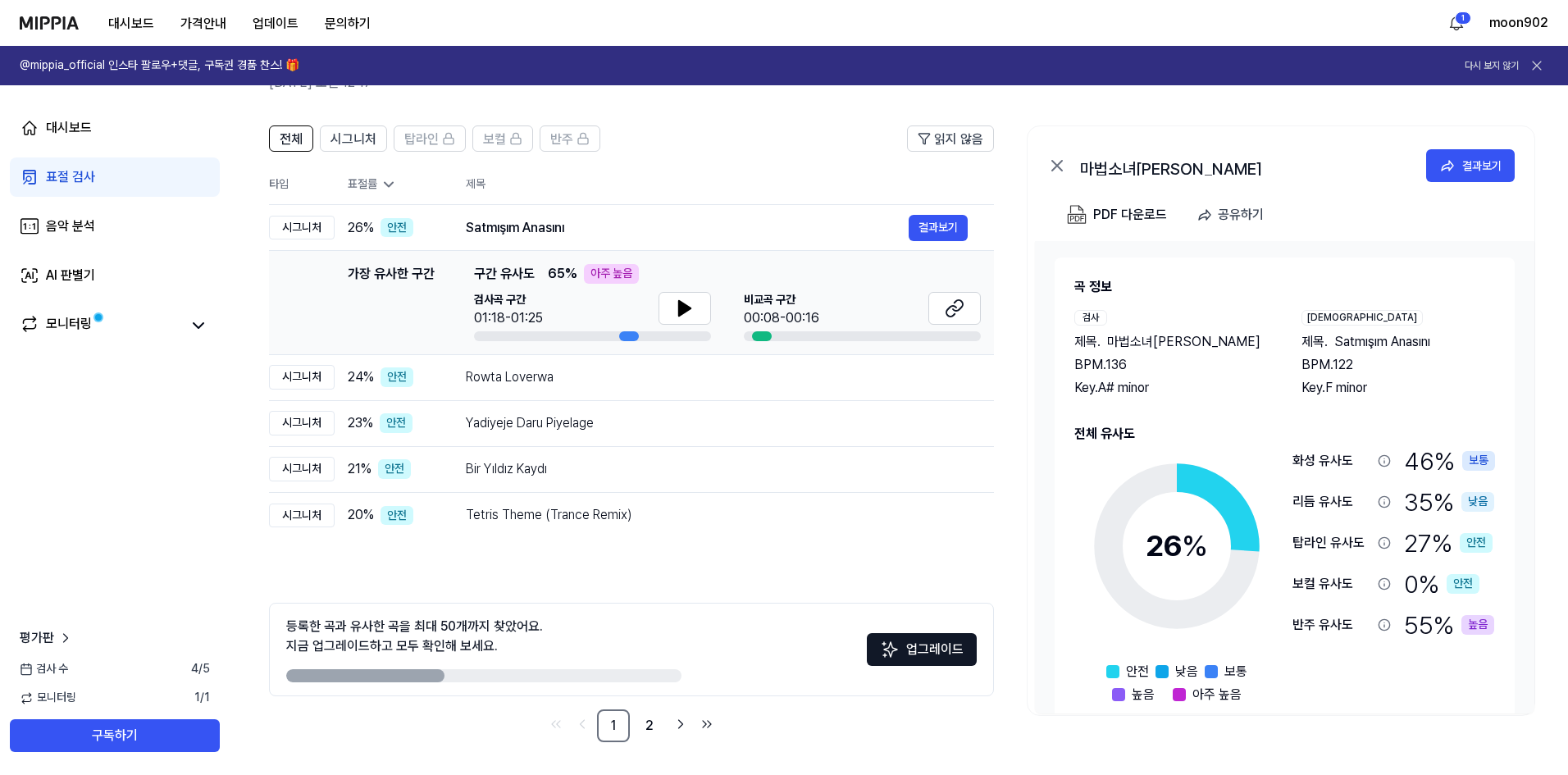
drag, startPoint x: 295, startPoint y: 638, endPoint x: 503, endPoint y: 628, distance: 208.2
click at [503, 628] on div "등록한 곡과 유사한 곡을 최대 50개까지 찾았어요. 지금 업그레이드하고 모두 확인해 보세요." at bounding box center [414, 636] width 257 height 40
click at [435, 633] on div "등록한 곡과 유사한 곡을 최대 50개까지 찾았어요. 지금 업그레이드하고 모두 확인해 보세요." at bounding box center [414, 636] width 257 height 40
click at [649, 726] on link "2" at bounding box center [649, 726] width 33 height 33
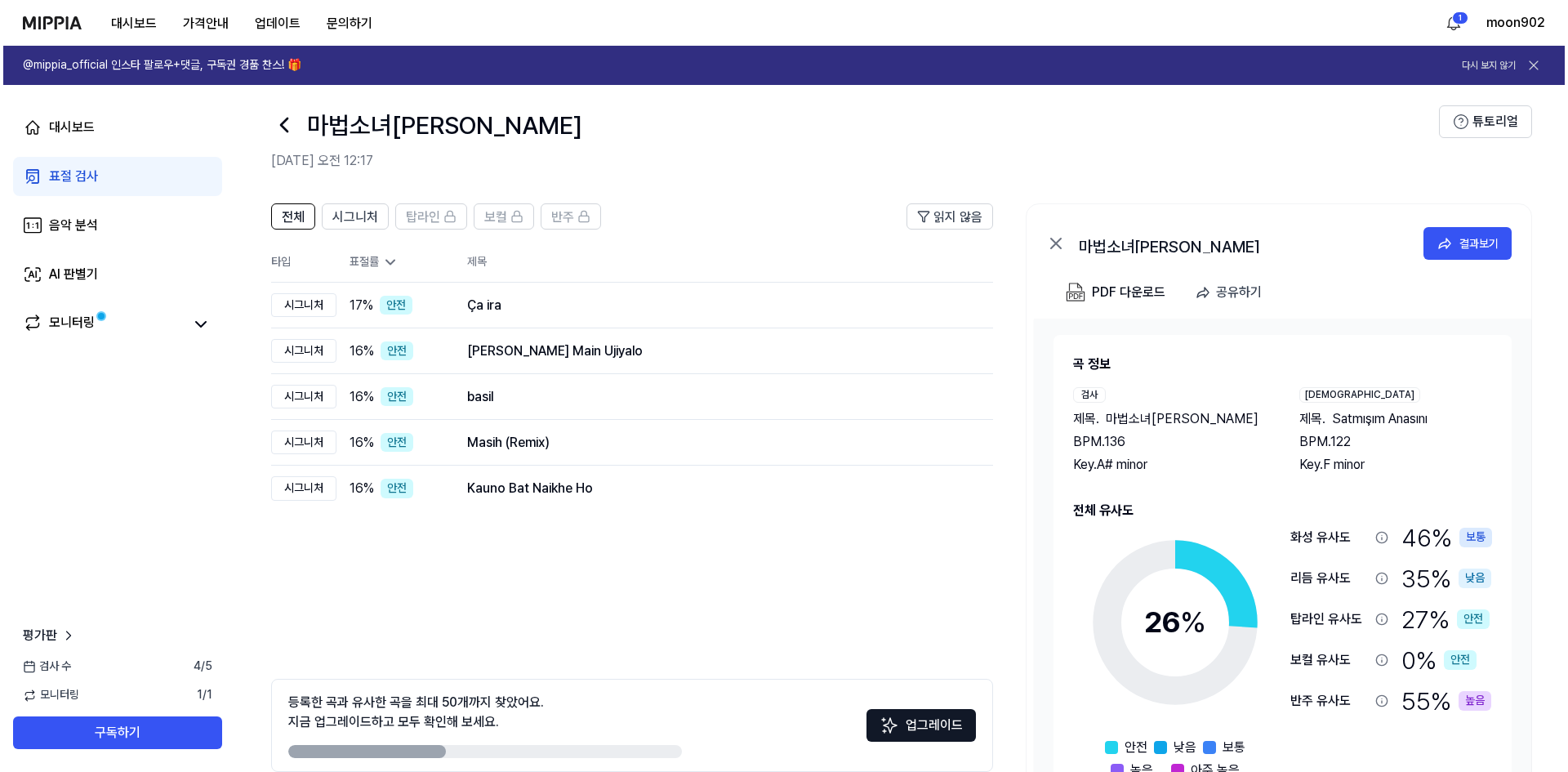
scroll to position [0, 0]
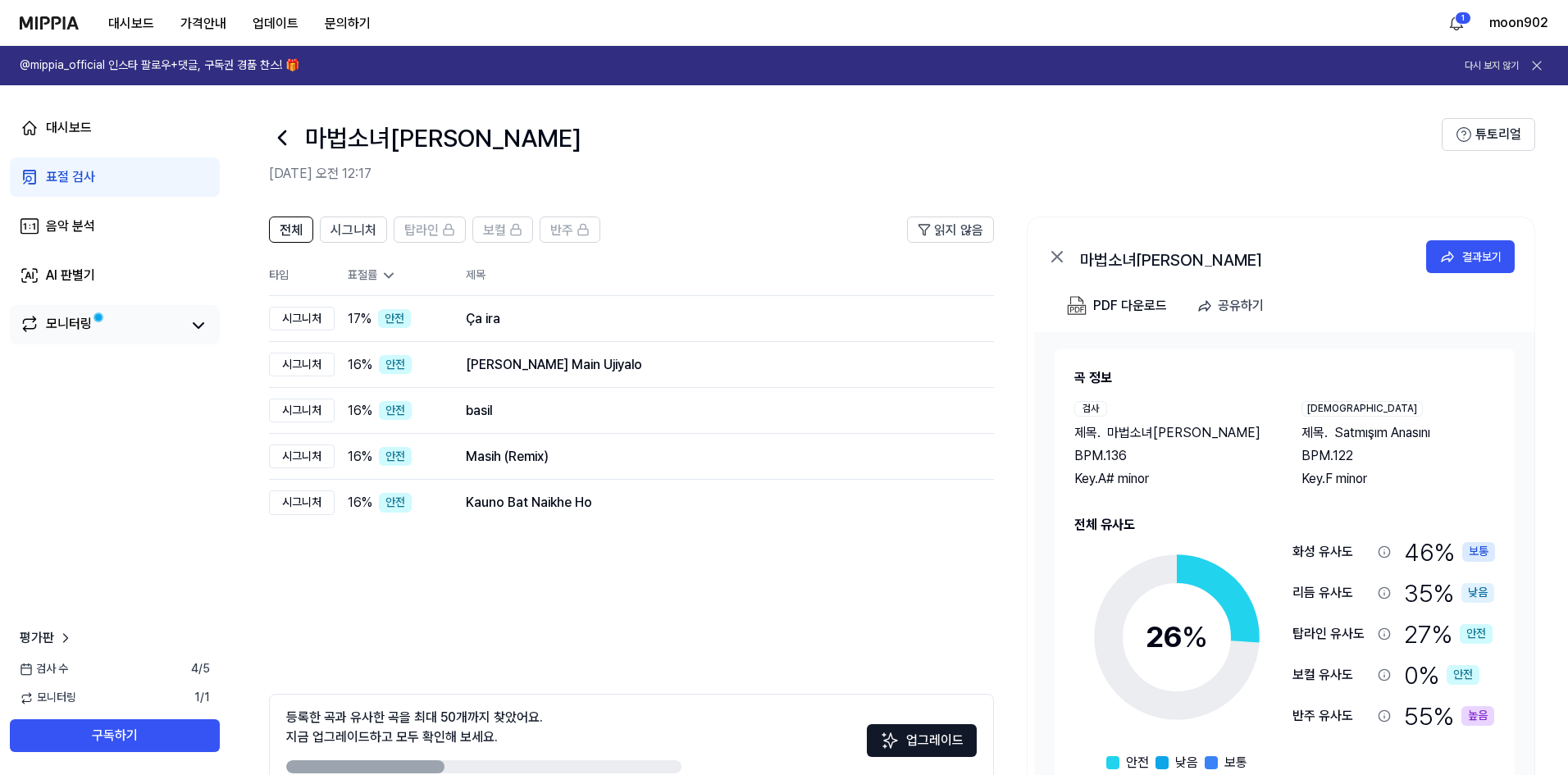
click at [137, 324] on link "모니터링" at bounding box center [100, 325] width 161 height 23
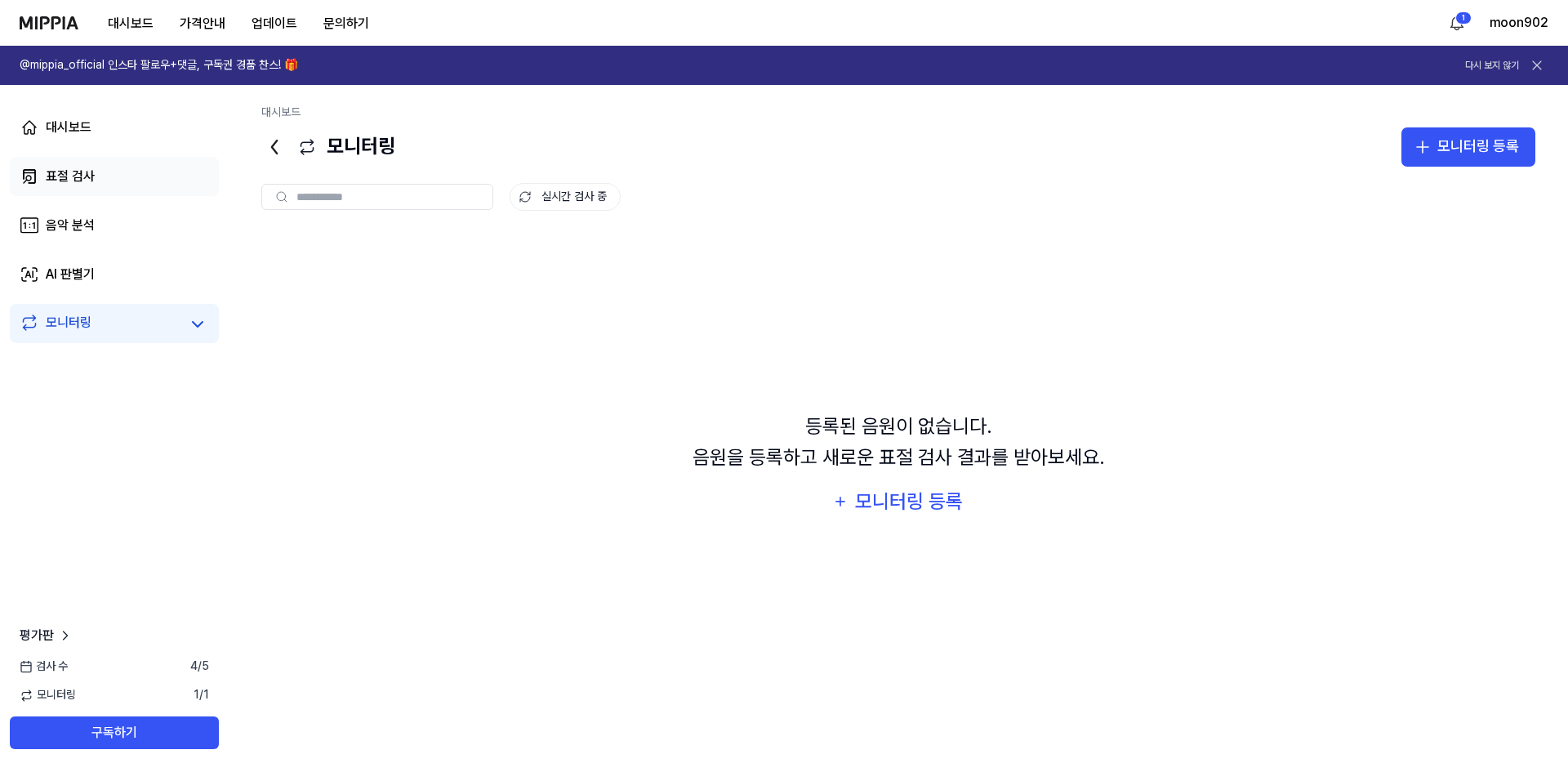
click at [70, 183] on div "표절 검사" at bounding box center [71, 176] width 49 height 20
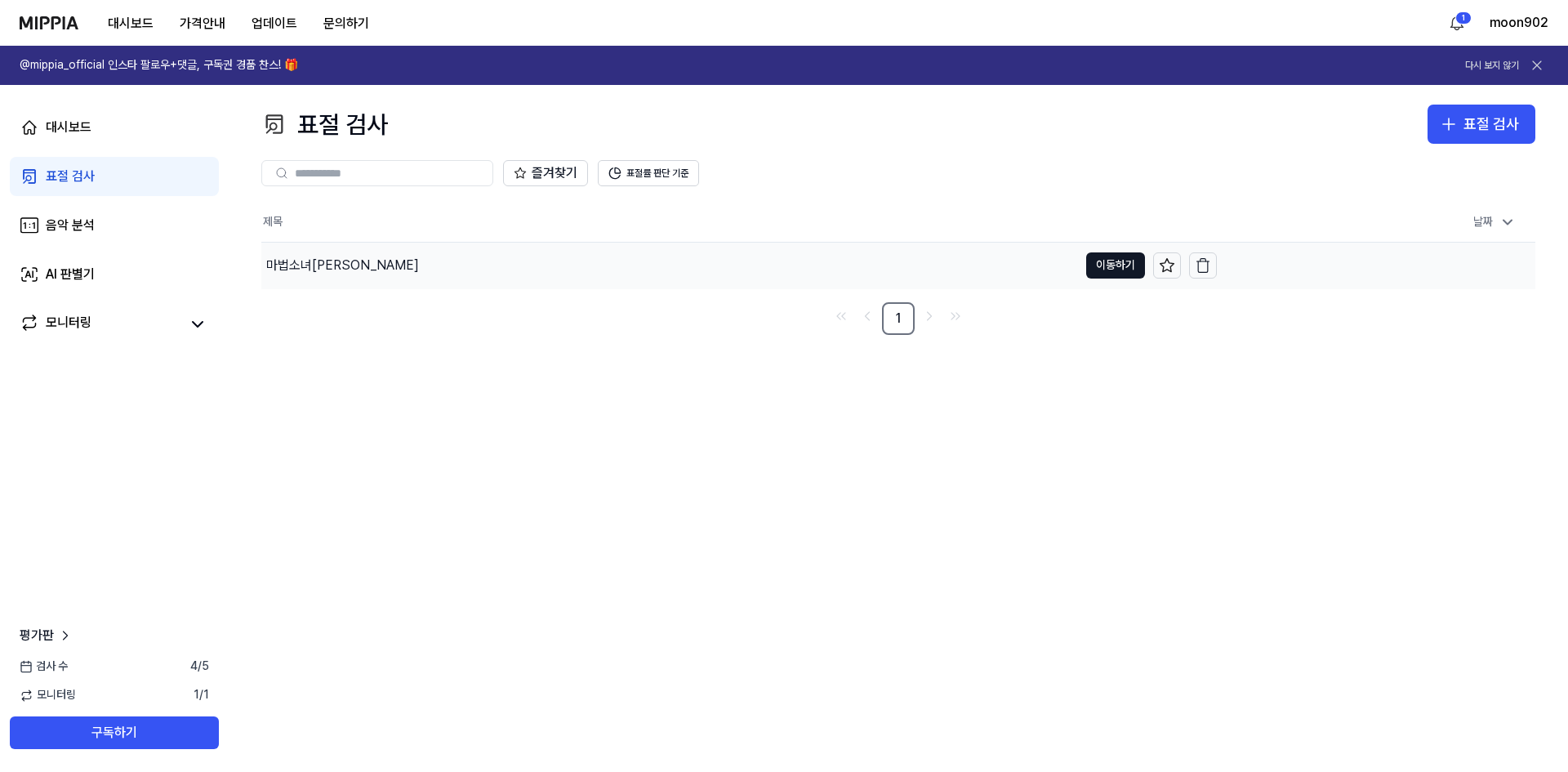
click at [615, 262] on div "마법소녀글루미" at bounding box center [670, 266] width 816 height 46
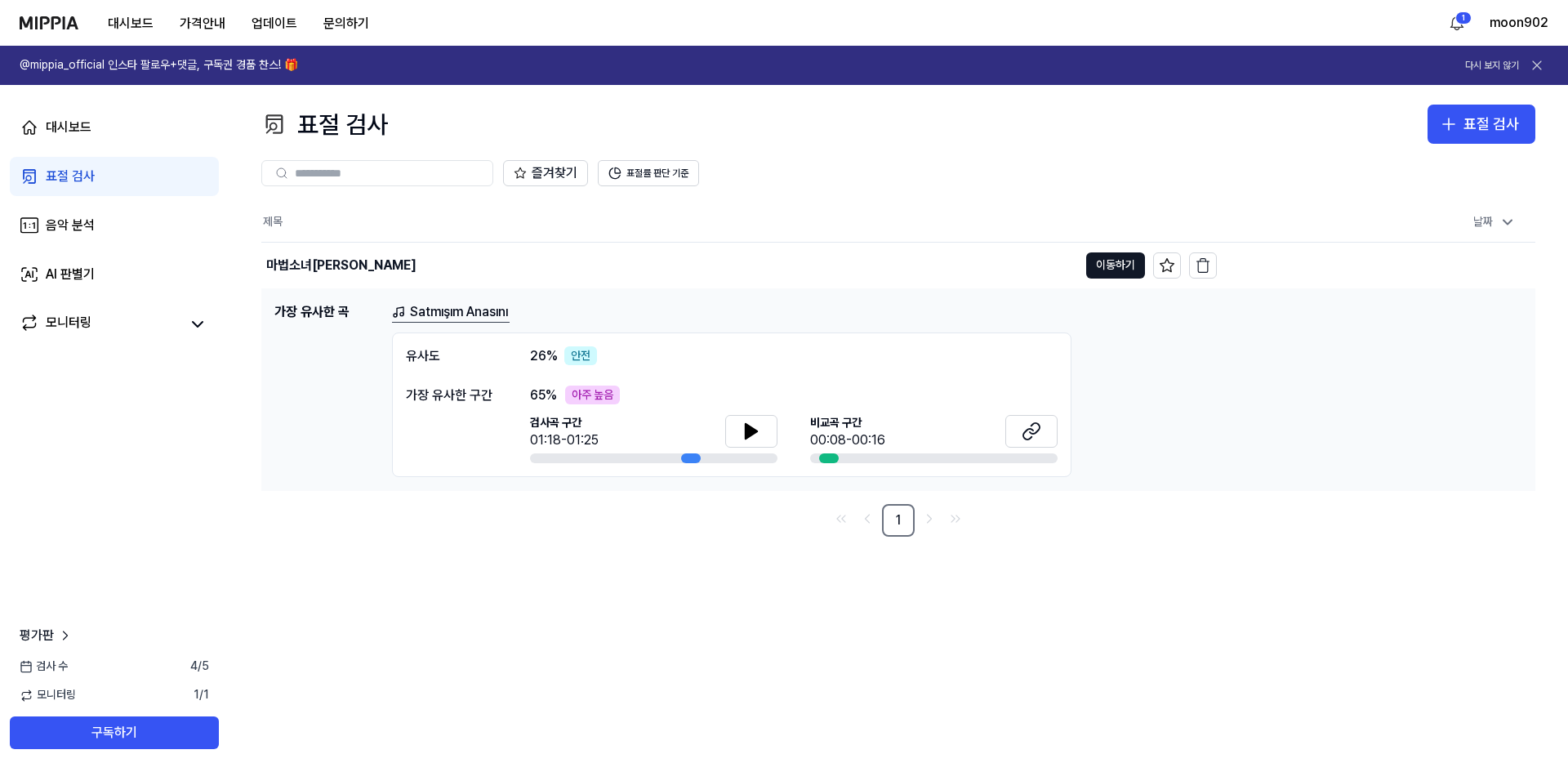
click at [469, 408] on div "가장 유사한 구간" at bounding box center [451, 425] width 91 height 79
click at [466, 363] on div "유사도" at bounding box center [451, 356] width 91 height 20
click at [1534, 68] on icon at bounding box center [1537, 66] width 8 height 8
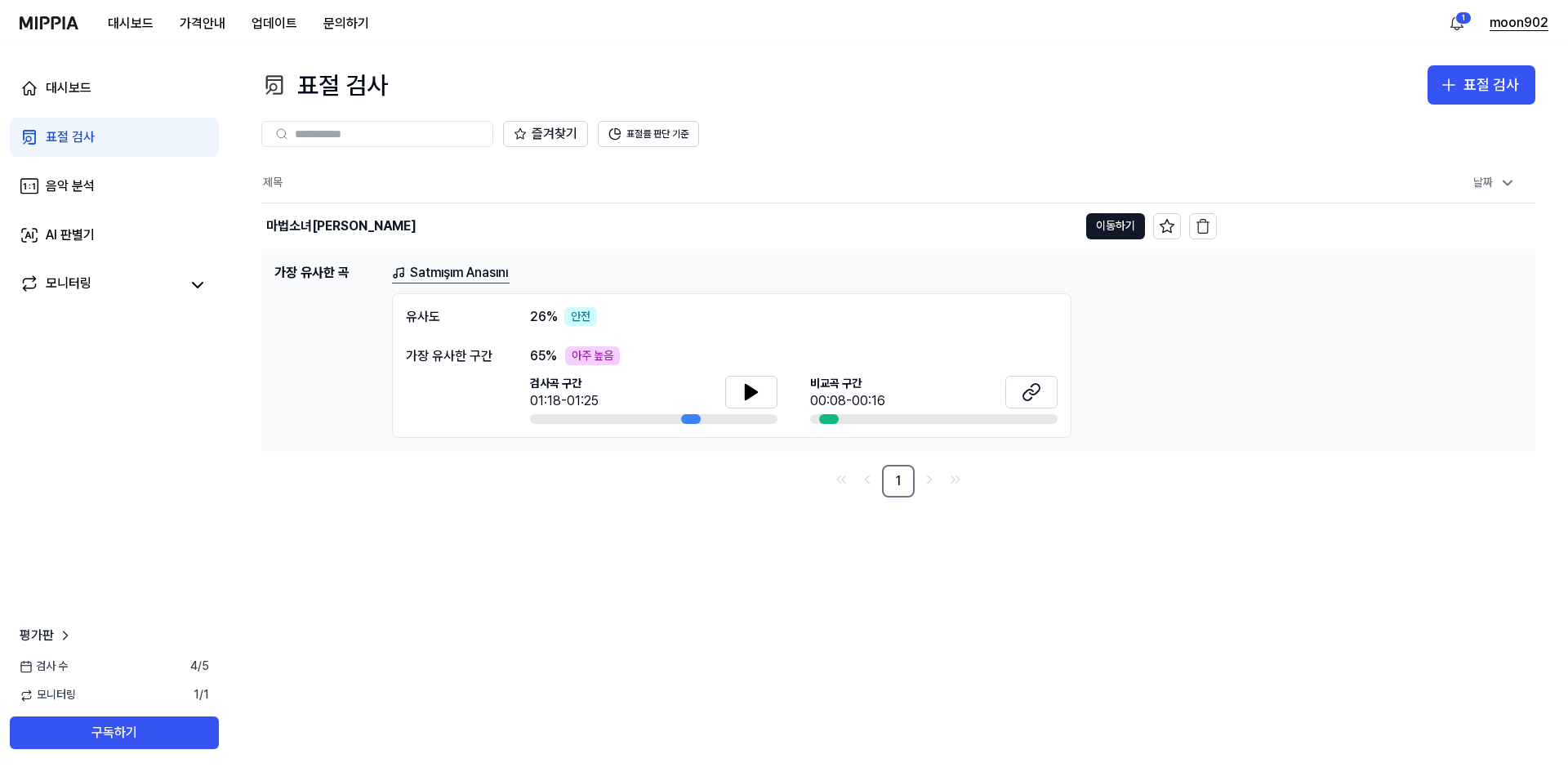
click at [1515, 21] on button "moon902" at bounding box center [1520, 23] width 59 height 20
click at [1372, 136] on button "로그아웃" at bounding box center [1443, 139] width 188 height 16
